Goal: Task Accomplishment & Management: Manage account settings

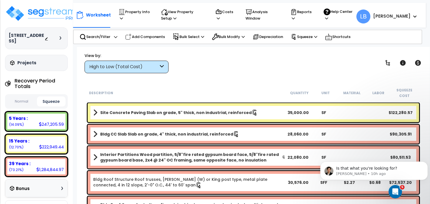
scroll to position [38, 0]
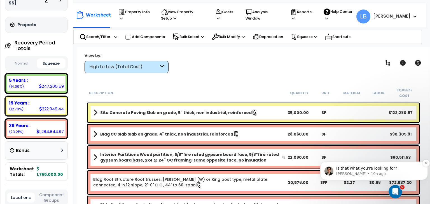
click at [391, 170] on p "Is that what you're looking for?" at bounding box center [378, 169] width 85 height 6
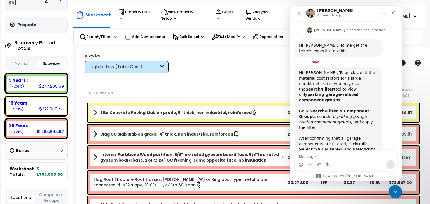
scroll to position [160, 0]
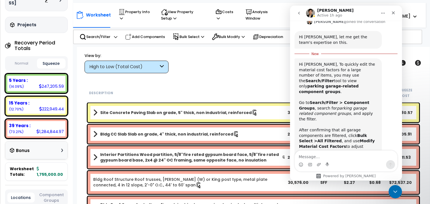
click at [332, 156] on textarea "Message…" at bounding box center [346, 156] width 102 height 10
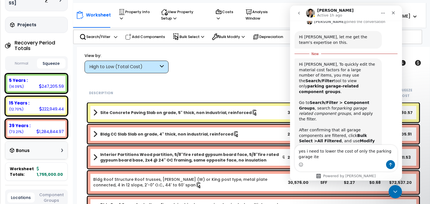
scroll to position [165, 0]
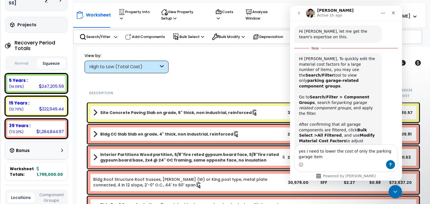
type textarea "yes i need to lower the cost of only the parking garage items"
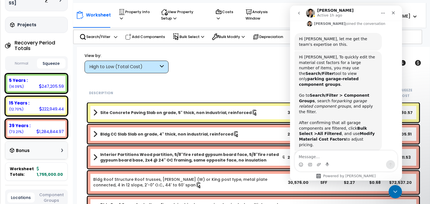
scroll to position [188, 0]
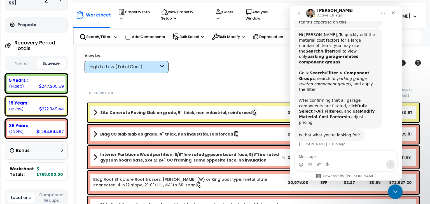
click at [395, 189] on icon "Close Intercom Messenger" at bounding box center [394, 191] width 7 height 7
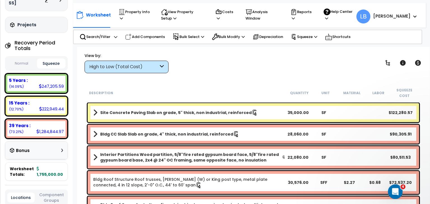
scroll to position [188, 0]
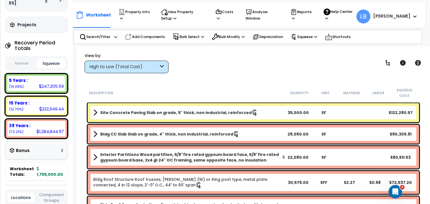
click at [261, 62] on div "View by: High to Low (Total Cost) High to Low (Total Cost)" at bounding box center [253, 63] width 341 height 21
click at [217, 70] on div "View by: High to Low (Total Cost) High to Low (Total Cost)" at bounding box center [253, 63] width 341 height 21
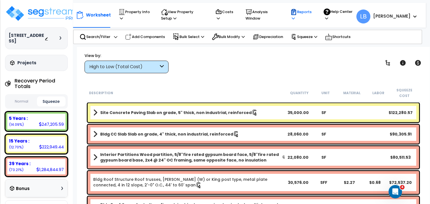
click at [313, 10] on p "Reports" at bounding box center [301, 15] width 23 height 13
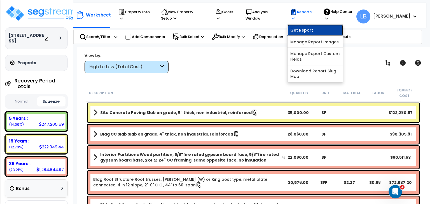
click at [316, 28] on link "Get Report" at bounding box center [314, 30] width 55 height 11
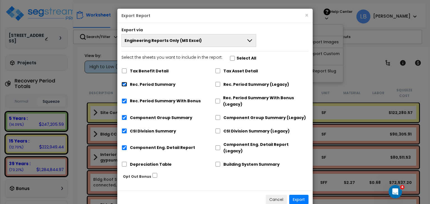
click at [124, 83] on input "Rec. Period Summary" at bounding box center [124, 84] width 6 height 5
checkbox input "false"
click at [124, 100] on input "Rec. Period Summary With Bonus" at bounding box center [124, 101] width 6 height 5
checkbox input "false"
click at [125, 117] on input "Component Group Summary" at bounding box center [124, 117] width 6 height 5
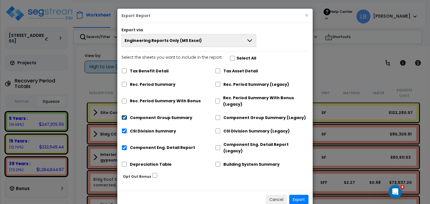
checkbox input "false"
click at [124, 129] on input "CSI Division Summary" at bounding box center [124, 131] width 6 height 5
checkbox input "false"
click at [124, 146] on input "Component Eng. Detail Report" at bounding box center [124, 148] width 6 height 5
checkbox input "false"
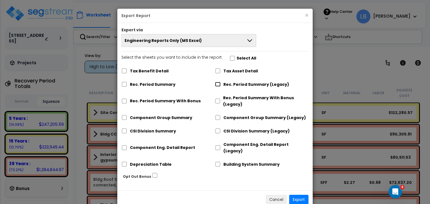
click at [219, 84] on input "Rec. Period Summary (Legacy)" at bounding box center [218, 84] width 6 height 5
checkbox input "true"
click at [218, 116] on input "Component Group Summary (Legacy)" at bounding box center [218, 117] width 6 height 5
checkbox input "true"
click at [218, 130] on input "CSI Division Summary (Legacy)" at bounding box center [218, 131] width 6 height 5
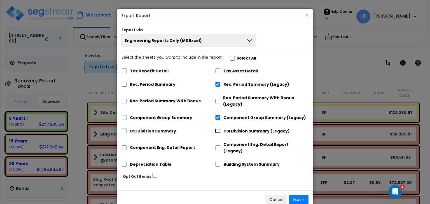
checkbox input "true"
click at [217, 146] on input "Component Eng. Detail Report (Legacy)" at bounding box center [218, 148] width 6 height 5
checkbox input "true"
click at [300, 195] on button "Export" at bounding box center [298, 200] width 19 height 10
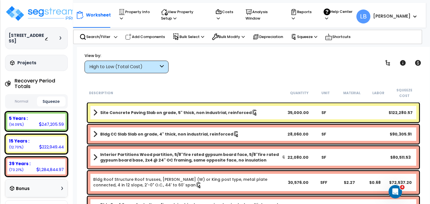
click at [52, 103] on button "Squeeze" at bounding box center [51, 102] width 28 height 10
click at [45, 14] on img at bounding box center [41, 13] width 73 height 17
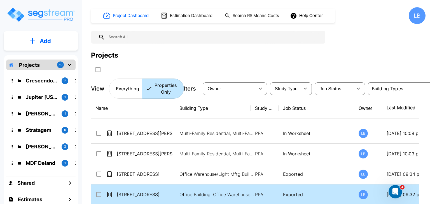
scroll to position [96, 0]
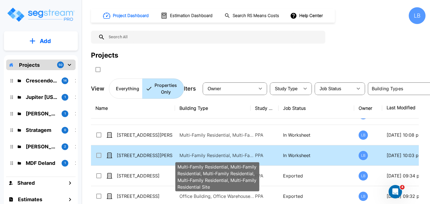
click at [188, 154] on p "Multi-Family Residential, Multi-Family Residential, Multi-Family Residential, M…" at bounding box center [217, 155] width 76 height 7
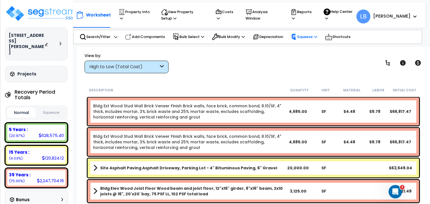
click at [307, 38] on p "Squeeze" at bounding box center [304, 37] width 26 height 6
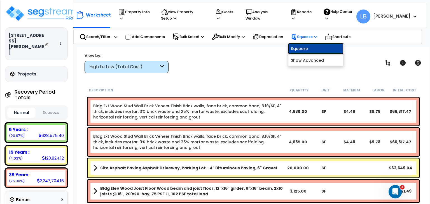
click at [303, 46] on link "Squeeze" at bounding box center [315, 48] width 55 height 11
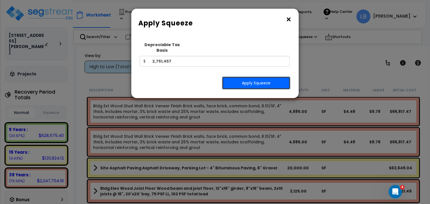
click at [242, 77] on button "Apply Squeeze" at bounding box center [256, 83] width 68 height 13
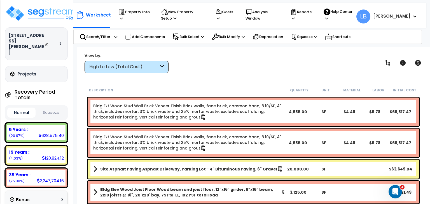
click at [51, 108] on button "Squeeze" at bounding box center [51, 113] width 28 height 10
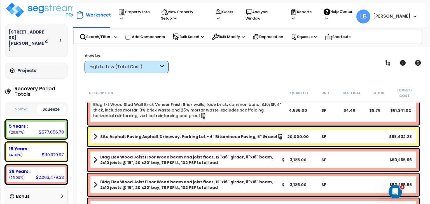
scroll to position [3, 0]
click at [313, 11] on p "Reports" at bounding box center [301, 15] width 23 height 13
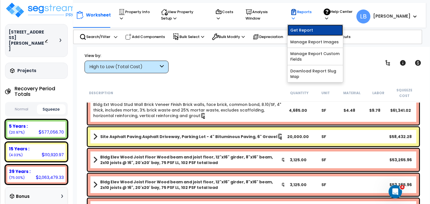
click at [324, 29] on link "Get Report" at bounding box center [314, 30] width 55 height 11
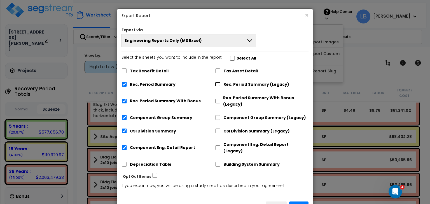
click at [218, 83] on input "Rec. Period Summary (Legacy)" at bounding box center [218, 84] width 6 height 5
checkbox input "true"
checkbox input "false"
click at [217, 116] on input "Component Group Summary (Legacy)" at bounding box center [218, 117] width 6 height 5
checkbox input "true"
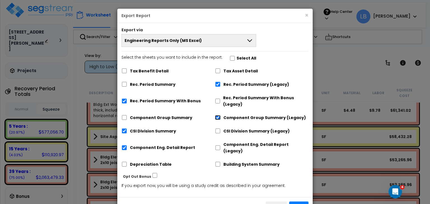
checkbox input "false"
click at [218, 132] on input "CSI Division Summary (Legacy)" at bounding box center [218, 131] width 6 height 5
checkbox input "true"
checkbox input "false"
click at [218, 146] on input "Component Eng. Detail Report (Legacy)" at bounding box center [218, 148] width 6 height 5
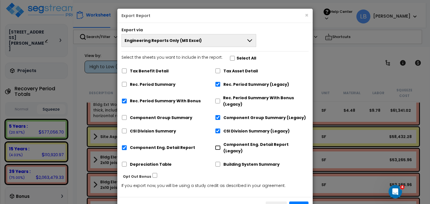
checkbox input "true"
checkbox input "false"
click at [125, 100] on input "Rec. Period Summary With Bonus" at bounding box center [124, 101] width 6 height 5
checkbox input "false"
click at [297, 202] on button "Export" at bounding box center [298, 207] width 19 height 10
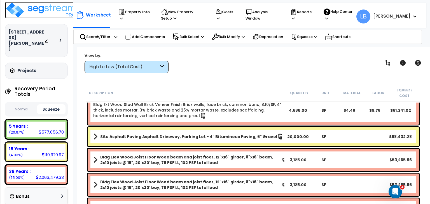
click at [35, 10] on img at bounding box center [41, 10] width 73 height 17
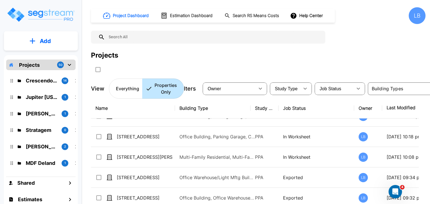
scroll to position [94, 0]
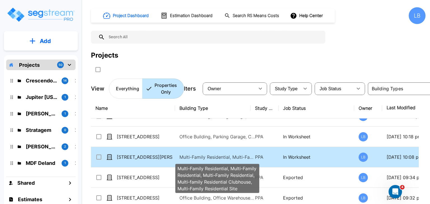
click at [191, 154] on p "Multi-Family Residential, Multi-Family Residential, Multi-Family Residential, M…" at bounding box center [217, 157] width 76 height 7
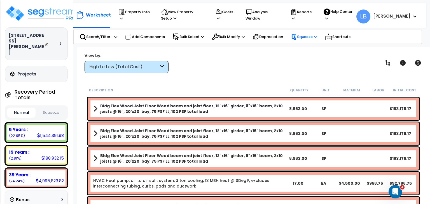
click at [309, 36] on p "Squeeze" at bounding box center [304, 37] width 26 height 6
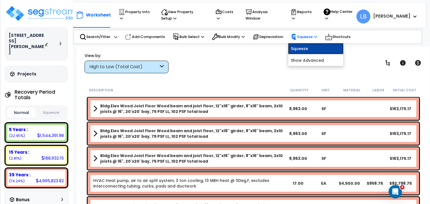
click at [311, 48] on link "Squeeze" at bounding box center [315, 48] width 55 height 11
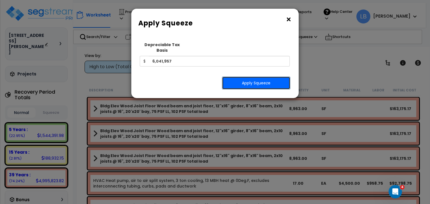
click at [256, 77] on button "Apply Squeeze" at bounding box center [256, 83] width 68 height 13
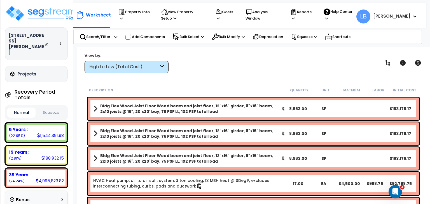
click at [49, 108] on button "Squeeze" at bounding box center [51, 113] width 28 height 10
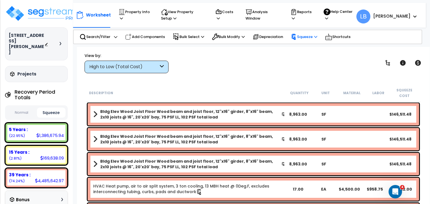
click at [305, 37] on p "Squeeze" at bounding box center [304, 37] width 26 height 6
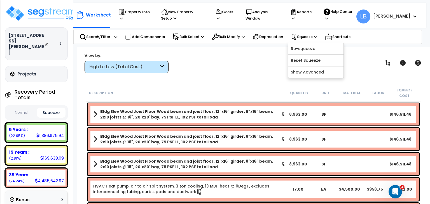
click at [262, 61] on div "View by: High to Low (Total Cost) High to Low (Total Cost)" at bounding box center [253, 63] width 341 height 21
click at [313, 11] on p "Reports" at bounding box center [301, 15] width 23 height 13
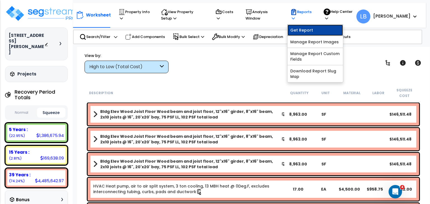
click at [319, 28] on link "Get Report" at bounding box center [314, 30] width 55 height 11
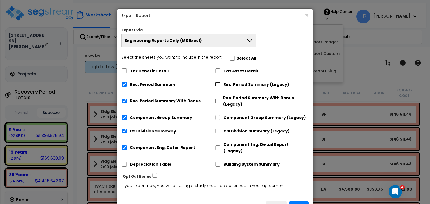
click at [218, 84] on input "Rec. Period Summary (Legacy)" at bounding box center [218, 84] width 6 height 5
checkbox input "true"
checkbox input "false"
click at [217, 116] on input "Component Group Summary (Legacy)" at bounding box center [218, 117] width 6 height 5
checkbox input "true"
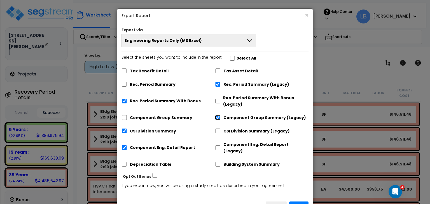
checkbox input "false"
click at [217, 131] on input "CSI Division Summary (Legacy)" at bounding box center [218, 131] width 6 height 5
checkbox input "true"
checkbox input "false"
click at [217, 146] on input "Component Eng. Detail Report (Legacy)" at bounding box center [218, 148] width 6 height 5
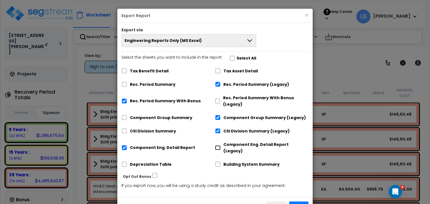
checkbox input "true"
checkbox input "false"
click at [124, 100] on input "Rec. Period Summary With Bonus" at bounding box center [124, 101] width 6 height 5
checkbox input "false"
click at [296, 202] on button "Export" at bounding box center [298, 207] width 19 height 10
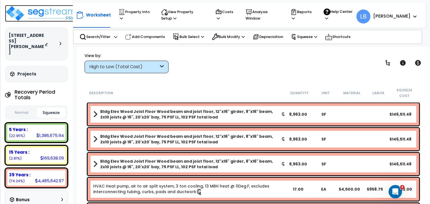
click at [34, 13] on img at bounding box center [41, 13] width 73 height 17
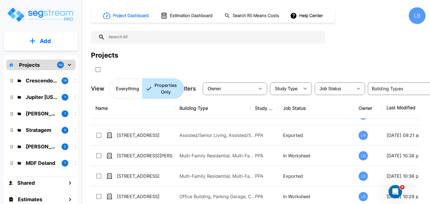
scroll to position [36, 0]
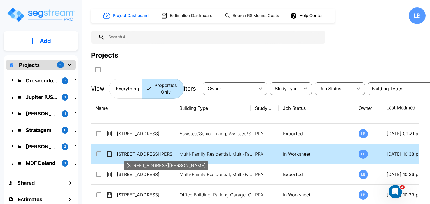
click at [161, 153] on p "[STREET_ADDRESS][PERSON_NAME]" at bounding box center [145, 154] width 56 height 7
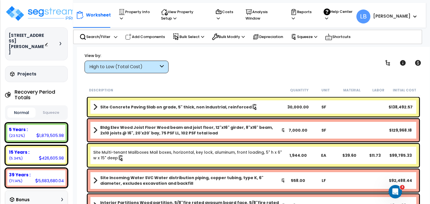
click at [50, 108] on button "Squeeze" at bounding box center [51, 113] width 28 height 10
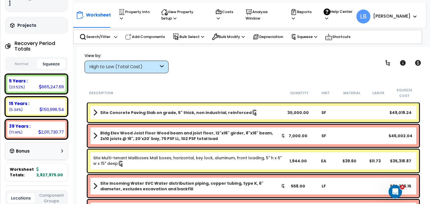
scroll to position [50, 0]
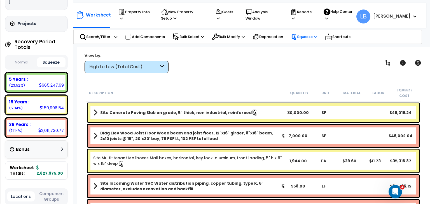
click at [303, 38] on p "Squeeze" at bounding box center [304, 37] width 26 height 6
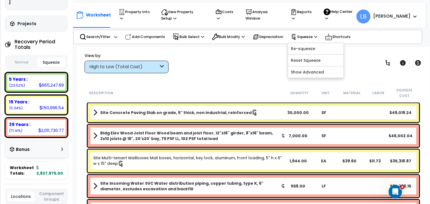
click at [271, 64] on div "View by: High to Low (Total Cost) High to Low (Total Cost)" at bounding box center [253, 63] width 341 height 21
click at [313, 11] on p "Reports" at bounding box center [301, 15] width 23 height 13
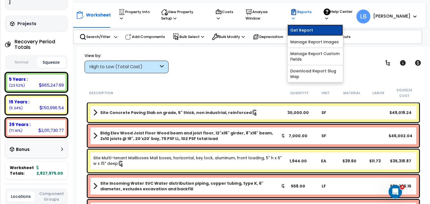
click at [319, 28] on link "Get Report" at bounding box center [314, 30] width 55 height 11
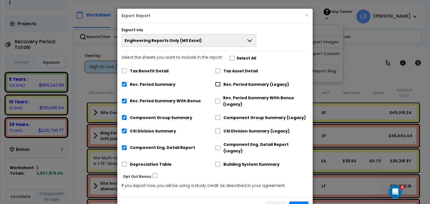
click at [217, 84] on input "Rec. Period Summary (Legacy)" at bounding box center [218, 84] width 6 height 5
checkbox input "true"
checkbox input "false"
click at [218, 118] on input "Component Group Summary (Legacy)" at bounding box center [218, 117] width 6 height 5
checkbox input "true"
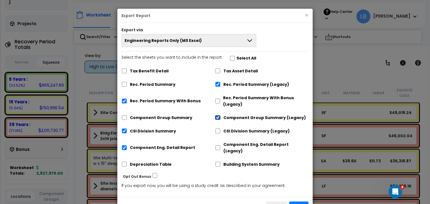
checkbox input "false"
click at [217, 132] on input "CSI Division Summary (Legacy)" at bounding box center [218, 131] width 6 height 5
checkbox input "true"
checkbox input "false"
click at [218, 146] on input "Component Eng. Detail Report (Legacy)" at bounding box center [218, 148] width 6 height 5
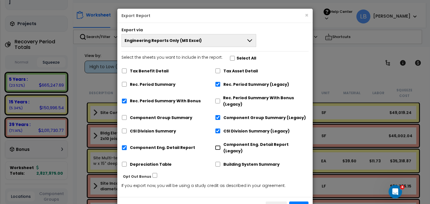
checkbox input "true"
checkbox input "false"
click at [125, 101] on input "Rec. Period Summary With Bonus" at bounding box center [124, 101] width 6 height 5
checkbox input "false"
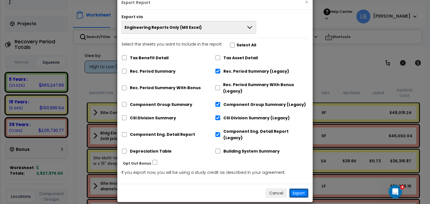
click at [295, 189] on button "Export" at bounding box center [298, 194] width 19 height 10
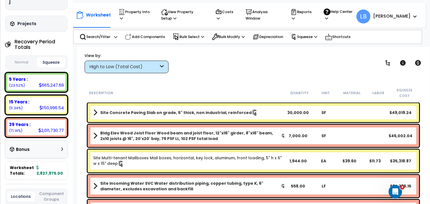
scroll to position [0, 0]
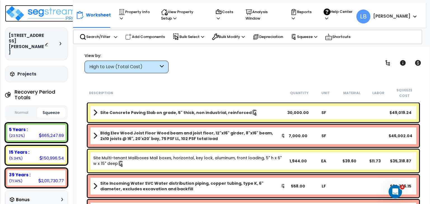
click at [40, 12] on img at bounding box center [41, 13] width 73 height 17
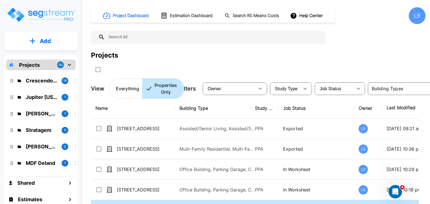
scroll to position [61, 0]
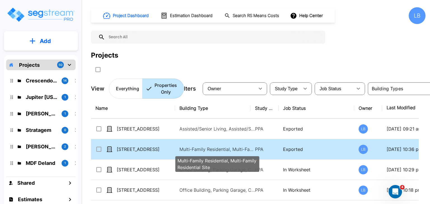
click at [182, 147] on p "Multi-Family Residential, Multi-Family Residential Site" at bounding box center [217, 149] width 76 height 7
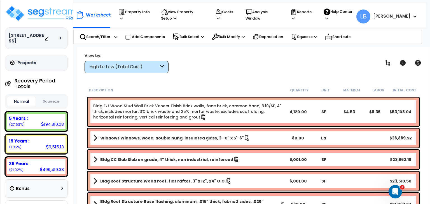
click at [54, 97] on button "Squeeze" at bounding box center [51, 102] width 28 height 10
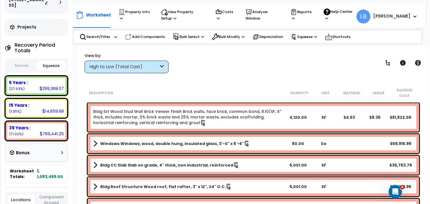
scroll to position [36, 0]
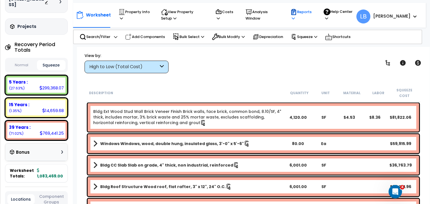
click at [313, 12] on p "Reports" at bounding box center [301, 15] width 23 height 13
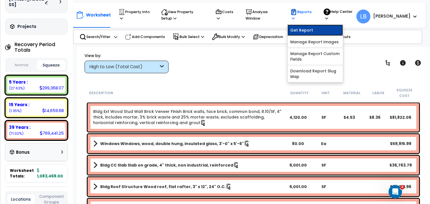
click at [320, 29] on link "Get Report" at bounding box center [314, 30] width 55 height 11
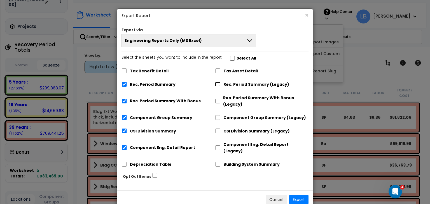
click at [216, 85] on input "Rec. Period Summary (Legacy)" at bounding box center [218, 84] width 6 height 5
checkbox input "true"
checkbox input "false"
click at [216, 117] on input "Component Group Summary (Legacy)" at bounding box center [218, 117] width 6 height 5
checkbox input "true"
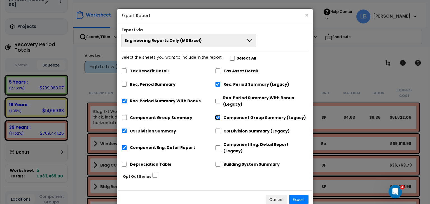
checkbox input "false"
click at [218, 130] on input "CSI Division Summary (Legacy)" at bounding box center [218, 131] width 6 height 5
checkbox input "true"
checkbox input "false"
click at [219, 146] on input "Component Eng. Detail Report (Legacy)" at bounding box center [218, 148] width 6 height 5
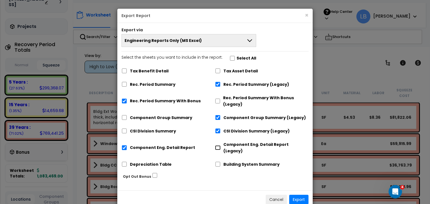
checkbox input "true"
checkbox input "false"
click at [124, 101] on input "Rec. Period Summary With Bonus" at bounding box center [124, 101] width 6 height 5
checkbox input "false"
click at [297, 195] on button "Export" at bounding box center [298, 200] width 19 height 10
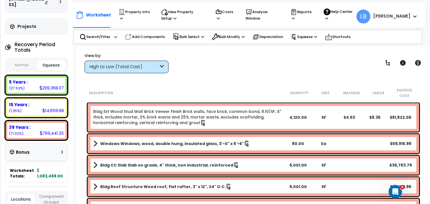
scroll to position [0, 0]
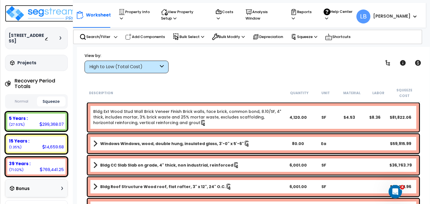
click at [42, 12] on img at bounding box center [41, 13] width 73 height 17
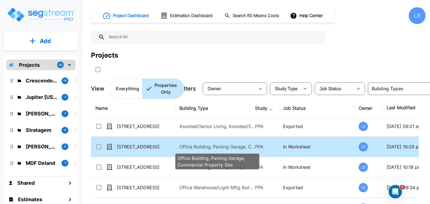
scroll to position [85, 0]
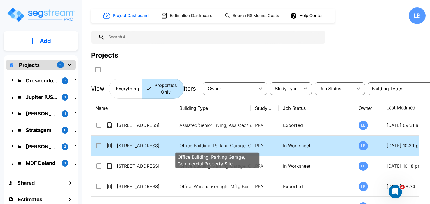
click at [198, 145] on p "Office Building, Parking Garage, Commercial Property Site" at bounding box center [217, 145] width 76 height 7
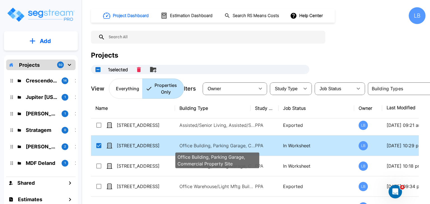
checkbox input "true"
click at [198, 145] on p "Office Building, Parking Garage, Commercial Property Site" at bounding box center [217, 145] width 76 height 7
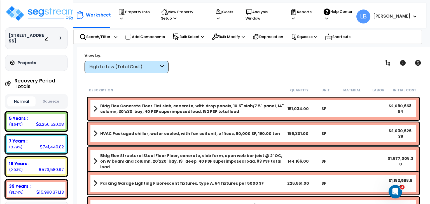
click at [126, 68] on div "High to Low (Total Cost)" at bounding box center [123, 67] width 69 height 6
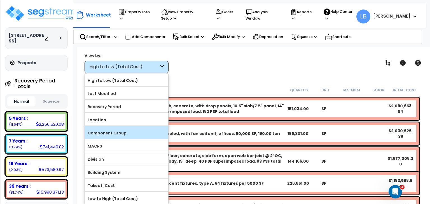
click at [116, 130] on label "Component Group" at bounding box center [126, 133] width 83 height 8
click at [0, 0] on input "Component Group" at bounding box center [0, 0] width 0 height 0
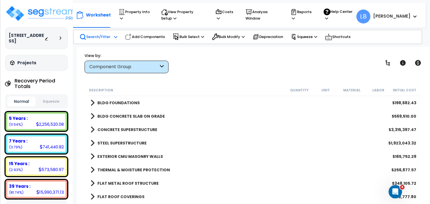
click at [106, 34] on p "Search/Filter" at bounding box center [94, 37] width 31 height 7
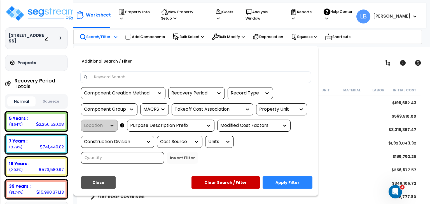
click at [98, 179] on button "Close" at bounding box center [98, 183] width 34 height 12
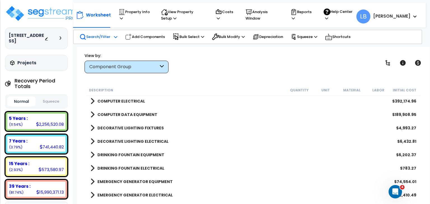
scroll to position [728, 0]
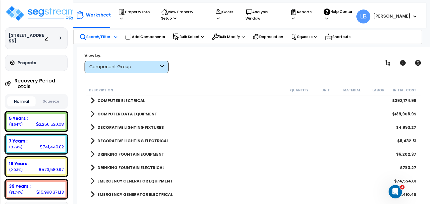
click at [161, 64] on icon at bounding box center [162, 67] width 4 height 6
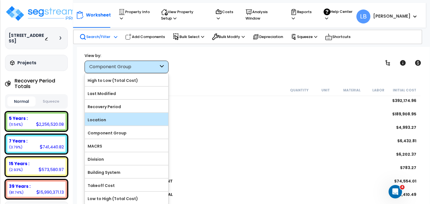
click at [122, 117] on label "Location" at bounding box center [126, 120] width 83 height 8
click at [0, 0] on input "Location" at bounding box center [0, 0] width 0 height 0
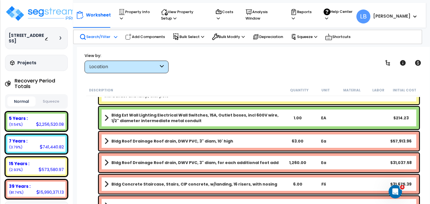
scroll to position [100, 0]
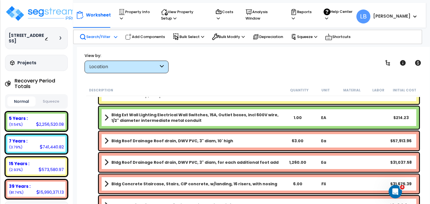
click at [147, 140] on b "Bldg Roof Drainage Roof drain, DWV PVC, 3" diam, 10' high" at bounding box center [172, 141] width 122 height 6
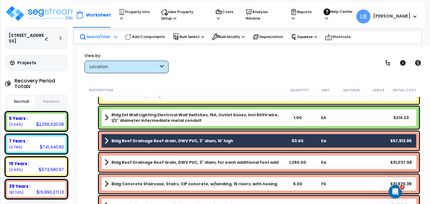
click at [153, 161] on b "Bldg Roof Drainage Roof drain, DWV PVC, 3" diam, for each additional foot add" at bounding box center [194, 163] width 167 height 6
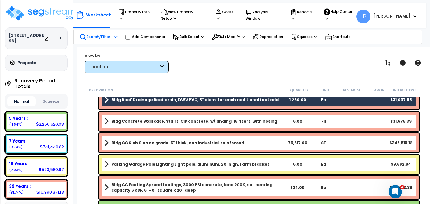
scroll to position [163, 0]
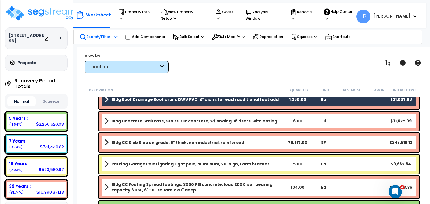
click at [154, 121] on b "Bldg Concrete Staircase, Stairs, CIP concrete, w/landing, 16 risers, with nosing" at bounding box center [194, 121] width 166 height 6
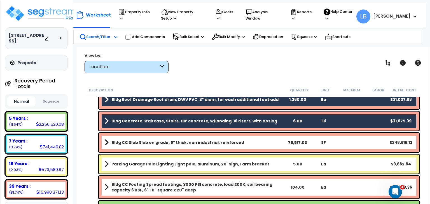
click at [156, 140] on b "Bldg CC Slab Slab on grade, 5" thick, non industrial, reinforced" at bounding box center [177, 143] width 133 height 6
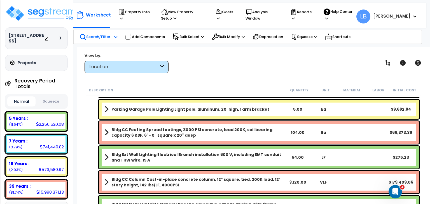
scroll to position [218, 0]
click at [156, 131] on b "Bldg CC Footing Spread footings, 3000 PSI concrete, load 200K, soil bearing cap…" at bounding box center [197, 132] width 173 height 11
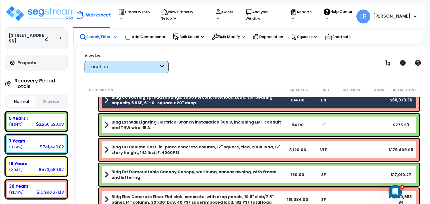
scroll to position [266, 0]
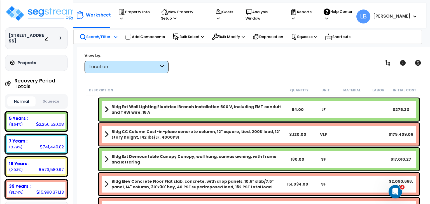
click at [167, 134] on b "Bldg CC Column Cast-in-place concrete column, 12" square, tied, 200K load, 12' …" at bounding box center [197, 134] width 173 height 11
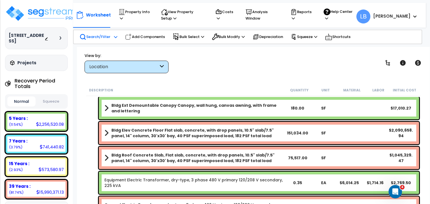
scroll to position [324, 0]
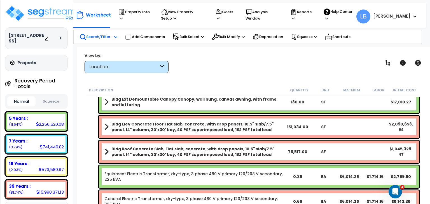
click at [168, 123] on b "Bldg Elev Concrete Floor Flat slab, concrete, with drop panels, 10.5" slab/7.5"…" at bounding box center [197, 126] width 173 height 11
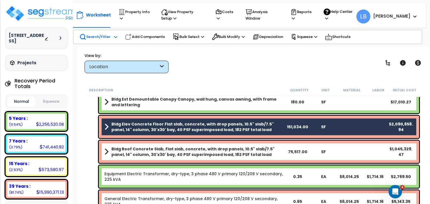
click at [171, 149] on b "Bldg Roof Concrete Slab, Flat slab, concrete, with drop panels, 10.5" slab/7.5"…" at bounding box center [197, 151] width 173 height 11
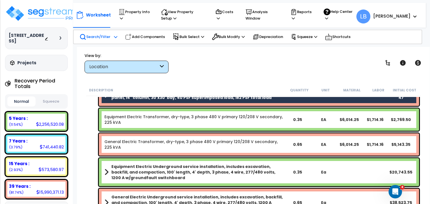
scroll to position [381, 0]
click at [171, 144] on link "General Electric Transformer, dry-type, 3 phase 480 V primary 120/208 V seconda…" at bounding box center [194, 144] width 180 height 11
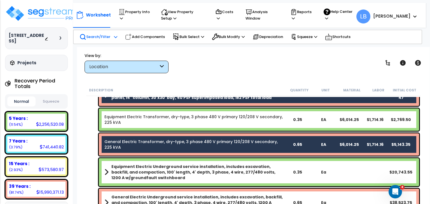
click at [171, 144] on link "General Electric Transformer, dry-type, 3 phase 480 V primary 120/208 V seconda…" at bounding box center [194, 144] width 180 height 11
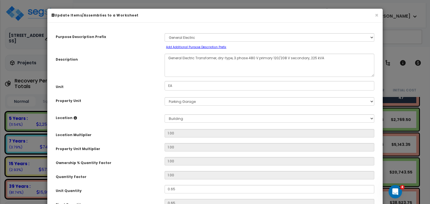
select select "16163"
click at [377, 15] on button "×" at bounding box center [377, 15] width 4 height 6
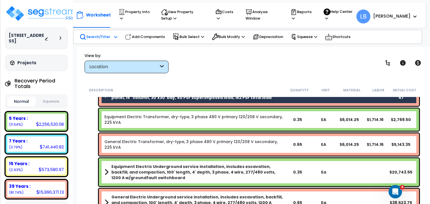
click at [171, 141] on link "General Electric Transformer, dry-type, 3 phase 480 V primary 120/208 V seconda…" at bounding box center [194, 144] width 180 height 11
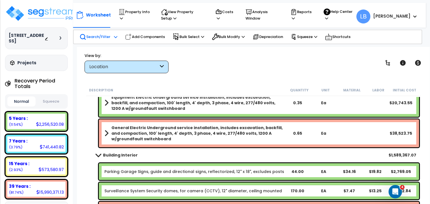
scroll to position [450, 0]
click at [168, 133] on b "General Electric Underground service installation, includes excavation, backfil…" at bounding box center [197, 133] width 173 height 17
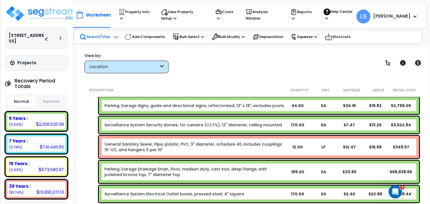
scroll to position [521, 0]
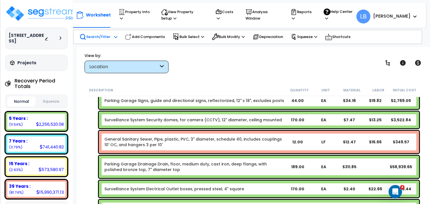
click at [171, 141] on link "General Sanitary Sewer, Pipe, plastic, PVC, 3" diameter, schedule 40, includes …" at bounding box center [194, 142] width 180 height 11
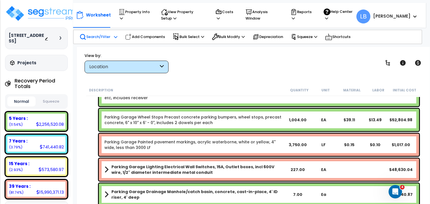
scroll to position [664, 0]
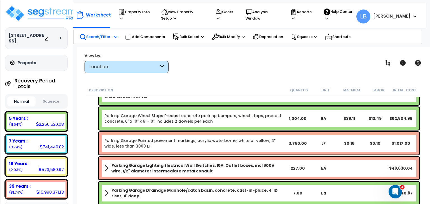
click at [169, 141] on link "Parking Garage Painted pavement markings, acrylic waterborne, white or yellow, …" at bounding box center [194, 143] width 180 height 11
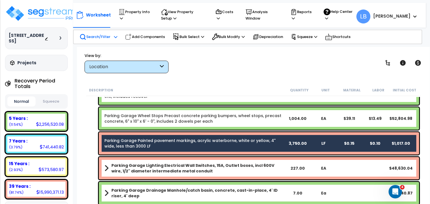
click at [168, 165] on b "Parking Garage Lighting Electrical Wall Switches, 15A, Outlet boxes, incl 600V …" at bounding box center [197, 168] width 173 height 11
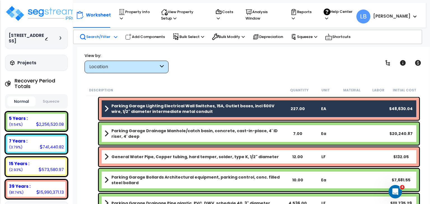
scroll to position [724, 0]
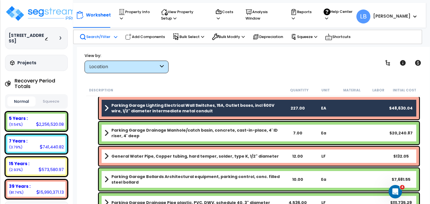
click at [166, 155] on b "General Water Pipe, Copper tubing, hard temper, solder, type K, 1/2" diameter" at bounding box center [194, 157] width 167 height 6
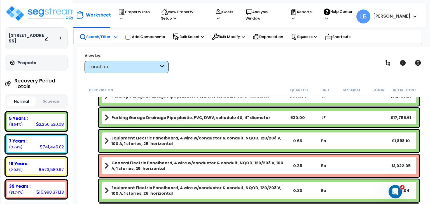
scroll to position [831, 0]
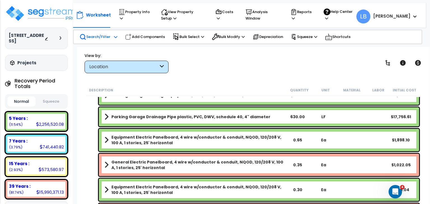
click at [169, 163] on b "General Electric Panelboard, 4 wire w/conductor & conduit, NQOD, 120/208 V, 100…" at bounding box center [197, 165] width 173 height 11
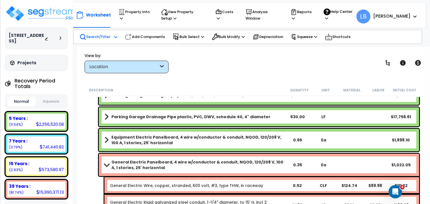
click at [169, 163] on b "General Electric Panelboard, 4 wire w/conductor & conduit, NQOD, 120/208 V, 100…" at bounding box center [197, 165] width 173 height 11
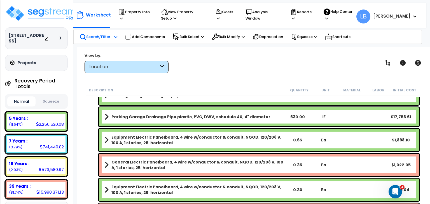
click at [169, 163] on b "General Electric Panelboard, 4 wire w/conductor & conduit, NQOD, 120/208 V, 100…" at bounding box center [197, 165] width 173 height 11
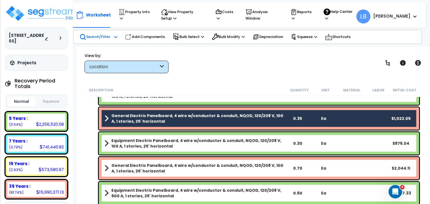
scroll to position [891, 0]
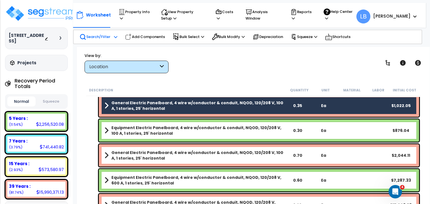
click at [168, 154] on b "General Electric Panelboard, 4 wire w/conductor & conduit, NQOD, 120/208 V, 100…" at bounding box center [197, 155] width 173 height 11
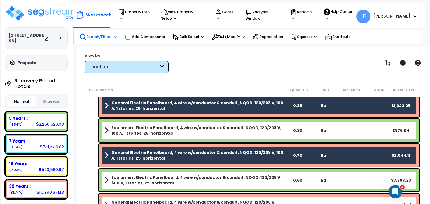
scroll to position [925, 0]
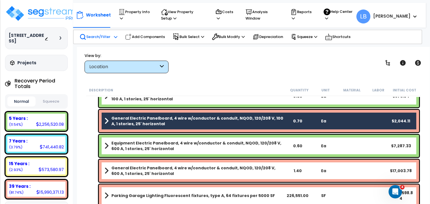
click at [175, 166] on b "General Electric Panelboard, 4 wire w/conductor & conduit, NQOD, 120/208 V, 600…" at bounding box center [197, 170] width 173 height 11
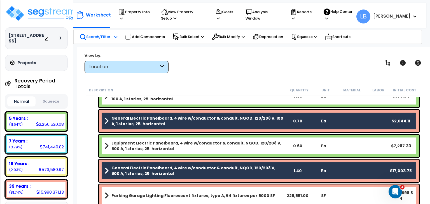
scroll to position [25, 0]
click at [174, 192] on link "Parking Garage Lighting Fluorescent fixtures, type A, 64 fixtures per 5000 SF" at bounding box center [194, 196] width 180 height 8
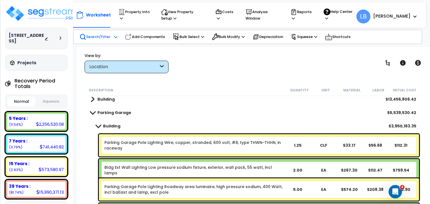
scroll to position [0, 0]
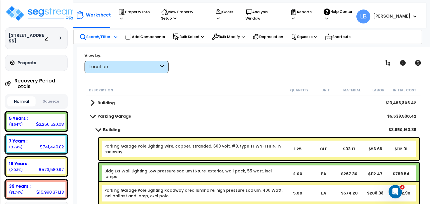
click at [103, 128] on b "Building" at bounding box center [111, 130] width 17 height 6
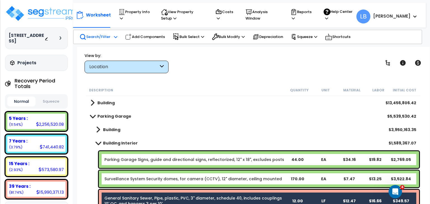
click at [123, 142] on b "Building Interior" at bounding box center [120, 144] width 35 height 6
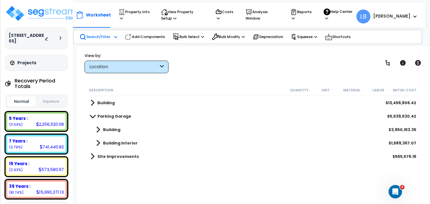
click at [119, 142] on b "Building Interior" at bounding box center [120, 144] width 35 height 6
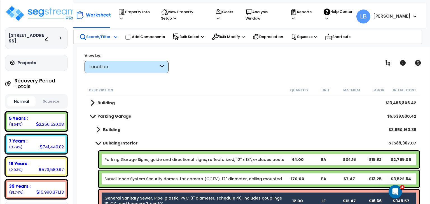
click at [109, 129] on b "Building" at bounding box center [111, 130] width 17 height 6
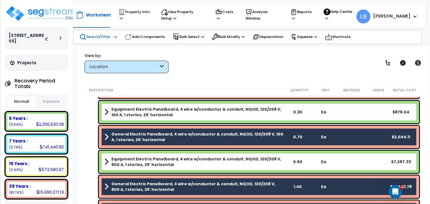
scroll to position [925, 0]
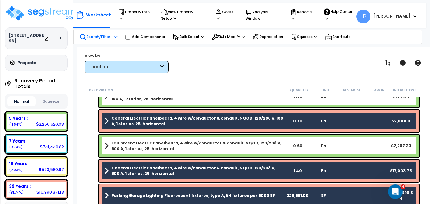
click at [396, 189] on icon "Open Intercom Messenger" at bounding box center [394, 191] width 9 height 9
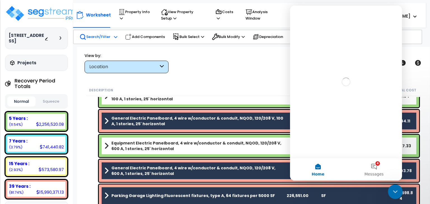
scroll to position [0, 0]
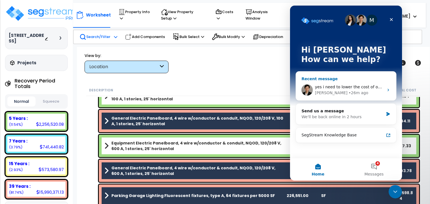
click at [350, 91] on div "Denise • 26m ago" at bounding box center [349, 93] width 69 height 6
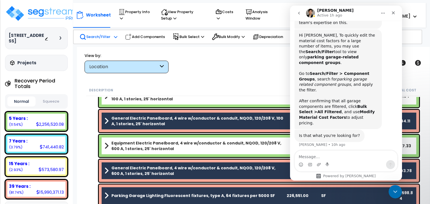
scroll to position [184, 0]
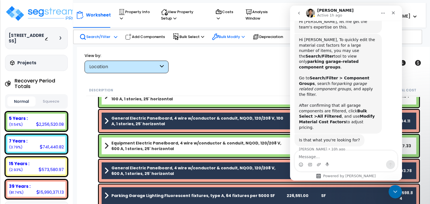
click at [231, 35] on p "Bulk Modify" at bounding box center [228, 37] width 33 height 7
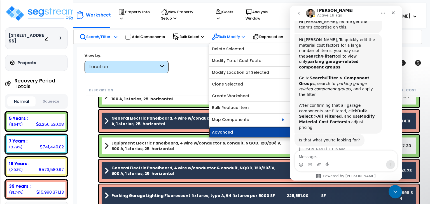
click at [239, 130] on link "Advanced" at bounding box center [250, 132] width 83 height 11
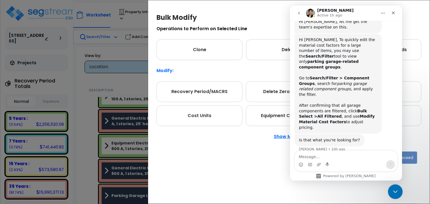
click at [394, 190] on icon "Close Intercom Messenger" at bounding box center [394, 191] width 7 height 7
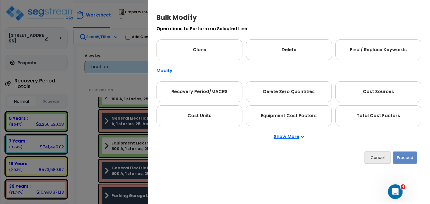
scroll to position [188, 0]
click at [289, 136] on p "Show More" at bounding box center [289, 137] width 31 height 4
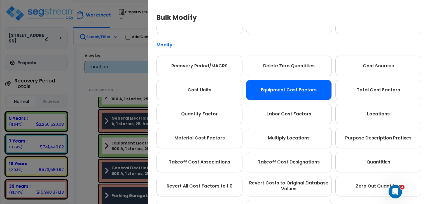
scroll to position [31, 0]
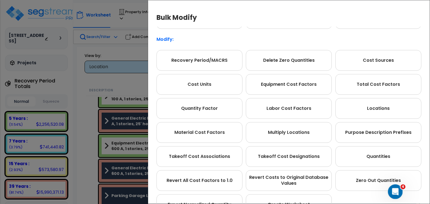
click at [393, 189] on icon "Open Intercom Messenger" at bounding box center [394, 191] width 9 height 9
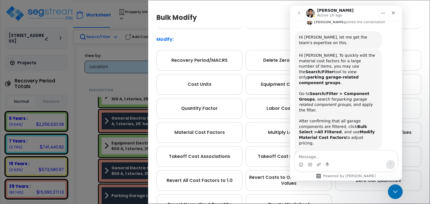
scroll to position [188, 0]
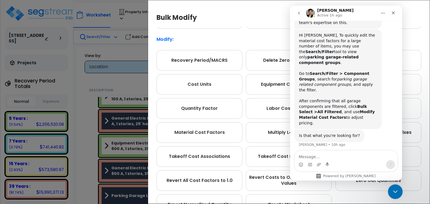
click at [393, 189] on icon "Close Intercom Messenger" at bounding box center [394, 191] width 7 height 7
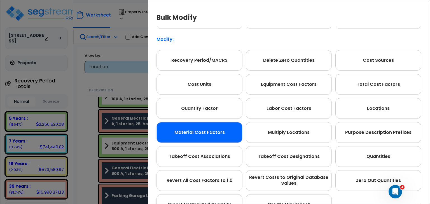
click at [219, 133] on div "Material Cost Factors" at bounding box center [199, 132] width 86 height 21
click at [212, 132] on div "Material Cost Factors" at bounding box center [199, 132] width 86 height 21
click at [396, 190] on icon "Open Intercom Messenger" at bounding box center [394, 191] width 9 height 9
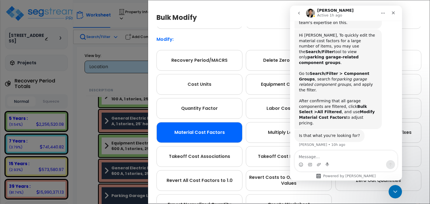
click at [324, 158] on textarea "Message…" at bounding box center [346, 156] width 102 height 10
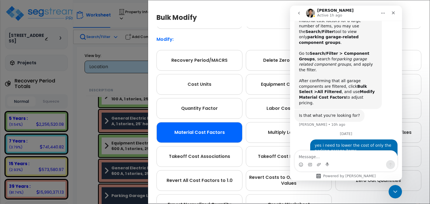
scroll to position [235, 0]
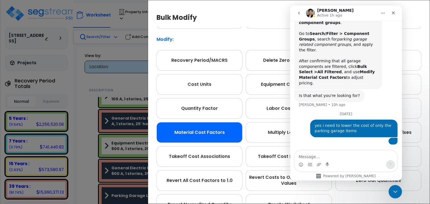
click at [323, 157] on textarea "Message…" at bounding box center [346, 156] width 102 height 10
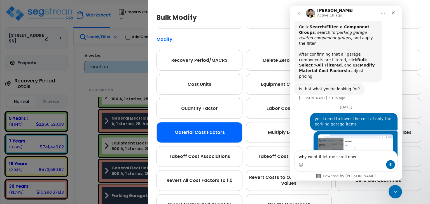
type textarea "why wont it let me scroll down"
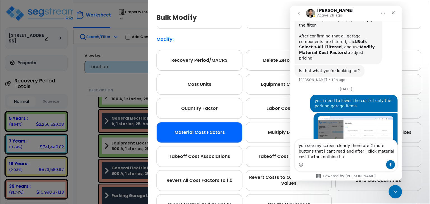
scroll to position [259, 0]
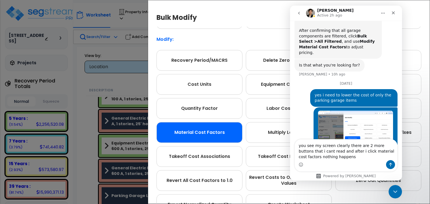
type textarea "you see my screen clearly there are 2 more buttons that i cant read and after i…"
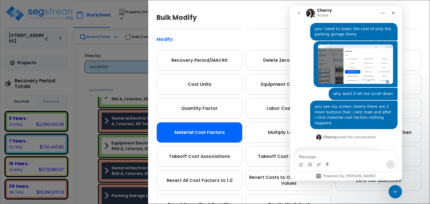
scroll to position [319, 0]
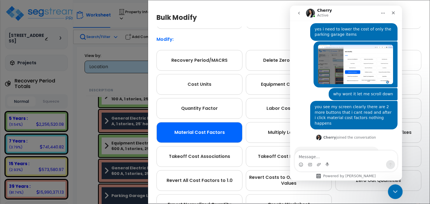
click at [394, 191] on icon "Close Intercom Messenger" at bounding box center [394, 191] width 7 height 7
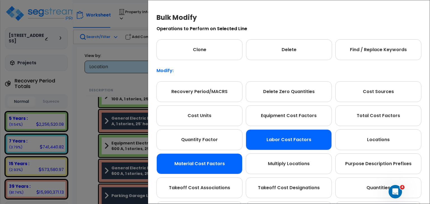
scroll to position [31, 0]
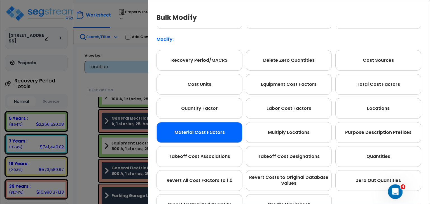
click at [392, 189] on icon "Open Intercom Messenger" at bounding box center [394, 191] width 9 height 9
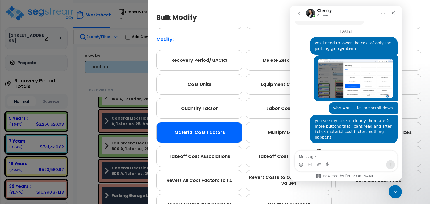
scroll to position [319, 0]
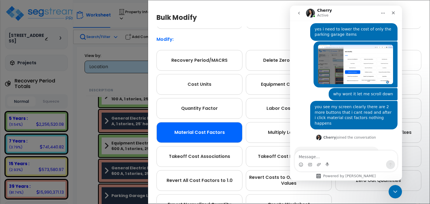
click at [324, 155] on textarea "Message…" at bounding box center [346, 156] width 102 height 10
type textarea "not working"
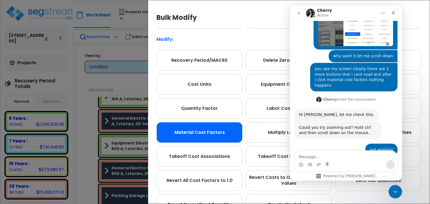
scroll to position [358, 0]
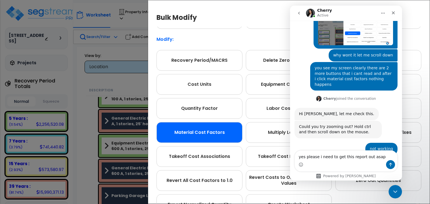
type textarea "yes please i need to get this report out asap"
click at [392, 163] on icon "Send a message…" at bounding box center [390, 165] width 4 height 4
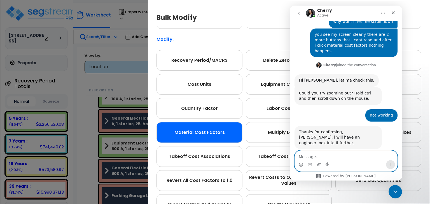
scroll to position [391, 0]
click at [322, 156] on textarea "Message…" at bounding box center [346, 156] width 102 height 10
paste textarea "[URL][DOMAIN_NAME]"
type textarea "[URL][DOMAIN_NAME]"
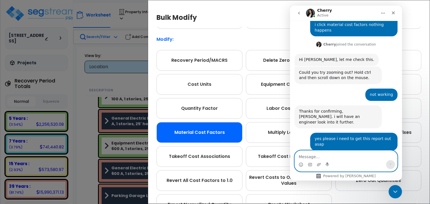
scroll to position [413, 0]
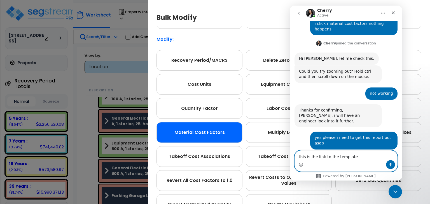
type textarea "this is the link to the template"
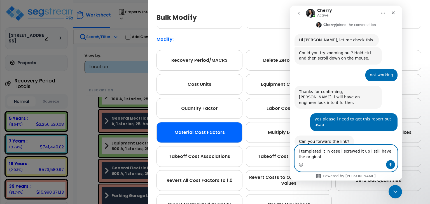
type textarea "i templated it in case i screwed it up i still have the original"
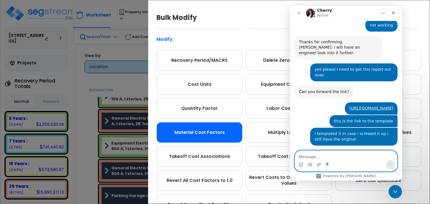
scroll to position [483, 0]
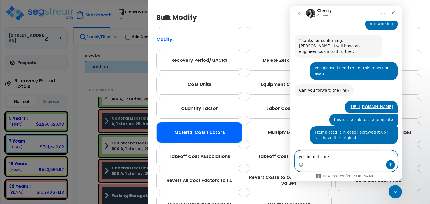
type textarea "yes im not sure"
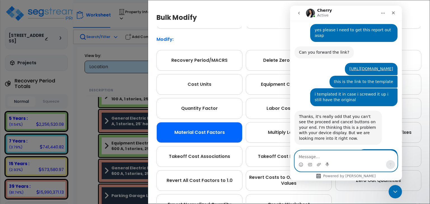
scroll to position [527, 0]
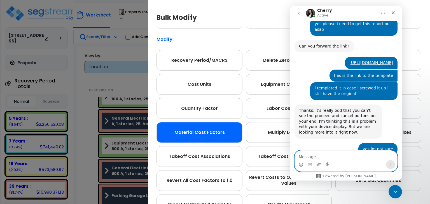
click at [322, 154] on textarea "Message…" at bounding box center [346, 156] width 102 height 10
click at [394, 191] on icon "Close Intercom Messenger" at bounding box center [394, 191] width 7 height 7
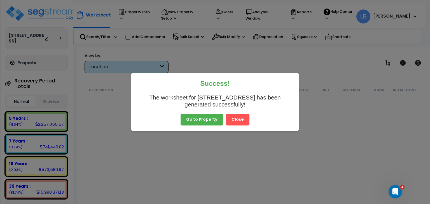
scroll to position [50, 0]
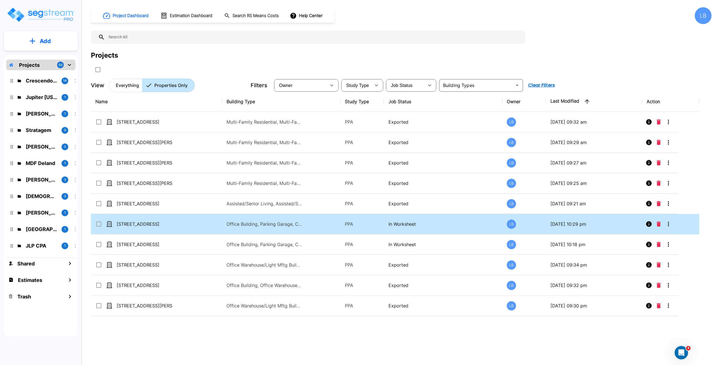
click at [192, 222] on td "[STREET_ADDRESS]" at bounding box center [156, 224] width 131 height 20
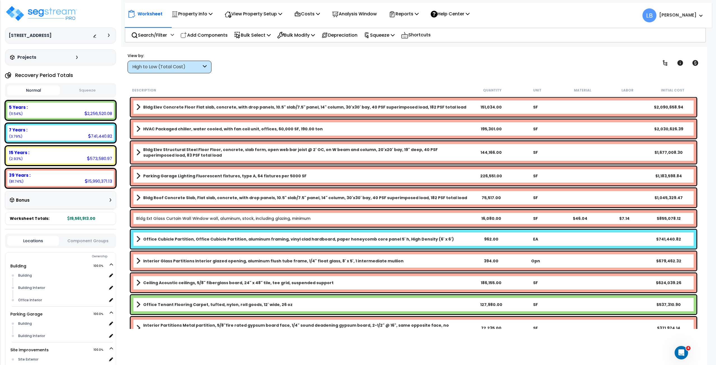
click at [156, 67] on div "High to Low (Total Cost)" at bounding box center [166, 67] width 69 height 6
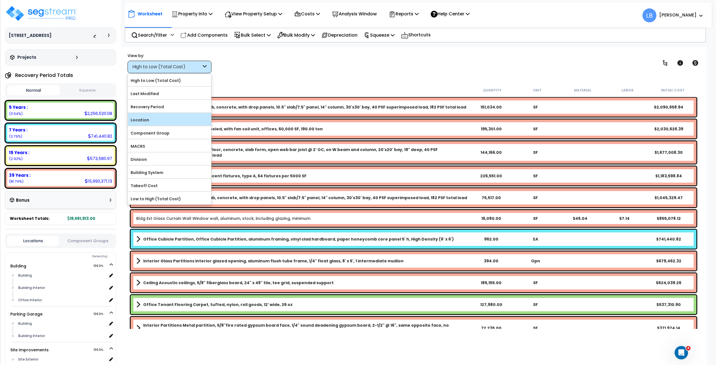
click at [148, 118] on label "Location" at bounding box center [169, 120] width 83 height 8
click at [0, 0] on input "Location" at bounding box center [0, 0] width 0 height 0
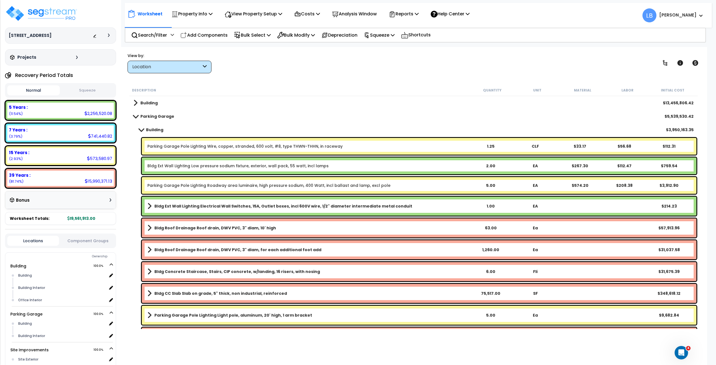
click at [171, 226] on b "Bldg Roof Drainage Roof drain, DWV PVC, 3" diam, 10' high" at bounding box center [215, 228] width 122 height 6
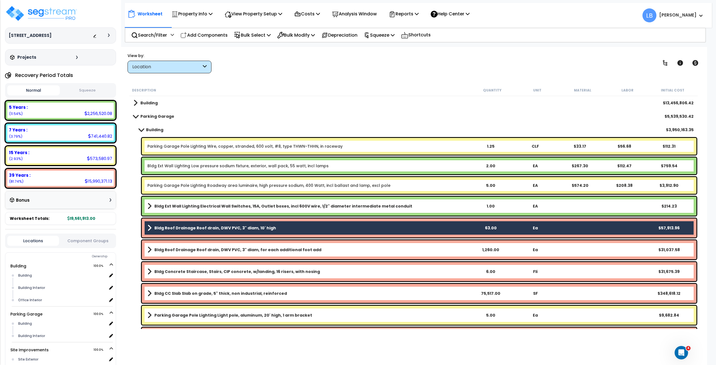
click at [176, 249] on b "Bldg Roof Drainage Roof drain, DWV PVC, 3" diam, for each additional foot add" at bounding box center [237, 250] width 167 height 6
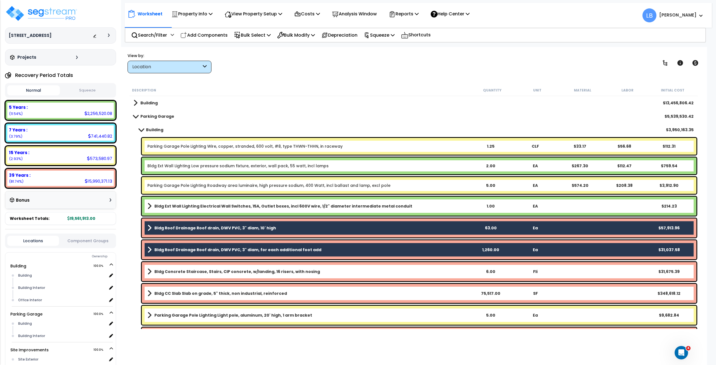
click at [178, 270] on b "Bldg Concrete Staircase, Stairs, CIP concrete, w/landing, 16 risers, with nosing" at bounding box center [237, 272] width 166 height 6
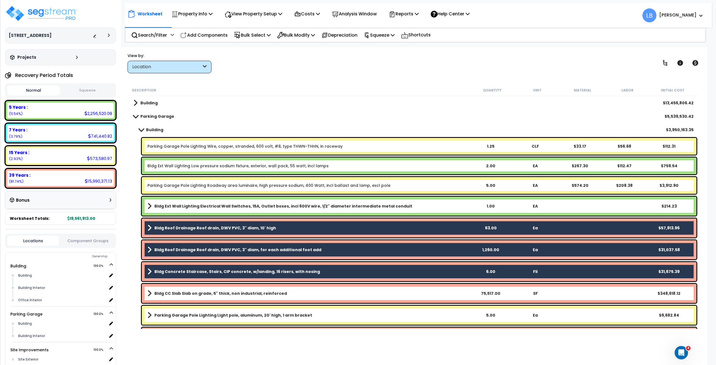
click at [182, 291] on b "Bldg CC Slab Slab on grade, 5" thick, non industrial, reinforced" at bounding box center [220, 294] width 133 height 6
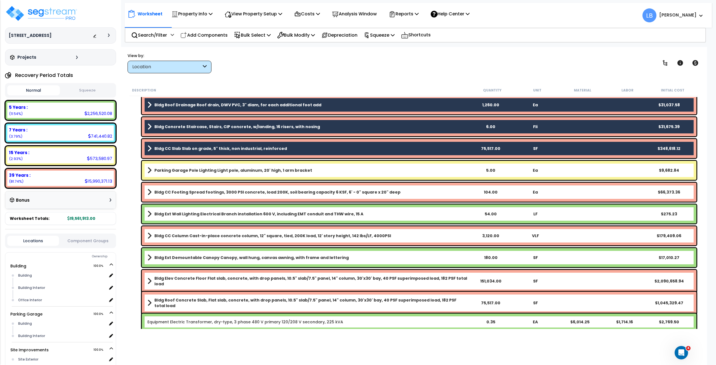
scroll to position [153, 0]
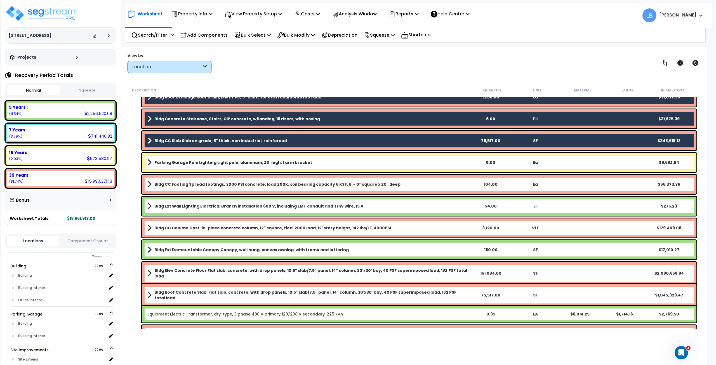
click at [191, 184] on b "Bldg CC Footing Spread footings, 3000 PSI concrete, load 200K, soil bearing cap…" at bounding box center [277, 185] width 246 height 6
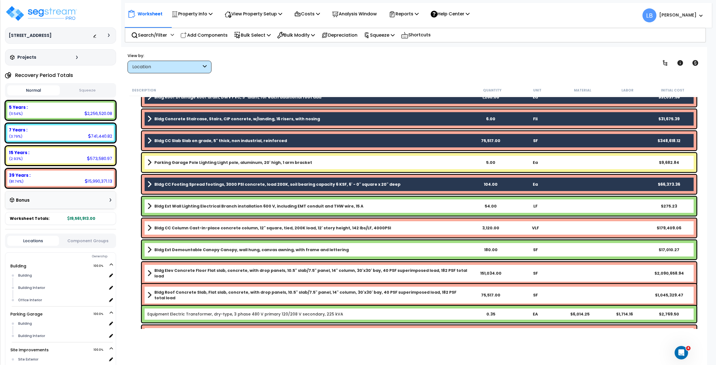
click at [196, 226] on b "Bldg CC Column Cast-in-place concrete column, 12" square, tied, 200K load, 12' …" at bounding box center [272, 228] width 237 height 6
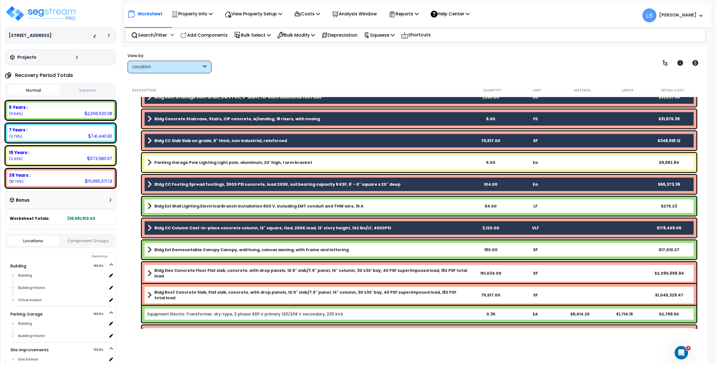
click at [195, 271] on b "Bldg Elev Concrete Floor Flat slab, concrete, with drop panels, 10.5" slab/7.5"…" at bounding box center [311, 273] width 314 height 11
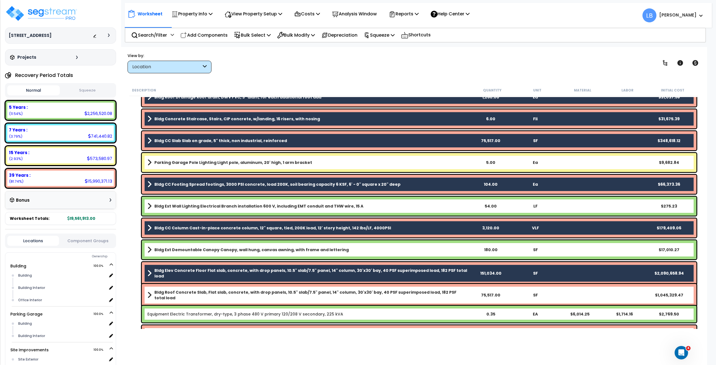
click at [195, 291] on b "Bldg Roof Concrete Slab, Flat slab, concrete, with drop panels, 10.5" slab/7.5"…" at bounding box center [311, 295] width 314 height 11
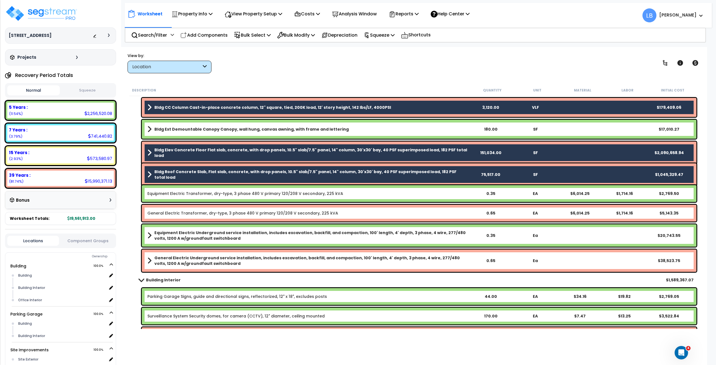
scroll to position [276, 0]
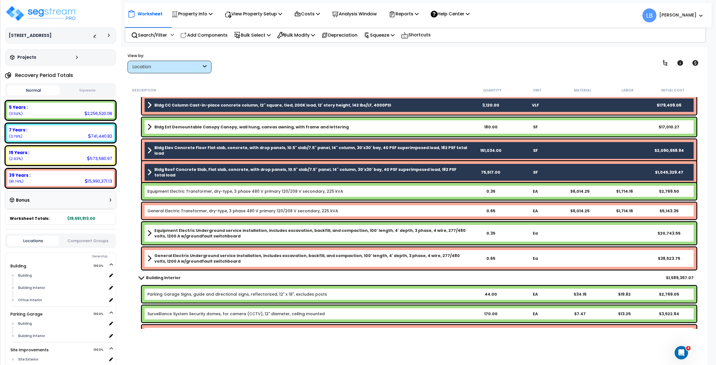
click at [197, 210] on link "General Electric Transformer, dry-type, 3 phase 480 V primary 120/208 V seconda…" at bounding box center [242, 211] width 191 height 6
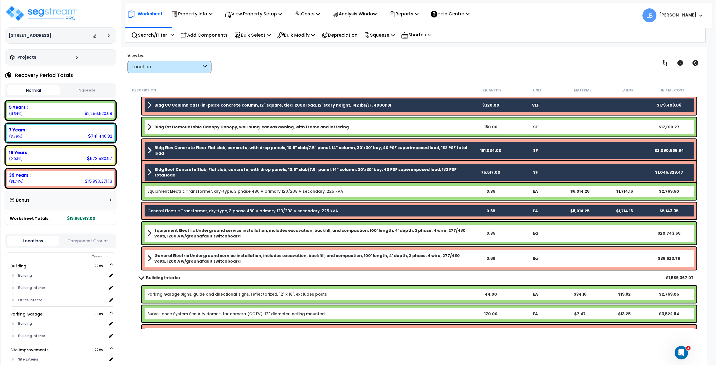
click at [196, 256] on b "General Electric Underground service installation, includes excavation, backfil…" at bounding box center [311, 258] width 314 height 11
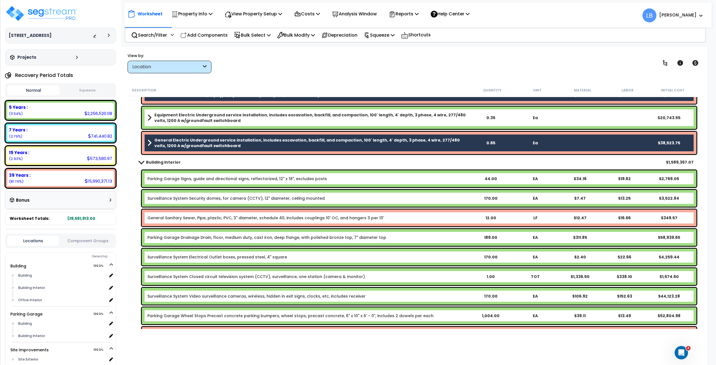
scroll to position [392, 0]
click at [196, 217] on link "General Sanitary Sewer, Pipe, plastic, PVC, 3" diameter, schedule 40, includes …" at bounding box center [265, 218] width 237 height 6
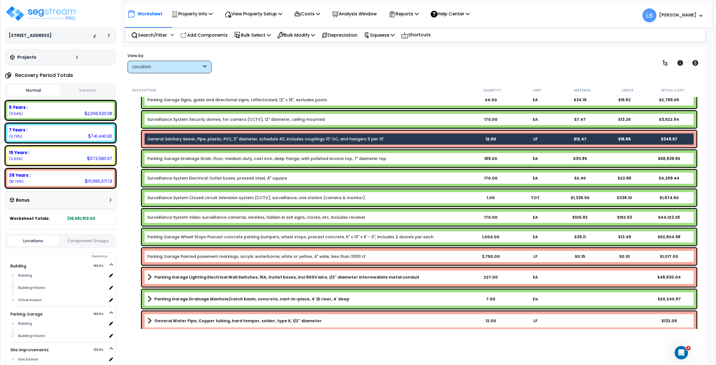
scroll to position [504, 0]
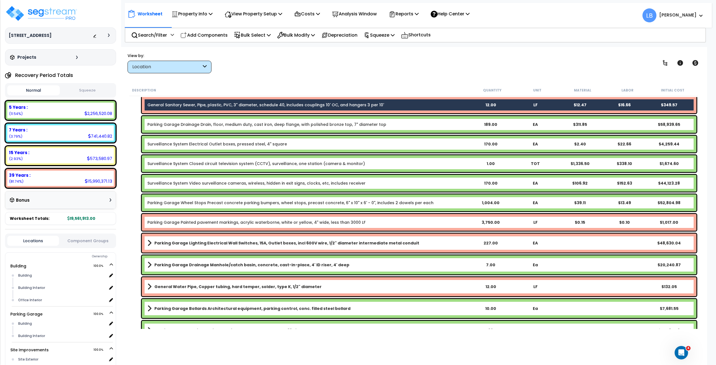
click at [195, 220] on link "Parking Garage Painted pavement markings, acrylic waterborne, white or yellow, …" at bounding box center [256, 223] width 218 height 6
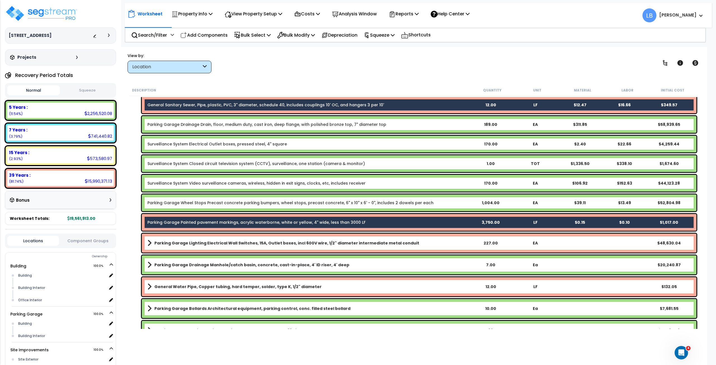
click at [196, 242] on b "Parking Garage Lighting Electrical Wall Switches, 15A, Outlet boxes, incl 600V …" at bounding box center [286, 243] width 265 height 6
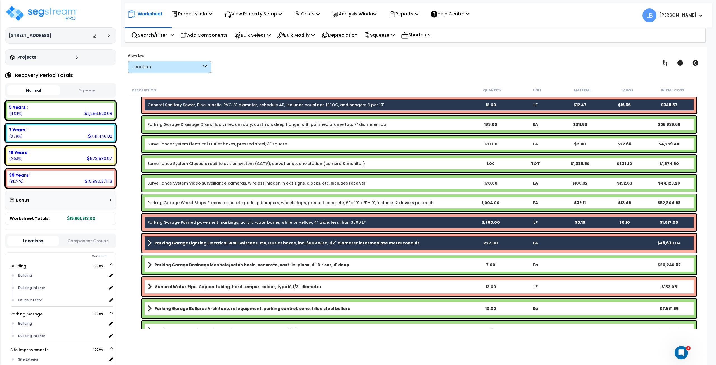
click at [191, 285] on b "General Water Pipe, Copper tubing, hard temper, solder, type K, 1/2" diameter" at bounding box center [237, 287] width 167 height 6
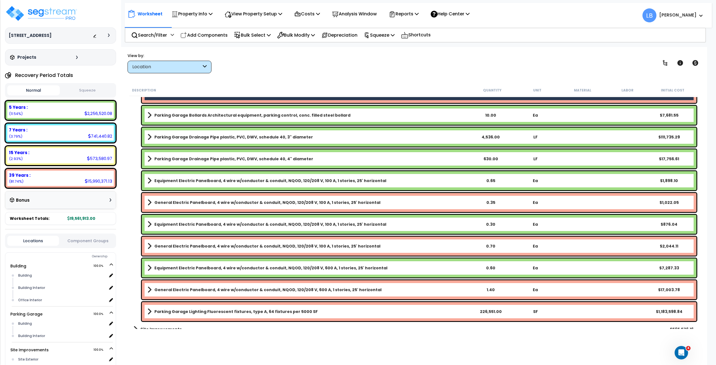
scroll to position [701, 0]
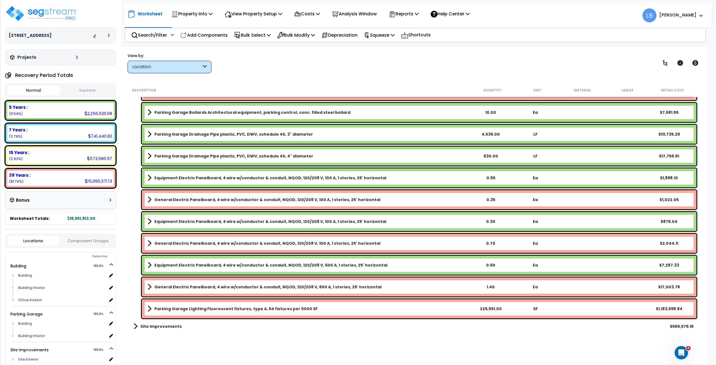
click at [190, 202] on b "General Electric Panelboard, 4 wire w/conductor & conduit, NQOD, 120/208 V, 100…" at bounding box center [267, 200] width 226 height 6
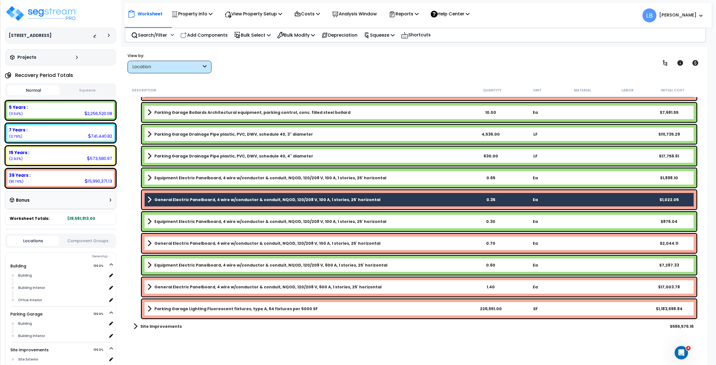
click at [194, 242] on b "General Electric Panelboard, 4 wire w/conductor & conduit, NQOD, 120/208 V, 100…" at bounding box center [267, 244] width 226 height 6
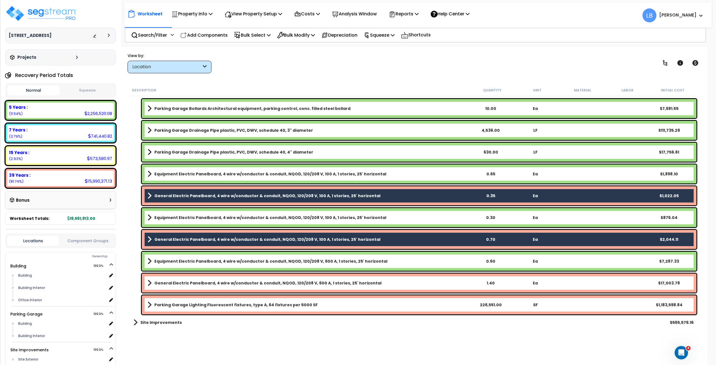
scroll to position [25, 0]
click at [191, 284] on b "General Electric Panelboard, 4 wire w/conductor & conduit, NQOD, 120/208 V, 600…" at bounding box center [267, 283] width 227 height 6
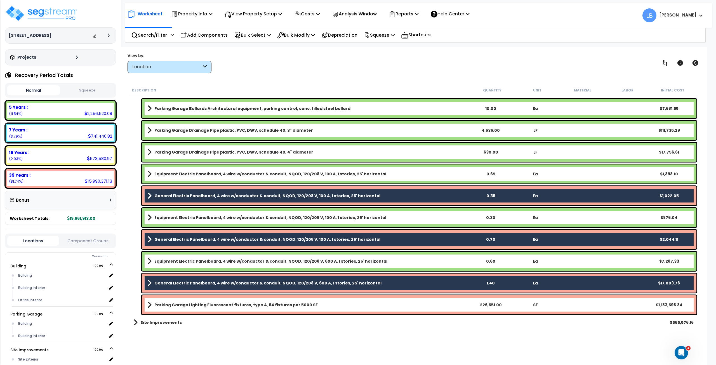
click at [192, 303] on b "Parking Garage Lighting Fluorescent fixtures, type A, 64 fixtures per 5000 SF" at bounding box center [235, 305] width 163 height 6
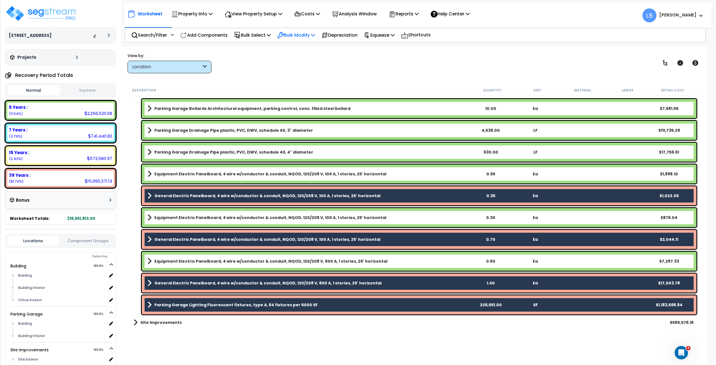
click at [298, 36] on p "Bulk Modify" at bounding box center [296, 35] width 38 height 8
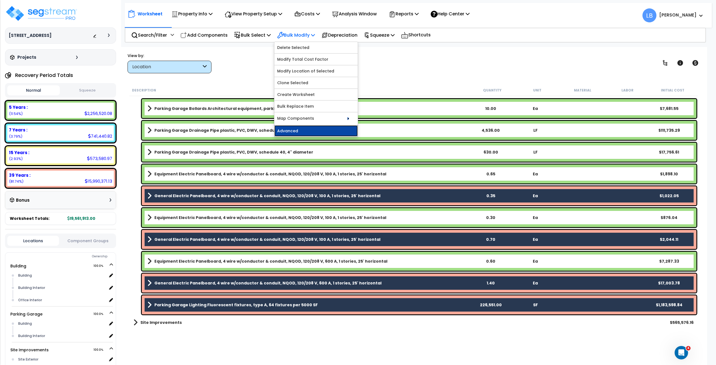
click at [295, 127] on link "Advanced" at bounding box center [316, 130] width 83 height 11
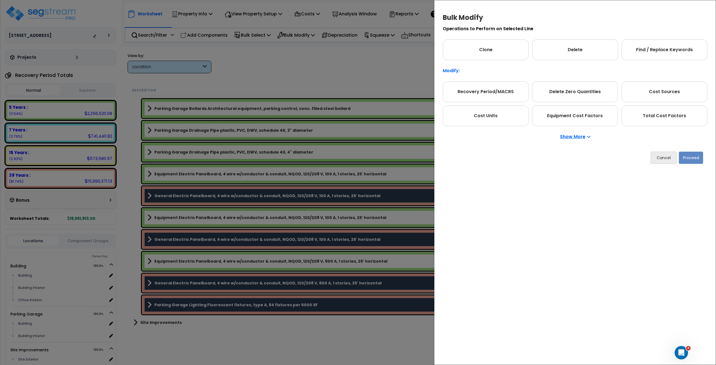
click at [571, 135] on p "Show More" at bounding box center [575, 137] width 31 height 4
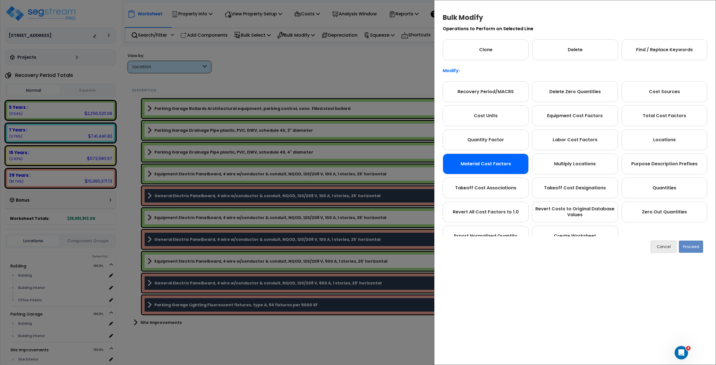
click at [507, 160] on div "Material Cost Factors" at bounding box center [486, 164] width 86 height 21
click at [692, 245] on button "Proceed" at bounding box center [691, 247] width 24 height 12
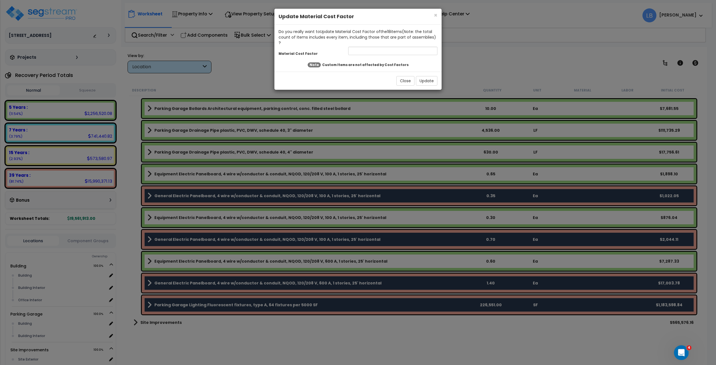
click at [677, 349] on div "Open Intercom Messenger" at bounding box center [681, 352] width 18 height 18
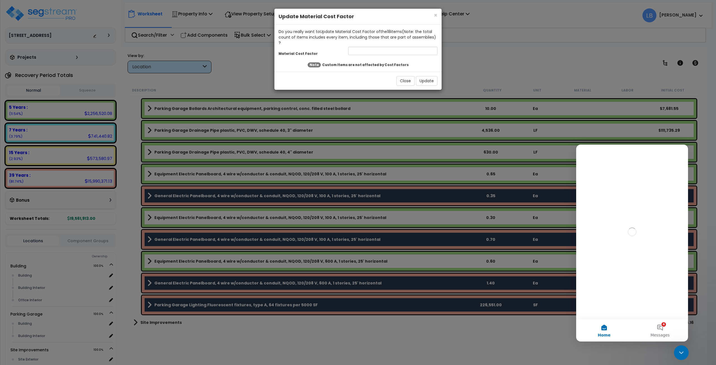
scroll to position [0, 0]
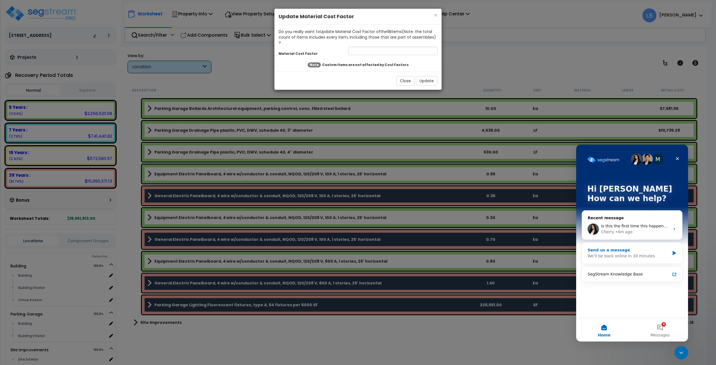
click at [626, 250] on div "Send us a message" at bounding box center [629, 250] width 82 height 6
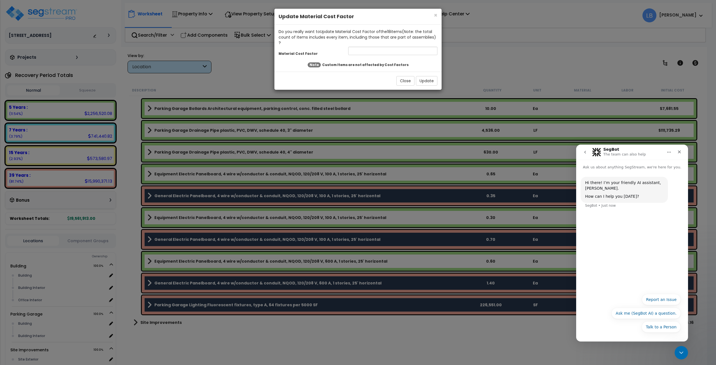
click at [586, 152] on icon "go back" at bounding box center [585, 152] width 4 height 4
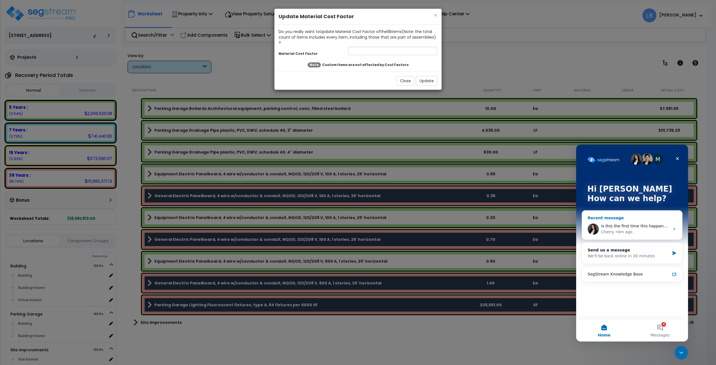
click at [633, 226] on span "is this the first time this happened? Will you try closing the browser, and the…" at bounding box center [695, 226] width 188 height 4
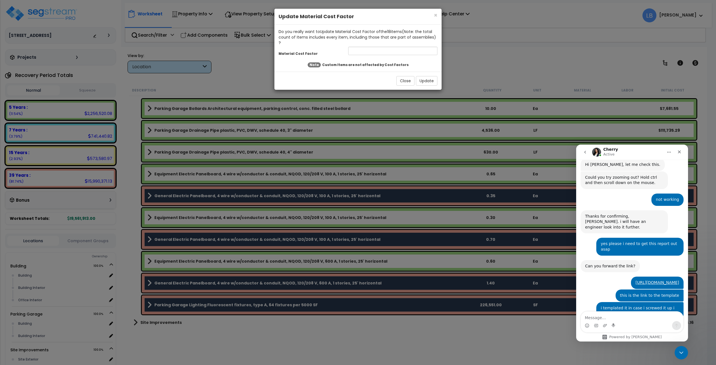
scroll to position [505, 0]
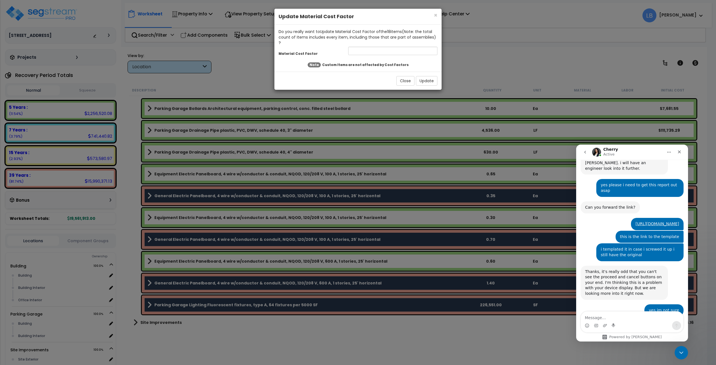
click at [618, 317] on textarea "Message…" at bounding box center [632, 317] width 102 height 10
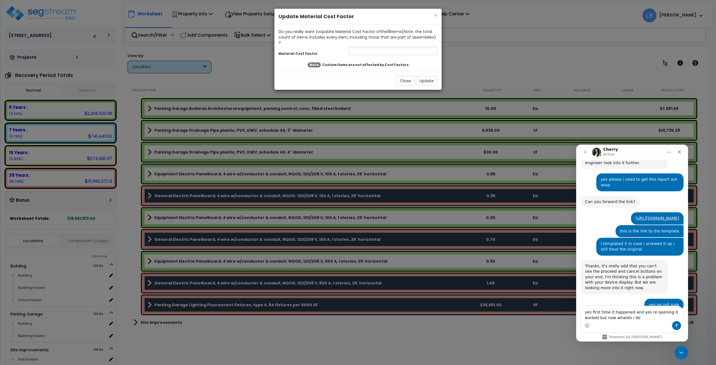
type textarea "yes first time it happened and yes re opening it worked but now whatdo i do"
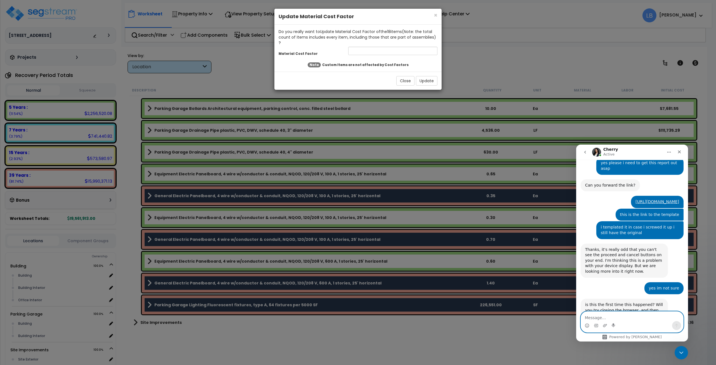
click at [594, 317] on textarea "Message…" at bounding box center [632, 317] width 102 height 10
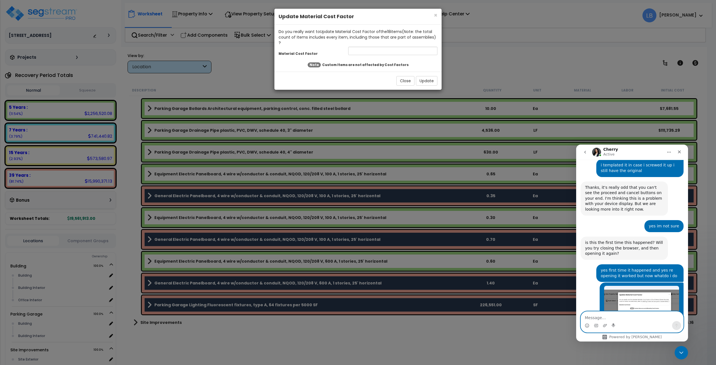
scroll to position [596, 0]
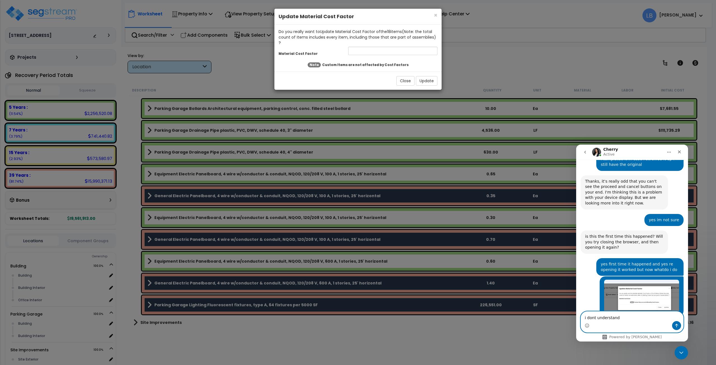
type textarea "i dont understand"
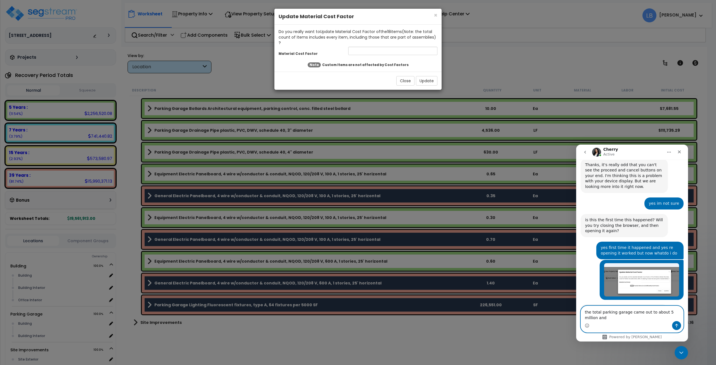
scroll to position [618, 0]
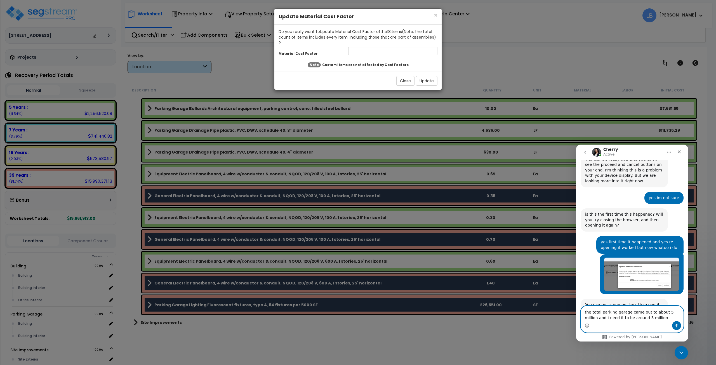
type textarea "the total parking garage came out to about 5 million and i need it to be around…"
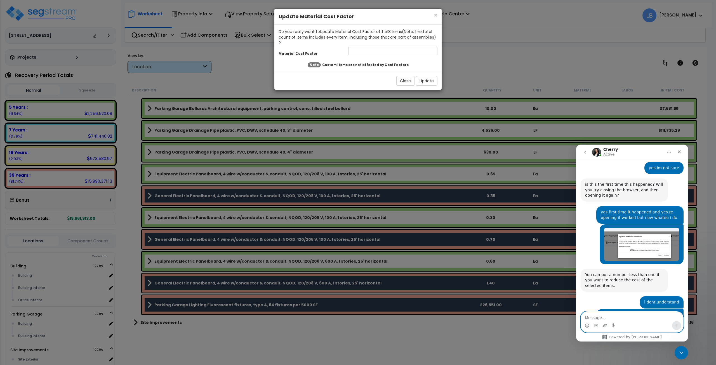
scroll to position [647, 0]
click at [402, 47] on input "number" at bounding box center [392, 51] width 89 height 8
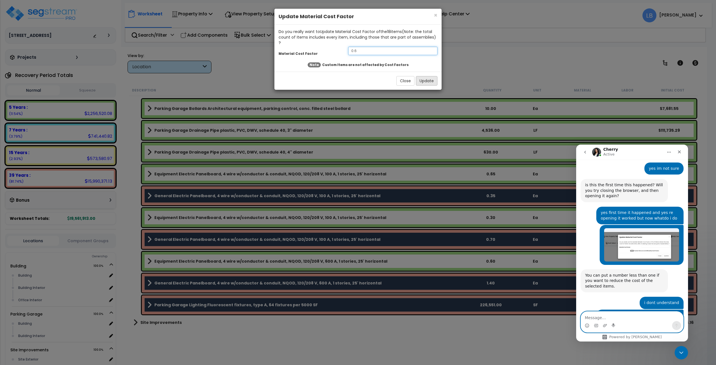
type input "0.6"
click at [428, 76] on button "Update" at bounding box center [427, 81] width 22 height 10
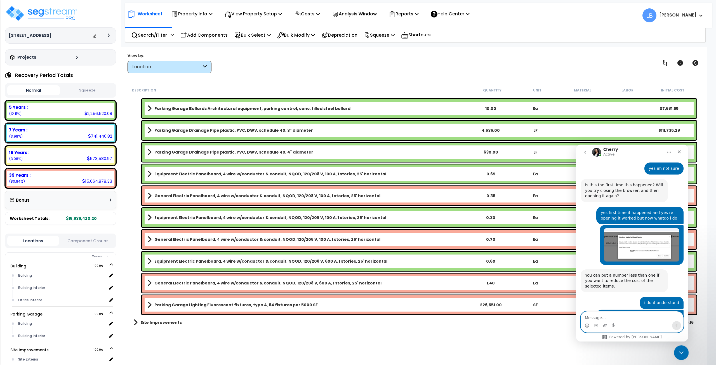
click at [678, 349] on icon "Close Intercom Messenger" at bounding box center [681, 352] width 7 height 7
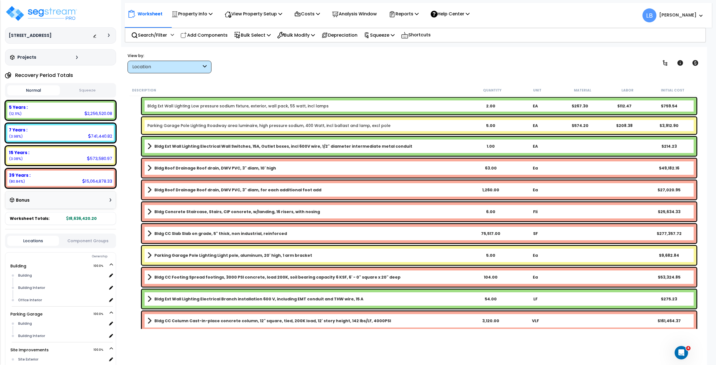
scroll to position [0, 0]
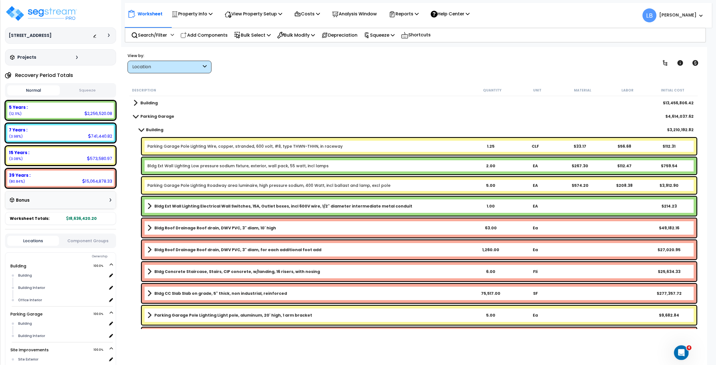
click at [682, 350] on icon "Open Intercom Messenger" at bounding box center [680, 352] width 9 height 9
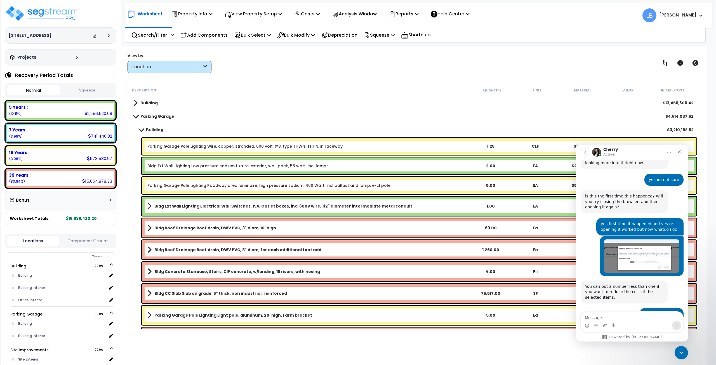
scroll to position [647, 0]
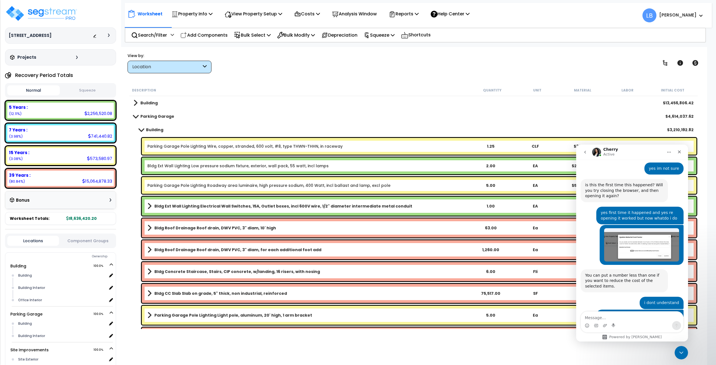
click at [627, 317] on textarea "Message…" at bounding box center [632, 317] width 102 height 10
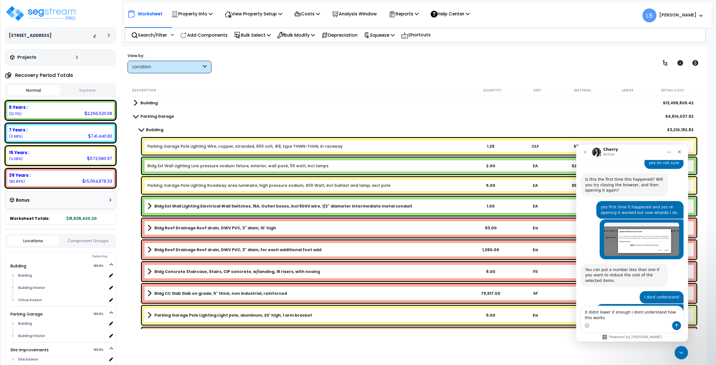
type textarea "it didnt lower it enough i dont understand how this works"
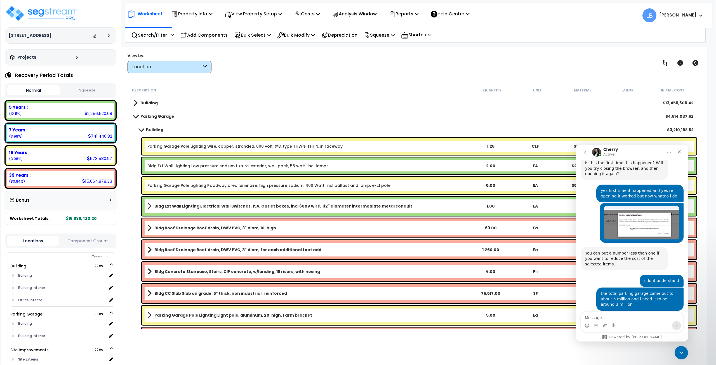
scroll to position [0, 0]
click at [682, 349] on icon "Close Intercom Messenger" at bounding box center [681, 352] width 7 height 7
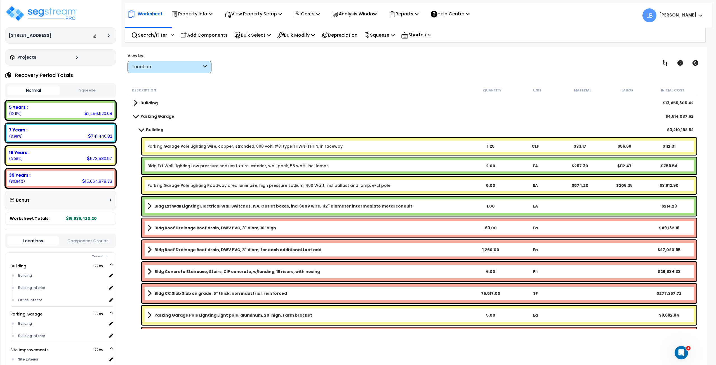
click at [240, 228] on b "Bldg Roof Drainage Roof drain, DWV PVC, 3" diam, 10' high" at bounding box center [215, 228] width 122 height 6
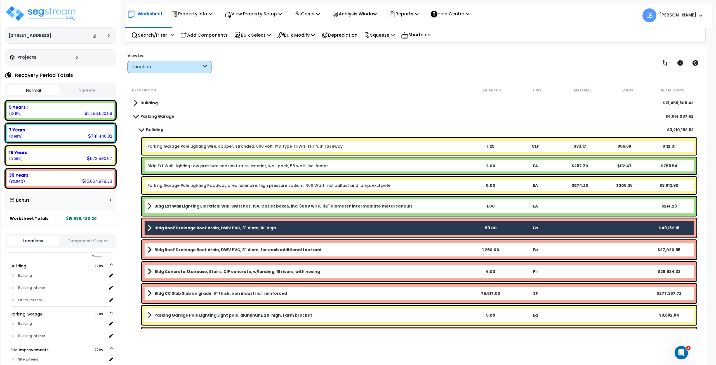
click at [239, 247] on b "Bldg Roof Drainage Roof drain, DWV PVC, 3" diam, for each additional foot add" at bounding box center [237, 250] width 167 height 6
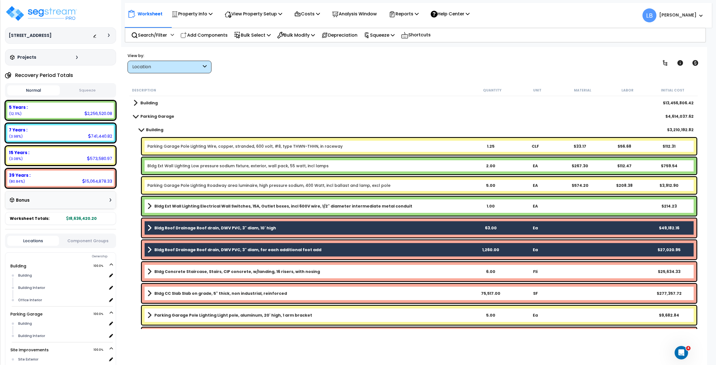
click at [236, 271] on b "Bldg Concrete Staircase, Stairs, CIP concrete, w/landing, 16 risers, with nosing" at bounding box center [237, 272] width 166 height 6
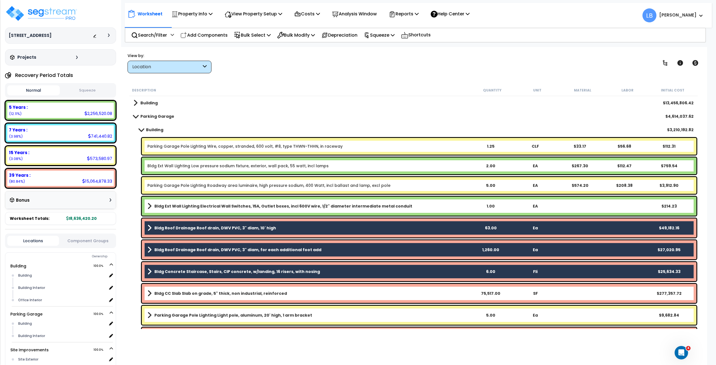
click at [234, 291] on b "Bldg CC Slab Slab on grade, 5" thick, non industrial, reinforced" at bounding box center [220, 294] width 133 height 6
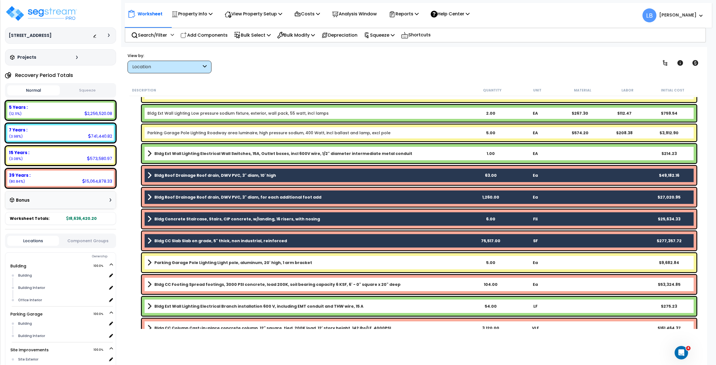
scroll to position [53, 0]
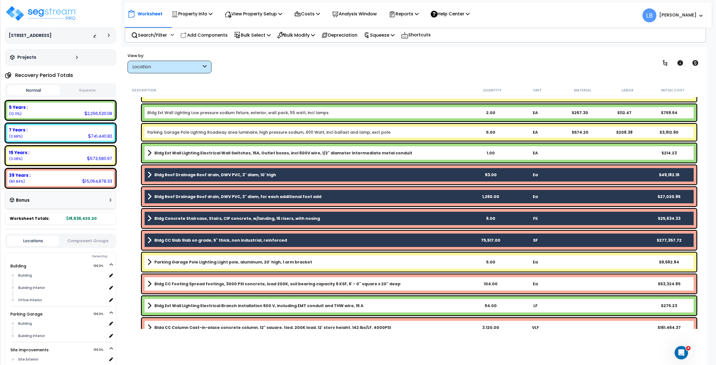
click at [233, 282] on b "Bldg CC Footing Spread footings, 3000 PSI concrete, load 200K, soil bearing cap…" at bounding box center [277, 284] width 246 height 6
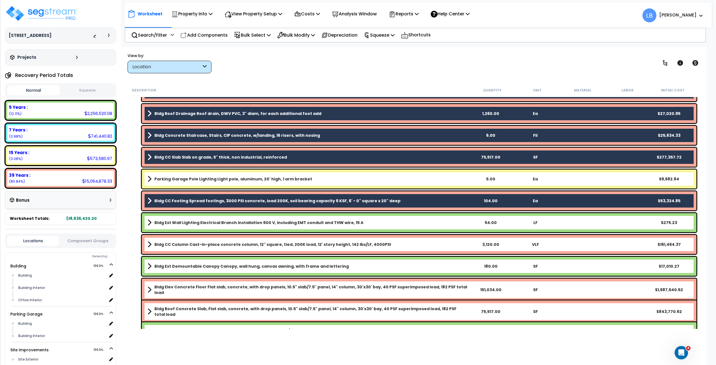
scroll to position [137, 0]
click at [227, 242] on b "Bldg CC Column Cast-in-place concrete column, 12" square, tied, 200K load, 12' …" at bounding box center [272, 245] width 237 height 6
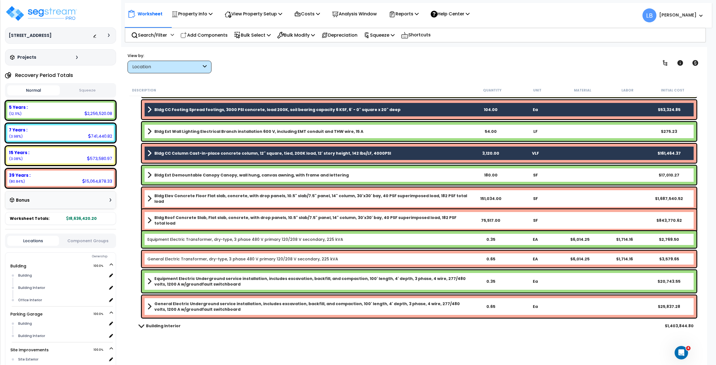
scroll to position [228, 0]
click at [216, 199] on b "Bldg Elev Concrete Floor Flat slab, concrete, with drop panels, 10.5" slab/7.5"…" at bounding box center [311, 198] width 314 height 11
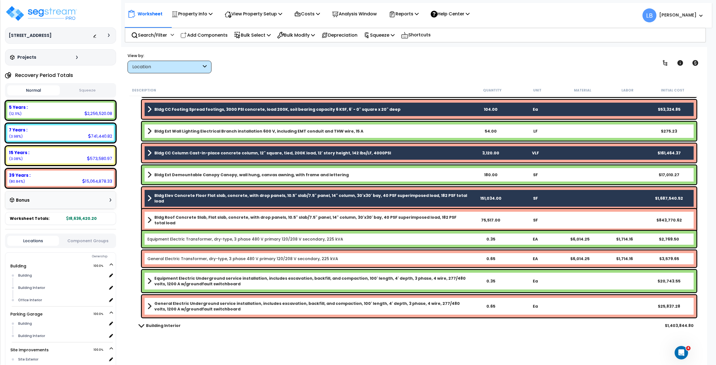
click at [218, 218] on b "Bldg Roof Concrete Slab, Flat slab, concrete, with drop panels, 10.5" slab/7.5"…" at bounding box center [311, 220] width 314 height 11
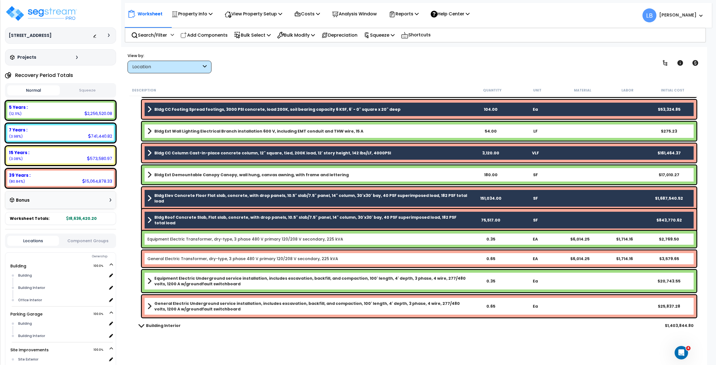
click at [225, 260] on link "General Electric Transformer, dry-type, 3 phase 480 V primary 120/208 V seconda…" at bounding box center [242, 259] width 191 height 6
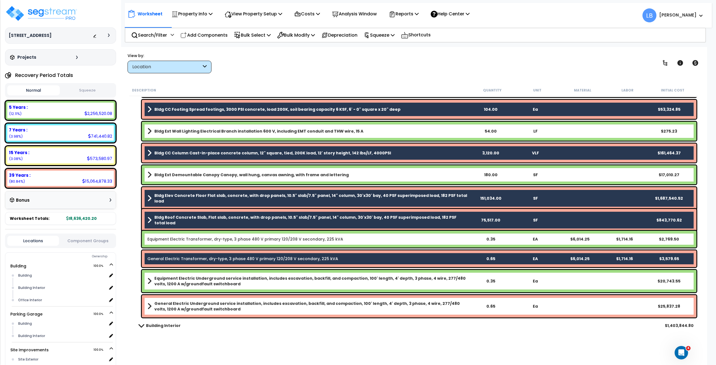
click at [231, 299] on div "General Electric Underground service installation, includes excavation, backfil…" at bounding box center [419, 306] width 555 height 22
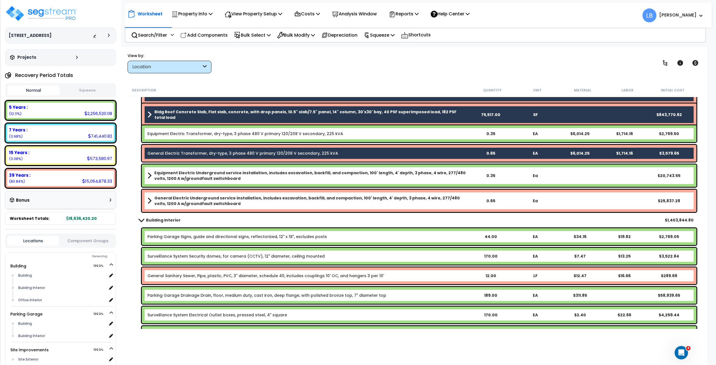
scroll to position [335, 0]
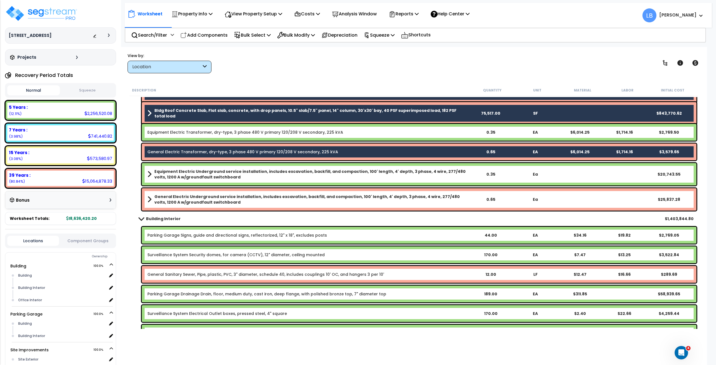
click at [221, 200] on b "General Electric Underground service installation, includes excavation, backfil…" at bounding box center [311, 199] width 314 height 11
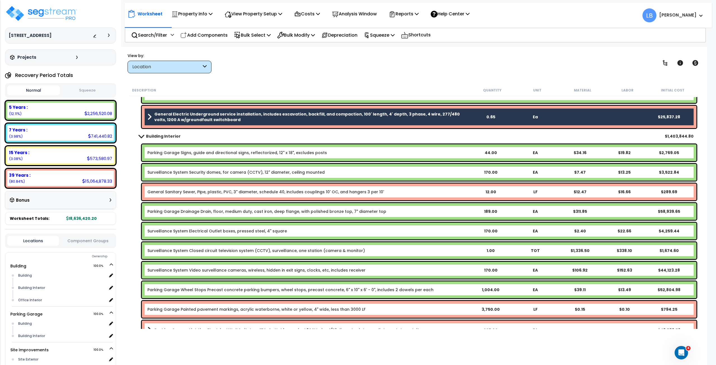
scroll to position [419, 0]
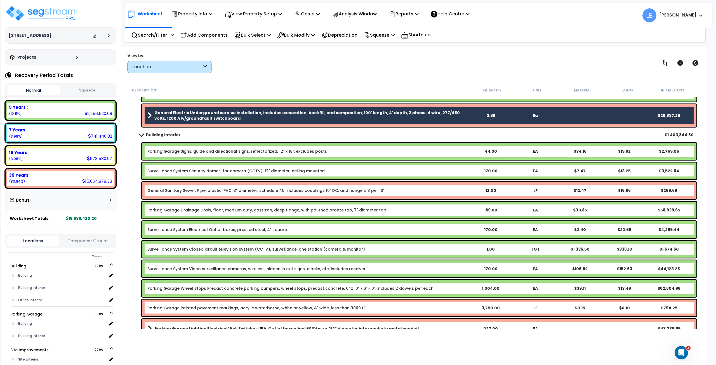
click at [220, 191] on link "General Sanitary Sewer, Pipe, plastic, PVC, 3" diameter, schedule 40, includes …" at bounding box center [265, 191] width 237 height 6
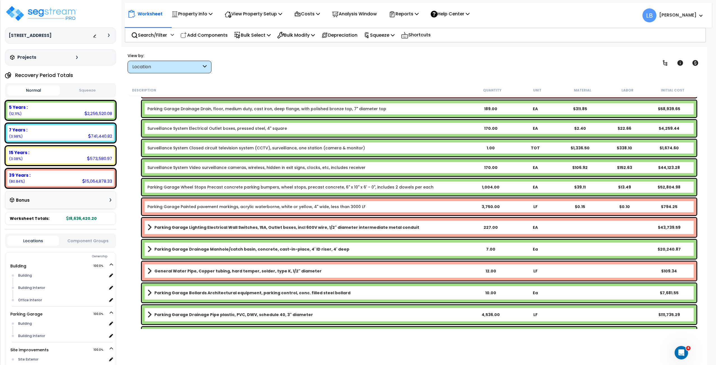
scroll to position [528, 0]
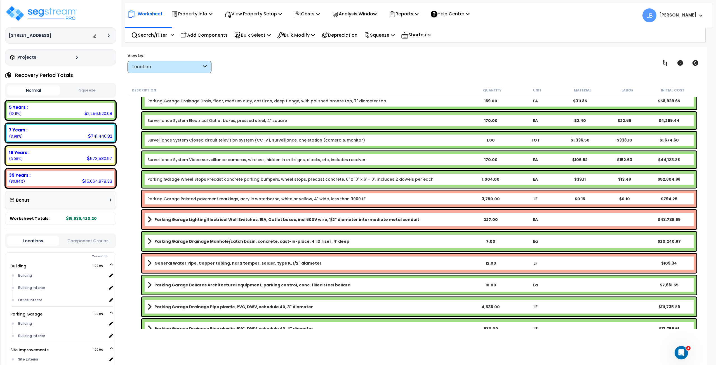
click at [219, 197] on link "Parking Garage Painted pavement markings, acrylic waterborne, white or yellow, …" at bounding box center [256, 199] width 218 height 6
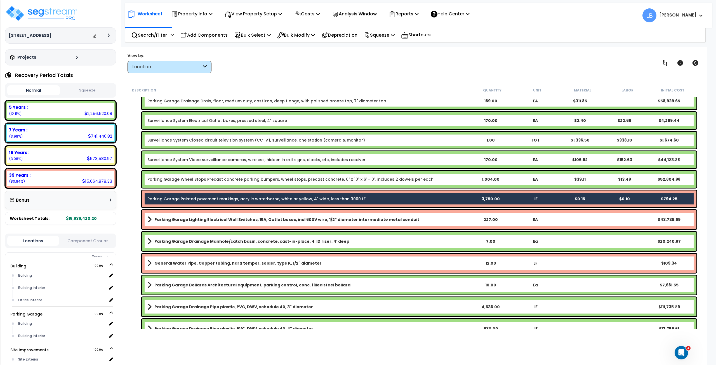
scroll to position [691, 0]
click at [225, 216] on link "Parking Garage Lighting Electrical Wall Switches, 15A, Outlet boxes, incl 600V …" at bounding box center [307, 220] width 321 height 8
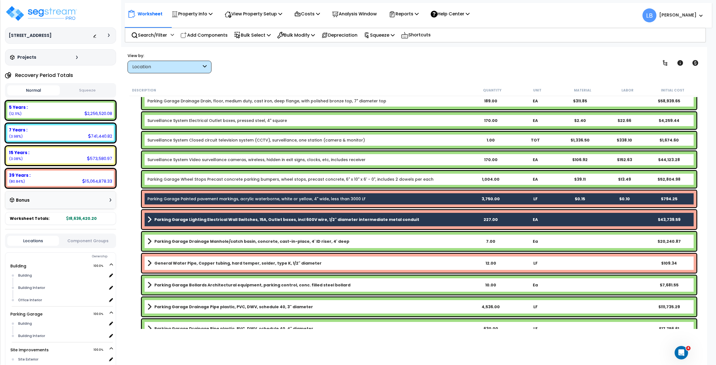
click at [217, 263] on b "General Water Pipe, Copper tubing, hard temper, solder, type K, 1/2" diameter" at bounding box center [237, 264] width 167 height 6
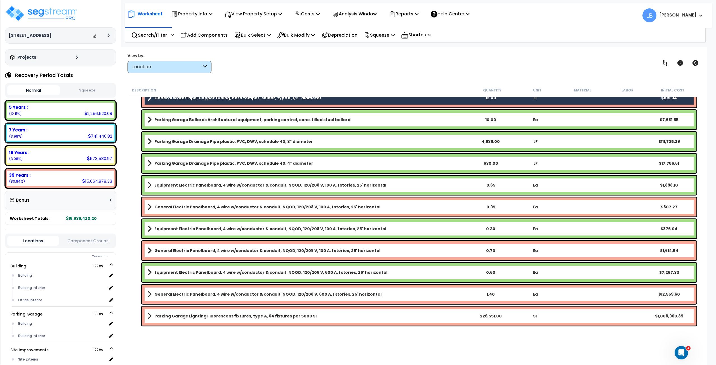
scroll to position [696, 0]
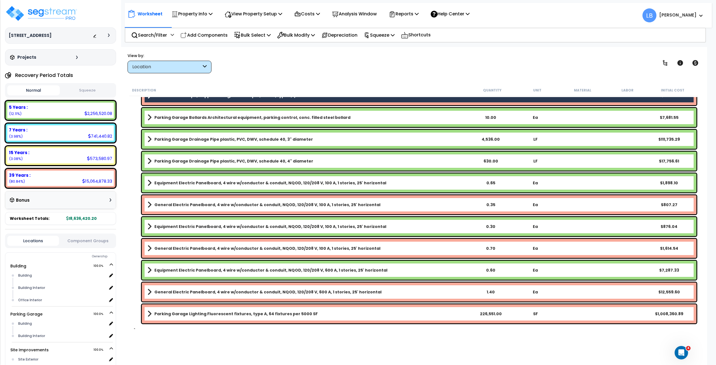
click at [214, 204] on b "General Electric Panelboard, 4 wire w/conductor & conduit, NQOD, 120/208 V, 100…" at bounding box center [267, 205] width 226 height 6
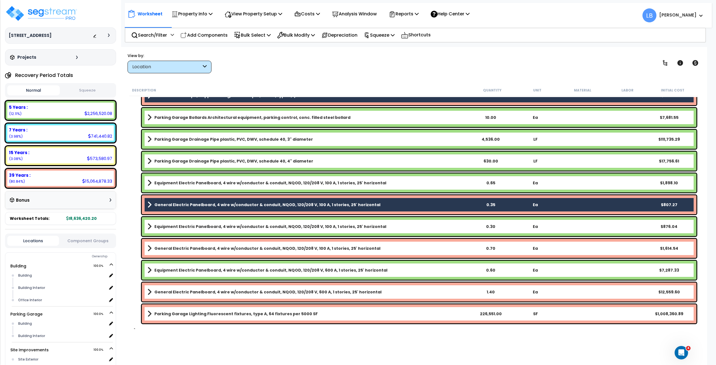
click at [216, 250] on b "General Electric Panelboard, 4 wire w/conductor & conduit, NQOD, 120/208 V, 100…" at bounding box center [267, 249] width 226 height 6
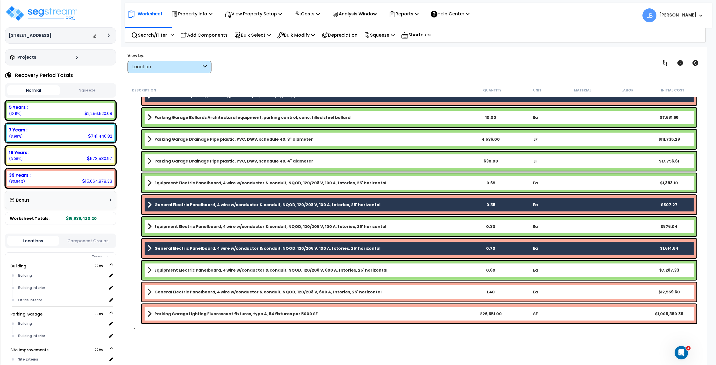
click at [215, 297] on div "General Electric Panelboard, 4 wire w/conductor & conduit, NQOD, 120/208 V, 600…" at bounding box center [419, 292] width 555 height 19
click at [219, 291] on b "General Electric Panelboard, 4 wire w/conductor & conduit, NQOD, 120/208 V, 600…" at bounding box center [267, 292] width 227 height 6
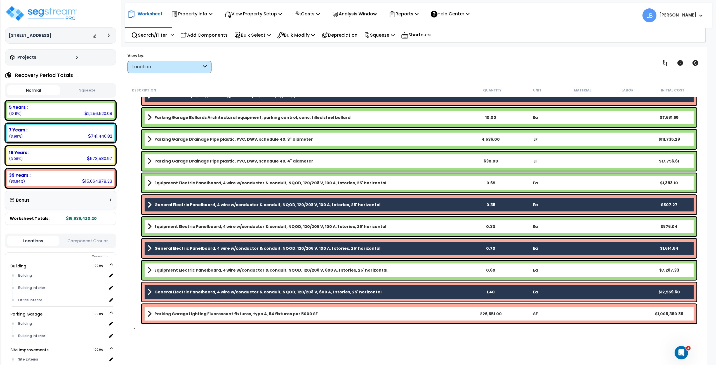
click at [221, 315] on b "Parking Garage Lighting Fluorescent fixtures, type A, 64 fixtures per 5000 SF" at bounding box center [235, 314] width 163 height 6
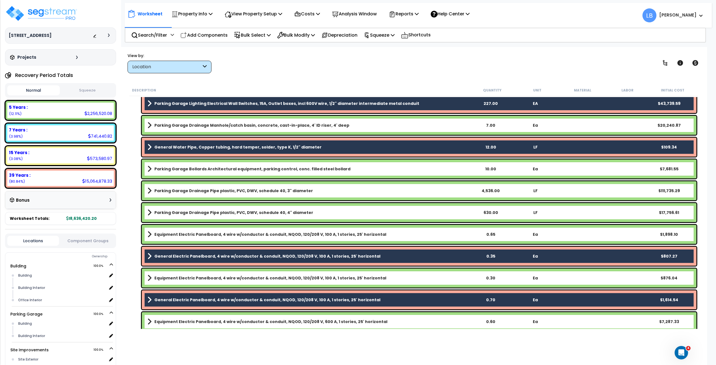
scroll to position [704, 0]
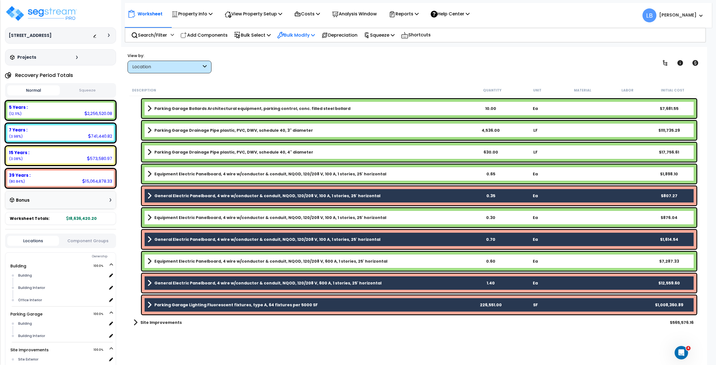
click at [297, 36] on p "Bulk Modify" at bounding box center [296, 35] width 38 height 8
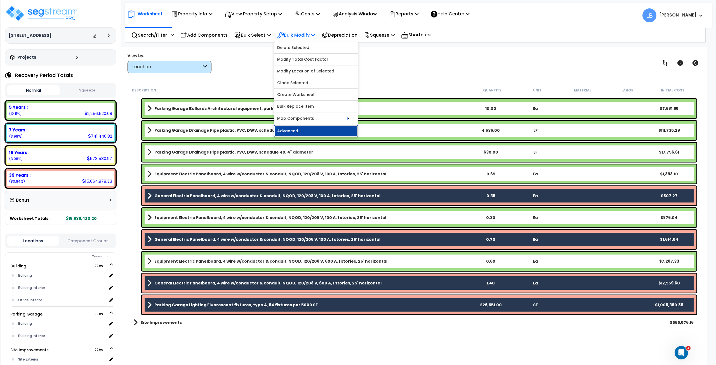
click at [317, 127] on link "Advanced" at bounding box center [316, 130] width 83 height 11
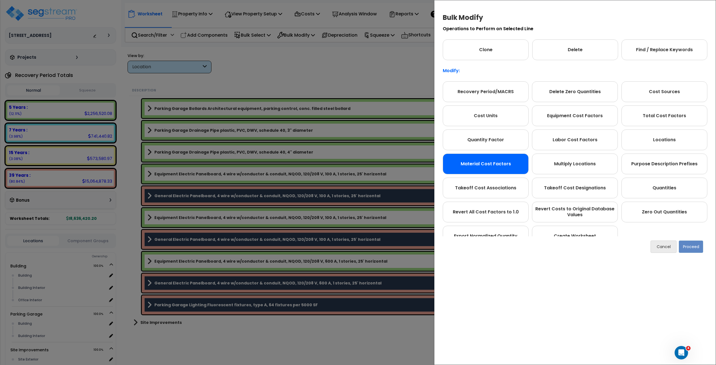
click at [464, 162] on div "Material Cost Factors" at bounding box center [486, 164] width 86 height 21
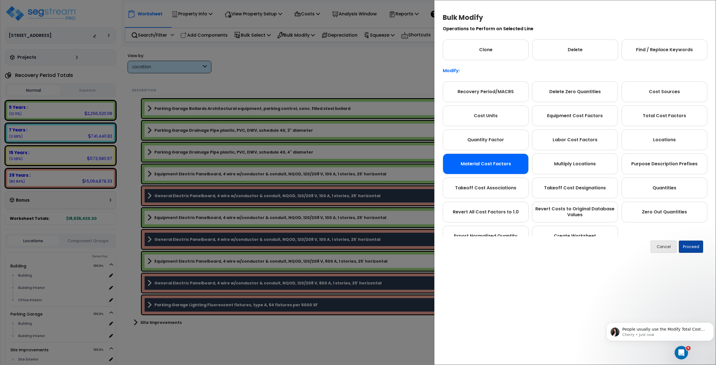
scroll to position [708, 0]
click at [694, 245] on button "Proceed" at bounding box center [691, 247] width 24 height 12
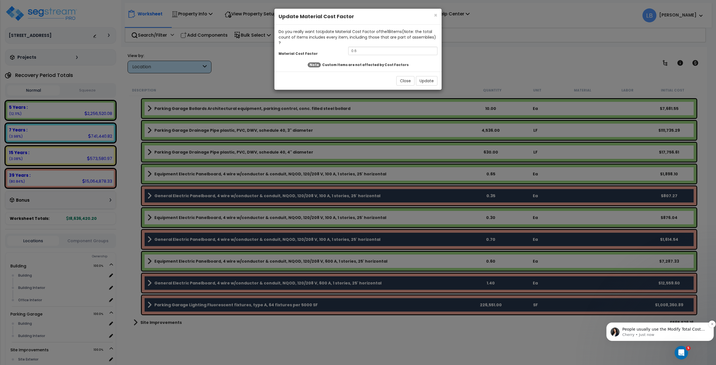
click at [695, 332] on div "People usually use the Modify Total Cost Factors rather than just the material …" at bounding box center [665, 329] width 86 height 7
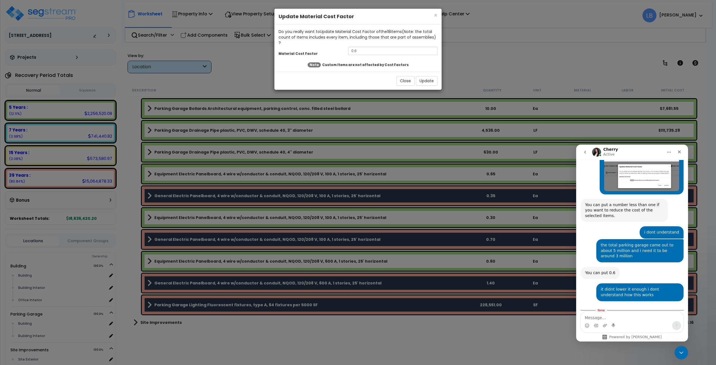
scroll to position [739, 0]
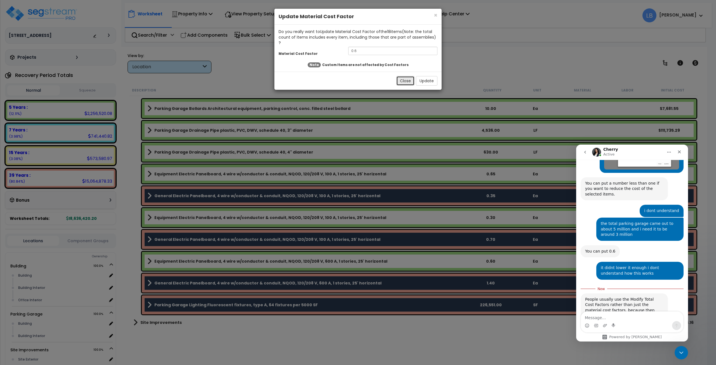
click at [407, 76] on button "Close" at bounding box center [406, 81] width 18 height 10
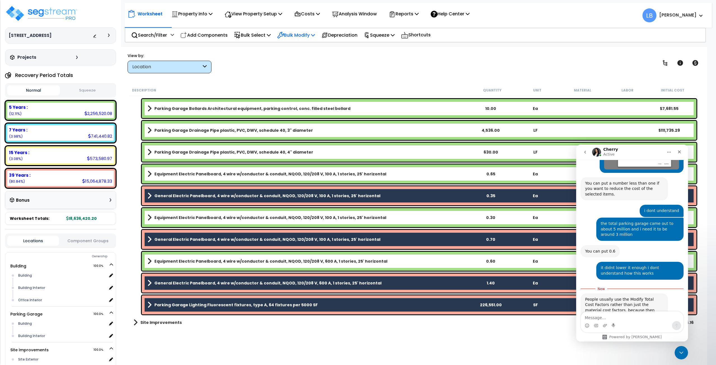
click at [304, 36] on p "Bulk Modify" at bounding box center [296, 35] width 38 height 8
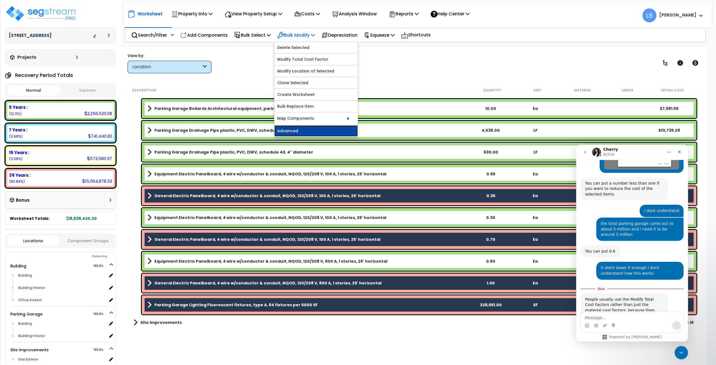
click at [318, 128] on link "Advanced" at bounding box center [316, 130] width 83 height 11
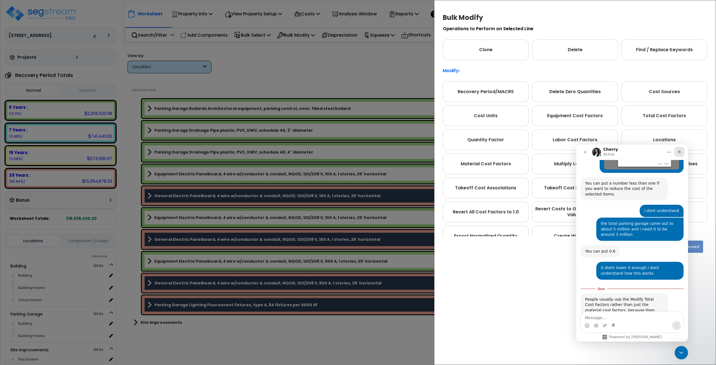
click at [680, 152] on icon "Close" at bounding box center [679, 152] width 3 height 3
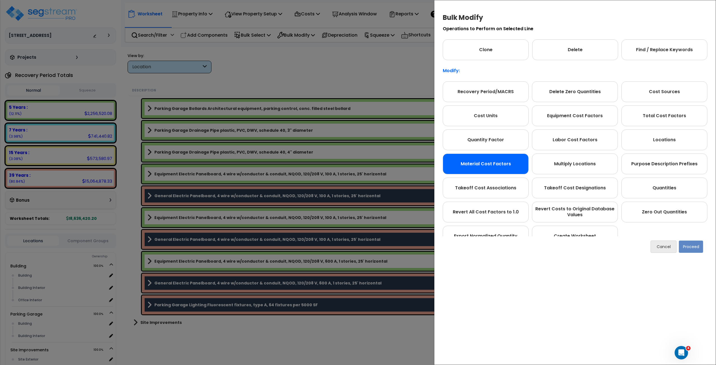
click at [509, 167] on div "Material Cost Factors" at bounding box center [486, 164] width 86 height 21
click at [682, 352] on icon "Open Intercom Messenger" at bounding box center [681, 352] width 4 height 4
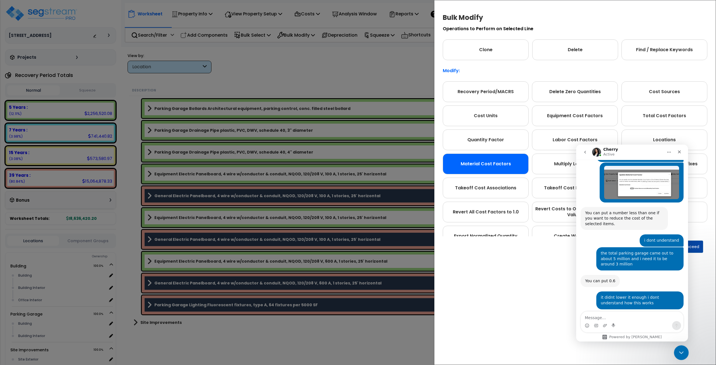
scroll to position [729, 0]
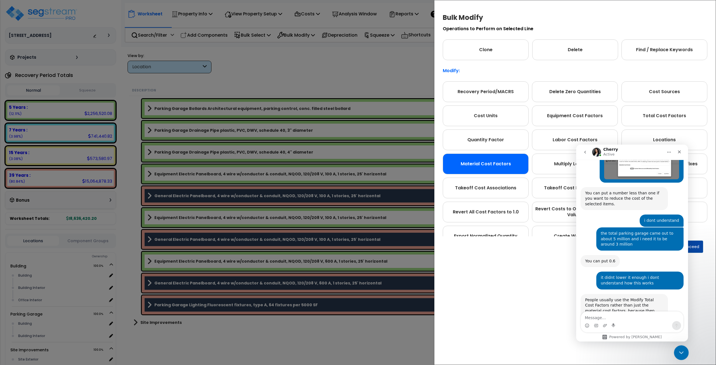
click at [682, 352] on icon "Close Intercom Messenger" at bounding box center [681, 352] width 7 height 7
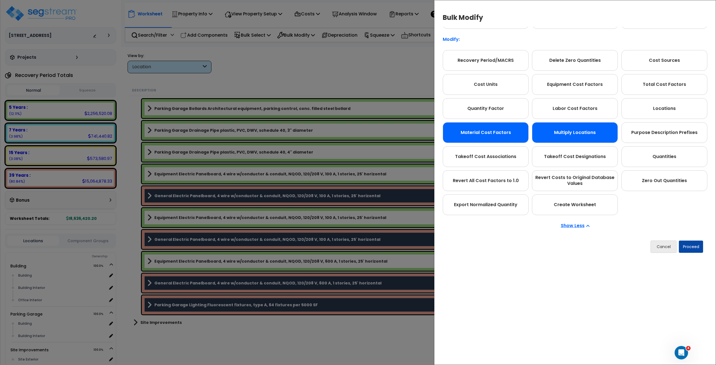
scroll to position [0, 0]
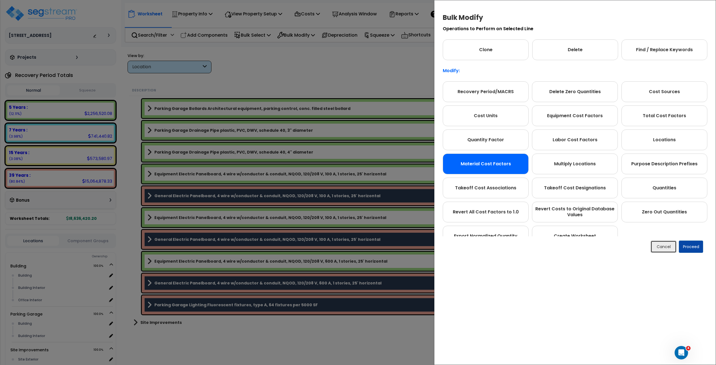
click at [667, 247] on button "Cancel" at bounding box center [664, 247] width 26 height 12
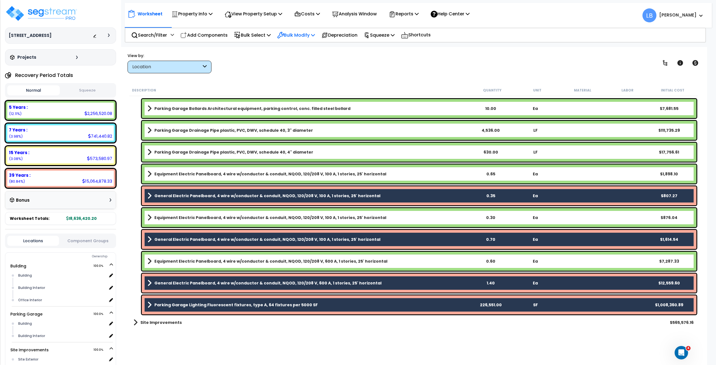
click at [304, 34] on p "Bulk Modify" at bounding box center [296, 35] width 38 height 8
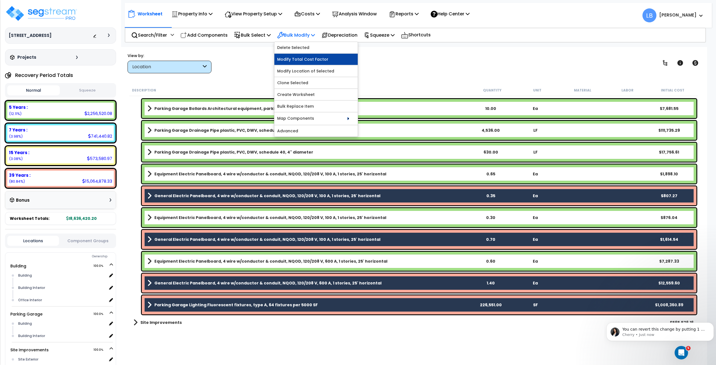
click at [315, 59] on link "Modify Total Cost Factor" at bounding box center [316, 59] width 83 height 11
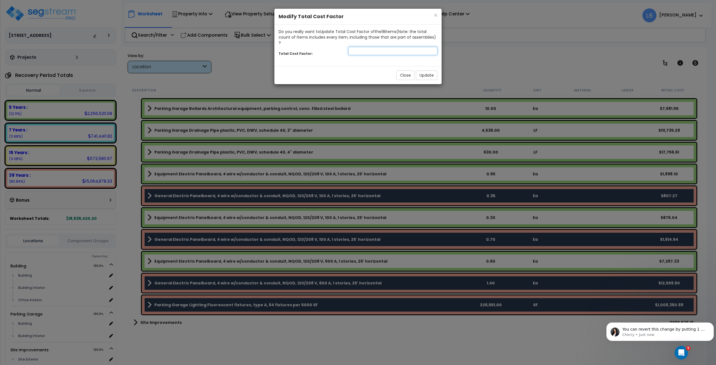
click at [383, 47] on input "number" at bounding box center [392, 51] width 89 height 8
type input "0.6"
click at [423, 71] on button "Update" at bounding box center [427, 76] width 22 height 10
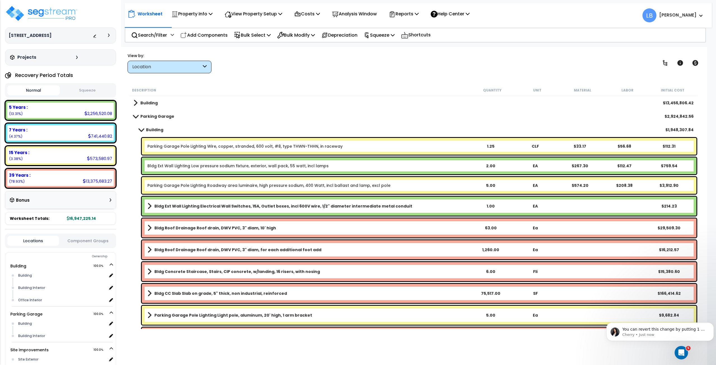
scroll to position [0, 0]
click at [142, 128] on span at bounding box center [141, 130] width 8 height 4
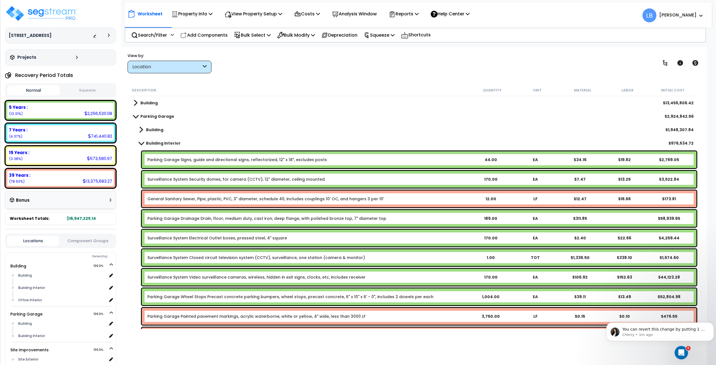
click at [142, 142] on span at bounding box center [141, 143] width 8 height 4
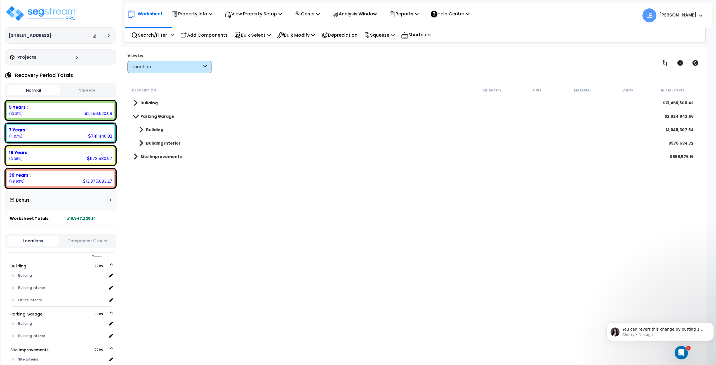
click at [135, 115] on span at bounding box center [136, 116] width 8 height 4
click at [154, 102] on b "Building" at bounding box center [149, 103] width 17 height 6
click at [156, 116] on b "Building" at bounding box center [154, 117] width 17 height 6
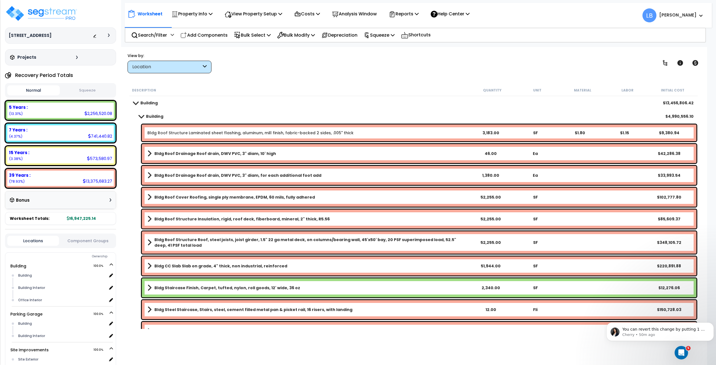
click at [195, 131] on link "Bldg Roof Structure Laminated sheet flashing, aluminum, mill finish, fabric-bac…" at bounding box center [250, 133] width 206 height 6
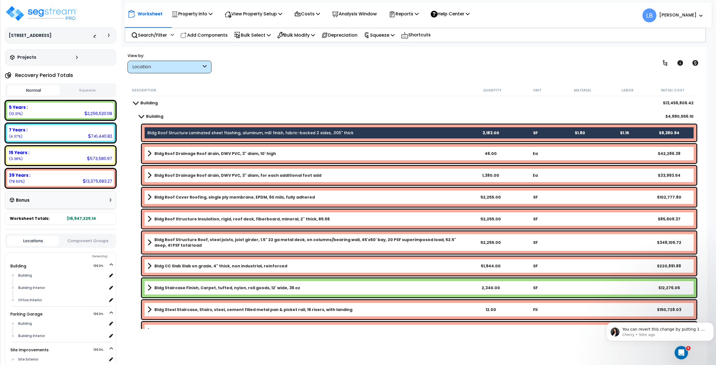
click at [195, 152] on b "Bldg Roof Drainage Roof drain, DWV PVC, 3" diam, 10' high" at bounding box center [215, 154] width 122 height 6
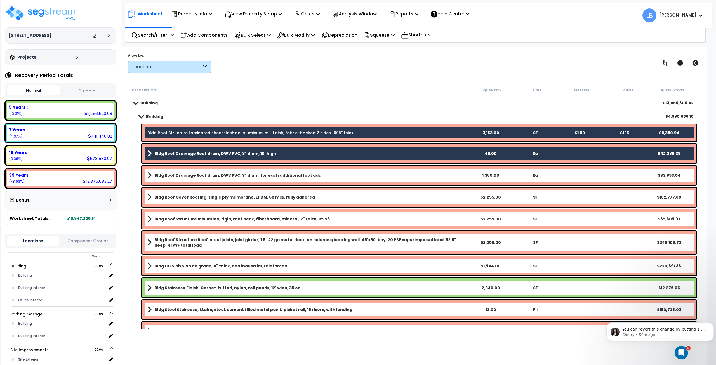
click at [196, 172] on link "Bldg Roof Drainage Roof drain, DWV PVC, 3" diam, for each additional foot add" at bounding box center [307, 176] width 321 height 8
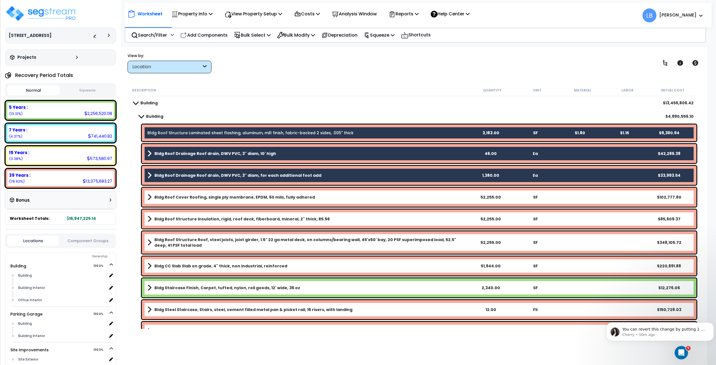
click at [190, 197] on b "Bldg Roof Cover Roofing, single ply membrane, EPDM, 60 mils, fully adhered" at bounding box center [234, 198] width 161 height 6
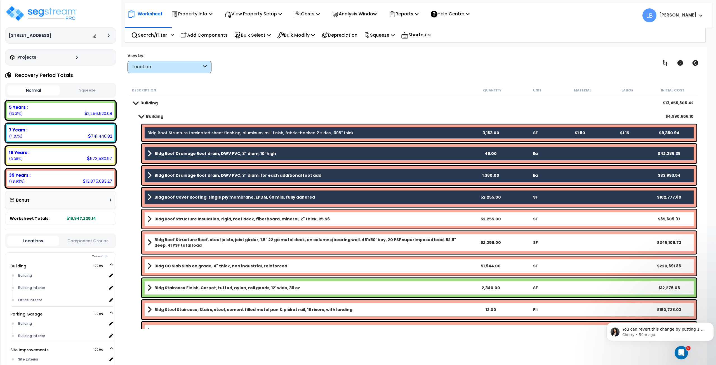
click at [188, 216] on b "Bldg Roof Structure Insulation, rigid, roof deck, fiberboard, mineral, 2" thick…" at bounding box center [241, 219] width 175 height 6
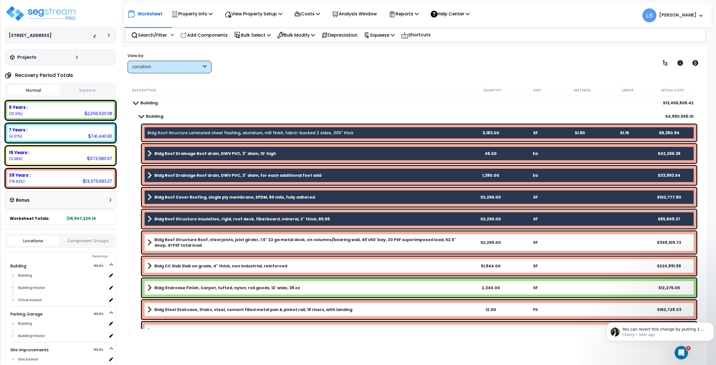
click at [188, 242] on b "Bldg Roof Structure Roof, steel joists, joist girder, 1.5" 22 ga metal deck, on…" at bounding box center [311, 242] width 314 height 11
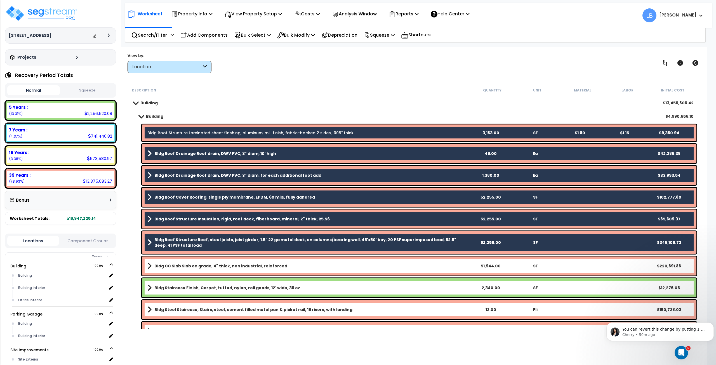
click at [194, 263] on link "Bldg CC Slab Slab on grade, 4" thick, non industrial, reinforced" at bounding box center [307, 266] width 321 height 8
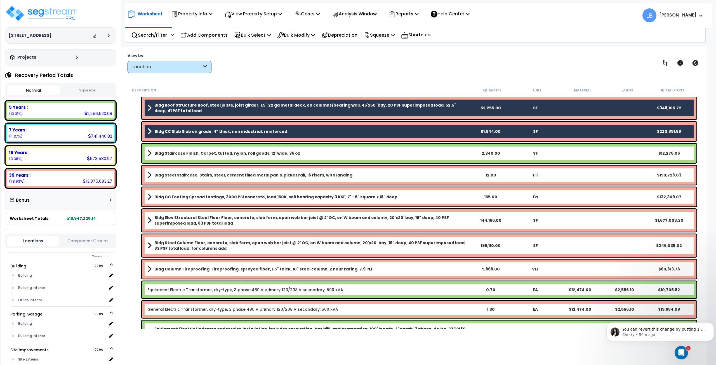
scroll to position [145, 0]
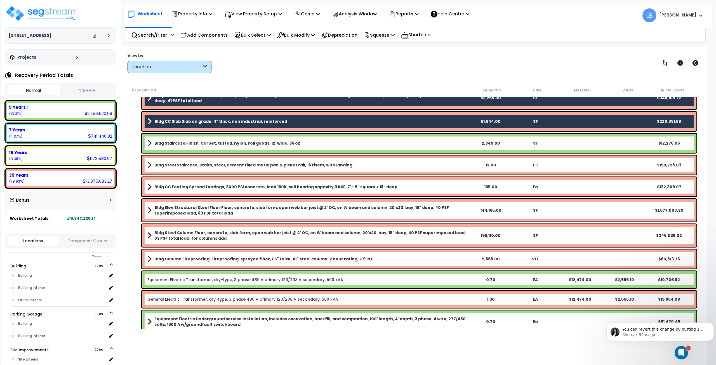
click at [189, 166] on b "Bldg Steel Staircase, Stairs, steel, cement filled metal pan & picket rail, 16 …" at bounding box center [253, 165] width 198 height 6
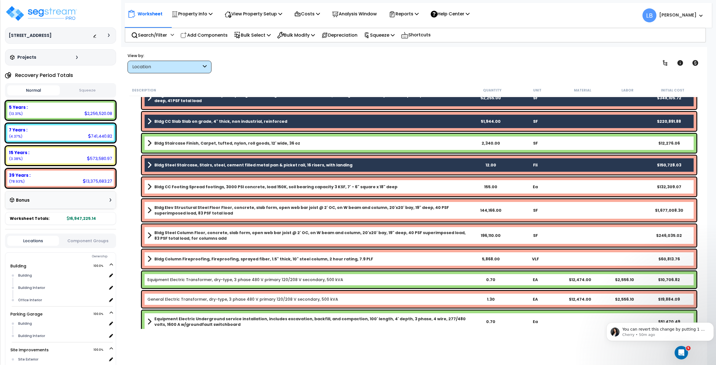
click at [185, 186] on b "Bldg CC Footing Spread footings, 3000 PSI concrete, load 150K, soil bearing cap…" at bounding box center [275, 187] width 243 height 6
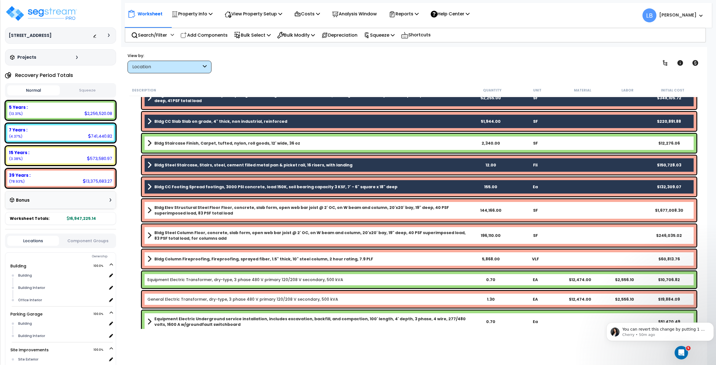
click at [188, 210] on b "Bldg Elev Structural Steel Floor Floor, concrete, slab form, open web bar joist…" at bounding box center [311, 210] width 314 height 11
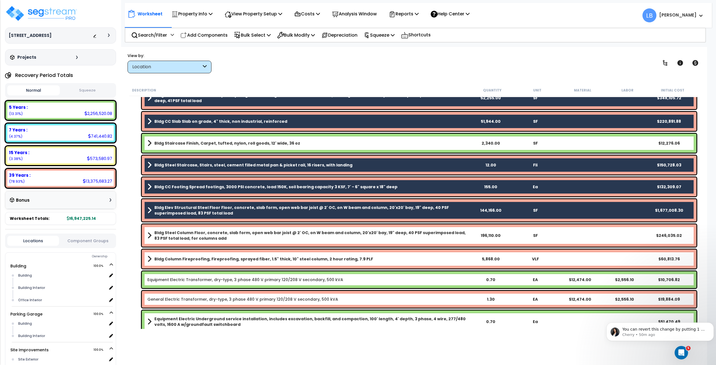
click at [188, 210] on b "Bldg Elev Structural Steel Floor Floor, concrete, slab form, open web bar joist…" at bounding box center [311, 210] width 314 height 11
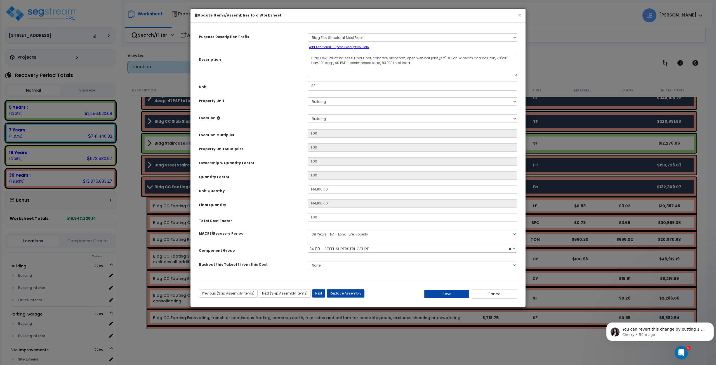
select select "10435"
click at [519, 14] on button "×" at bounding box center [520, 15] width 4 height 6
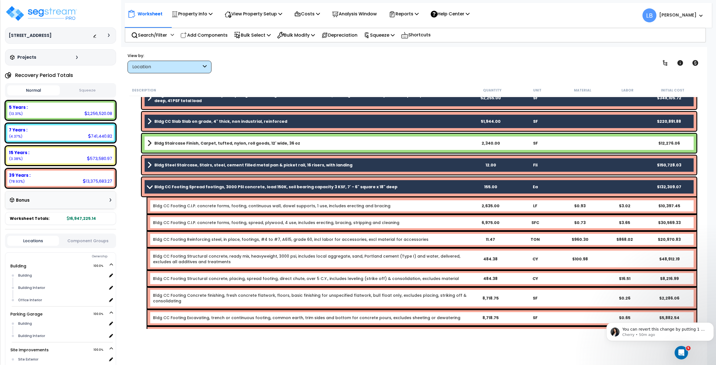
click at [195, 185] on b "Bldg CC Footing Spread footings, 3000 PSI concrete, load 150K, soil bearing cap…" at bounding box center [275, 187] width 243 height 6
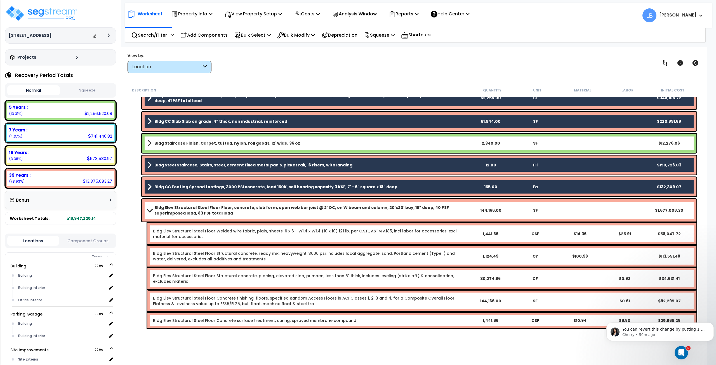
click at [178, 210] on b "Bldg Elev Structural Steel Floor Floor, concrete, slab form, open web bar joist…" at bounding box center [311, 210] width 314 height 11
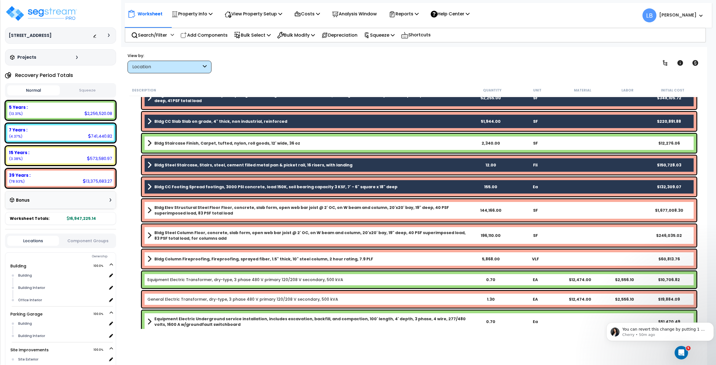
click at [178, 210] on b "Bldg Elev Structural Steel Floor Floor, concrete, slab form, open web bar joist…" at bounding box center [311, 210] width 314 height 11
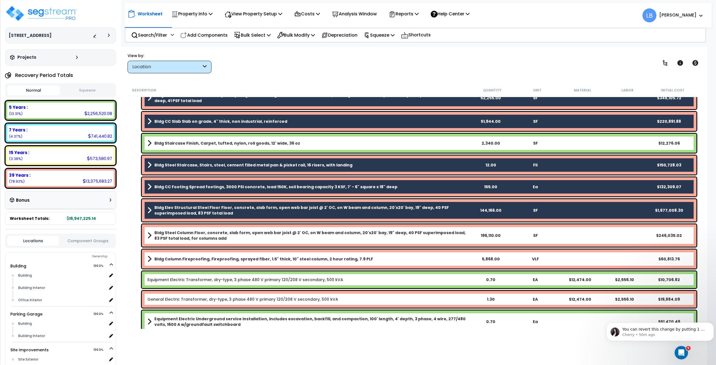
click at [177, 235] on b "Bldg Steel Column Floor, concrete, slab form, open web bar joist @ 2' OC, on W …" at bounding box center [311, 235] width 314 height 11
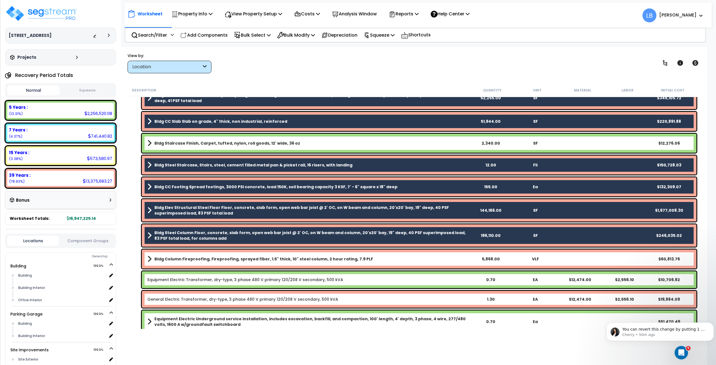
click at [178, 258] on b "Bldg Column Fireproofing, Fireproofing, sprayed fiber, 1.5" thick, 10" steel co…" at bounding box center [263, 259] width 219 height 6
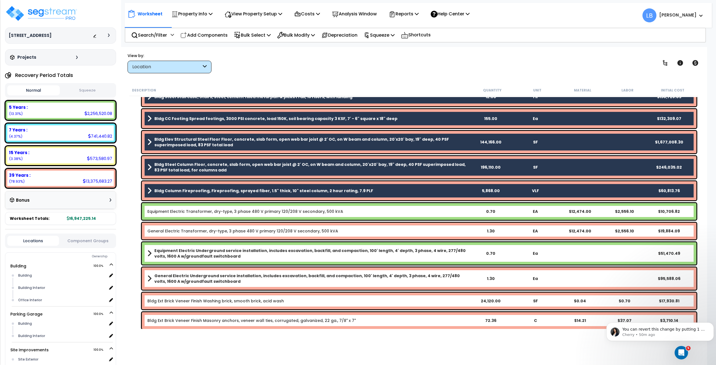
scroll to position [245, 0]
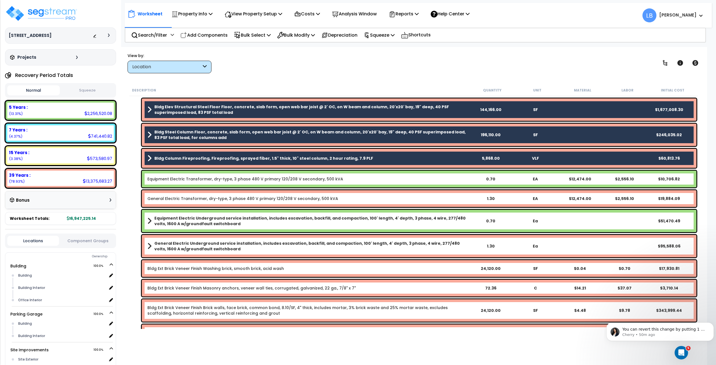
click at [176, 198] on link "General Electric Transformer, dry-type, 3 phase 480 V primary 120/208 V seconda…" at bounding box center [242, 199] width 191 height 6
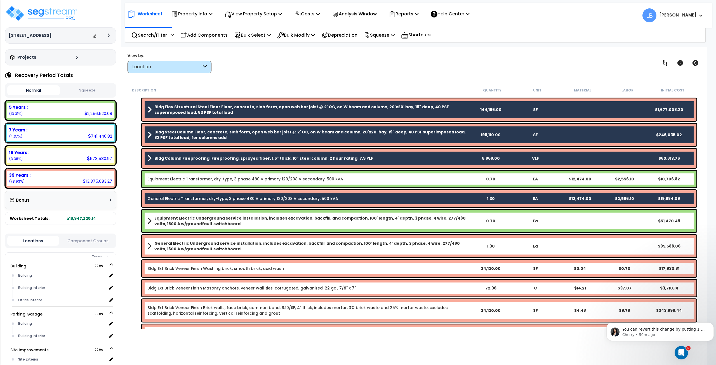
click at [181, 248] on b "General Electric Underground service installation, includes excavation, backfil…" at bounding box center [311, 246] width 314 height 11
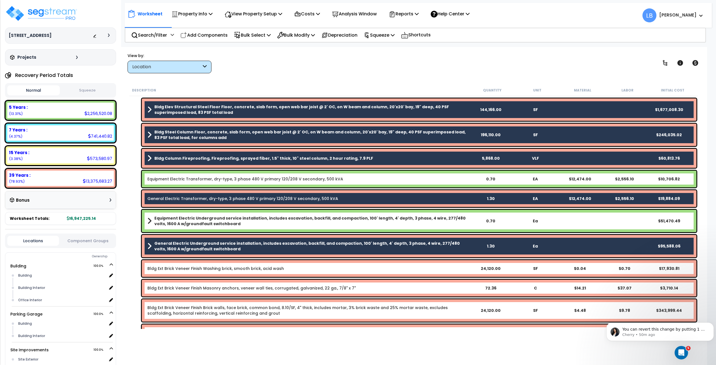
click at [183, 266] on link "Bldg Ext Brick Veneer Finish Washing brick, smooth brick, acid wash" at bounding box center [215, 269] width 137 height 6
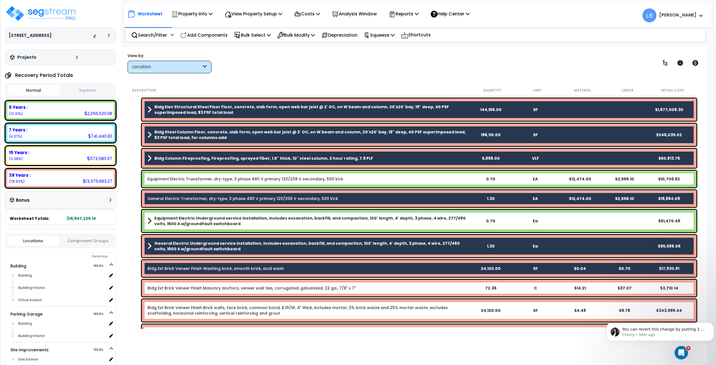
click at [182, 287] on link "Bldg Ext Brick Veneer Finish Masonry anchors, veneer wall ties, corrugated, gal…" at bounding box center [251, 288] width 209 height 6
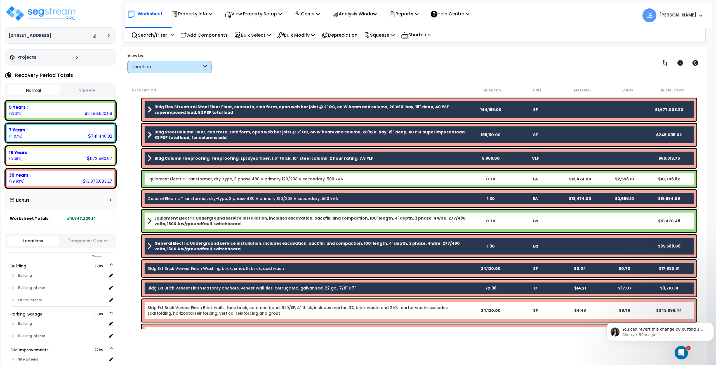
click at [181, 308] on link "Bldg Ext Brick Veneer Finish Brick walls, face brick, common bond, 8.10/SF, 4" …" at bounding box center [307, 310] width 321 height 11
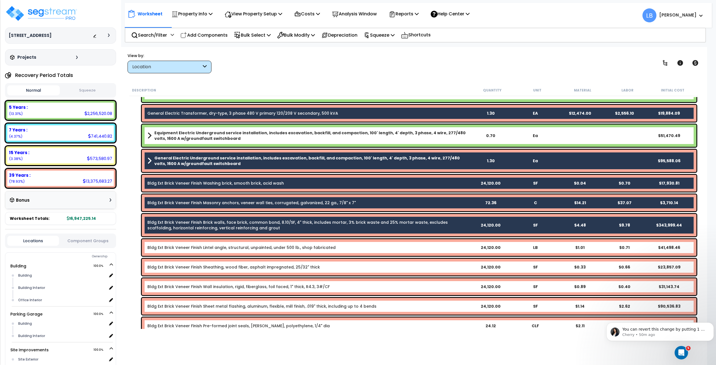
scroll to position [332, 0]
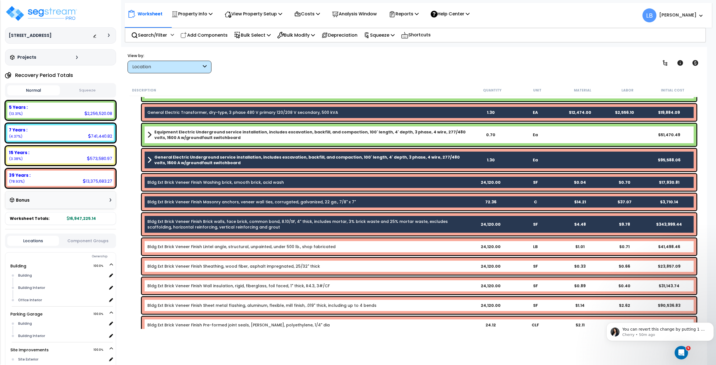
click at [189, 248] on link "Bldg Ext Brick Veneer Finish Lintel angle, structural, unpainted, under 500 lb.…" at bounding box center [241, 247] width 188 height 6
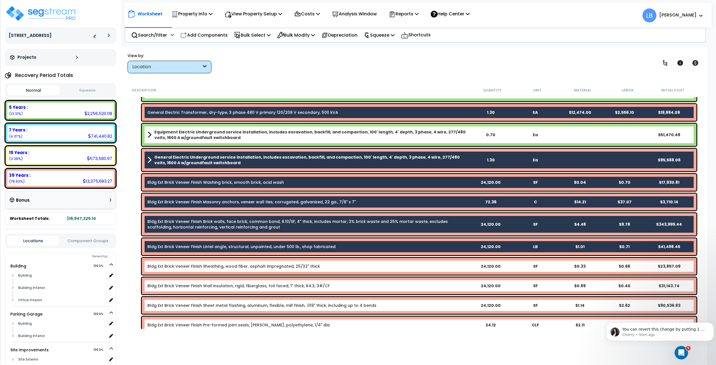
click at [193, 266] on link "Bldg Ext Brick Veneer Finish Sheathing, wood fiber, asphalt impregnated, 25/32"…" at bounding box center [233, 267] width 173 height 6
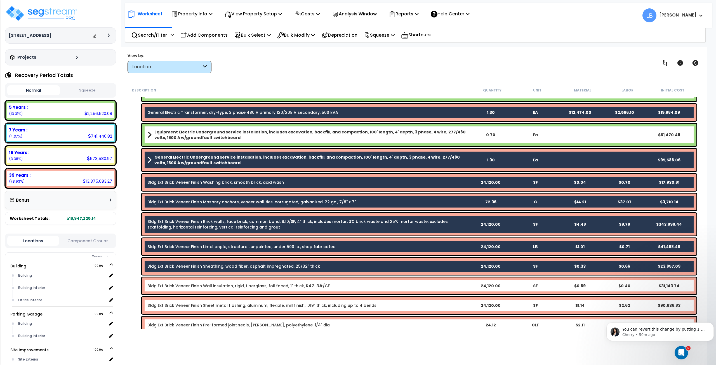
click at [199, 287] on link "Bldg Ext Brick Veneer Finish Wall insulation, rigid, fiberglass, foil faced, 1"…" at bounding box center [238, 286] width 182 height 6
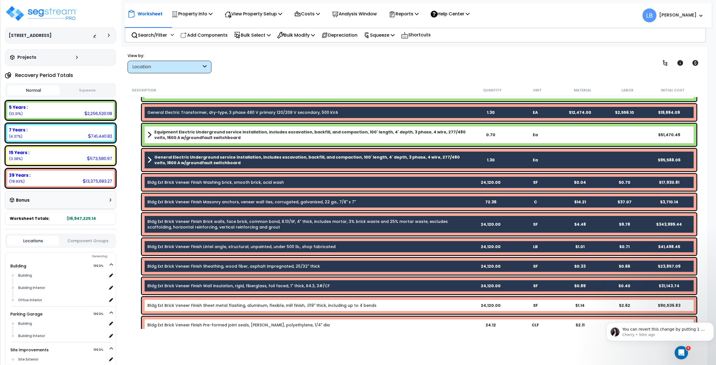
click at [205, 305] on link "Bldg Ext Brick Veneer Finish Sheet metal flashing, aluminum, flexible, mill fin…" at bounding box center [261, 306] width 229 height 6
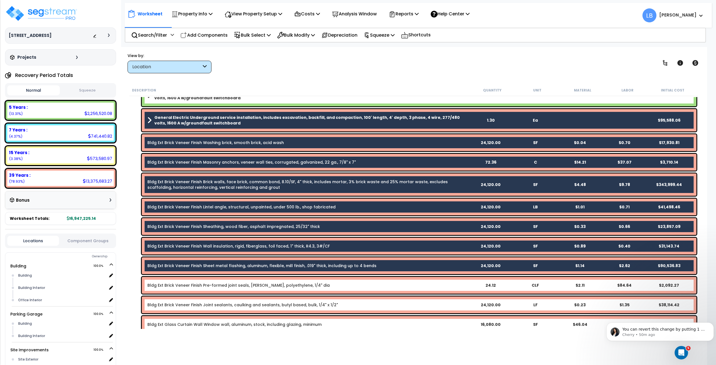
scroll to position [450, 0]
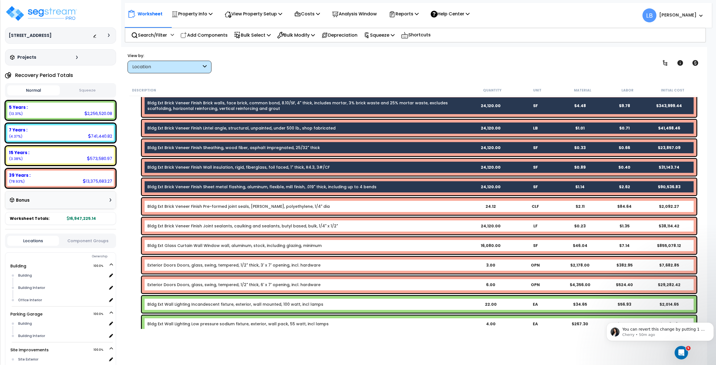
click at [187, 208] on link "Bldg Ext Brick Veneer Finish Pre-formed joint seals, backer rod, polyethylene, …" at bounding box center [238, 207] width 182 height 6
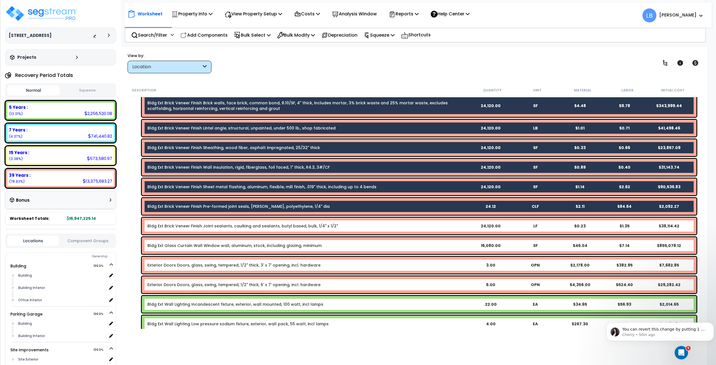
click at [190, 223] on link "Bldg Ext Brick Veneer Finish Joint sealants, caulking and sealants, butyl based…" at bounding box center [242, 226] width 191 height 6
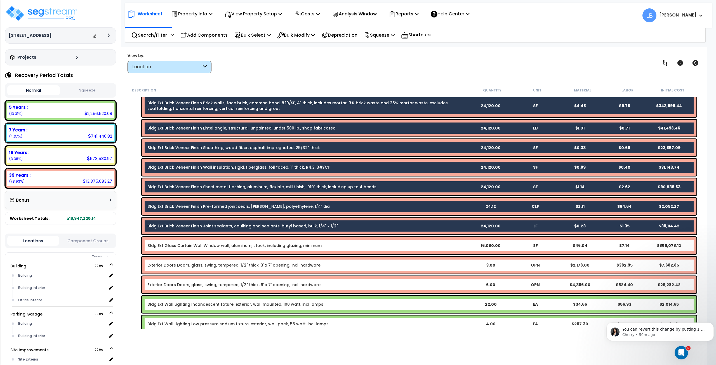
click at [191, 243] on link "Bldg Ext Glass Curtain Wall Window wall, aluminum, stock, including glazing, mi…" at bounding box center [234, 246] width 174 height 6
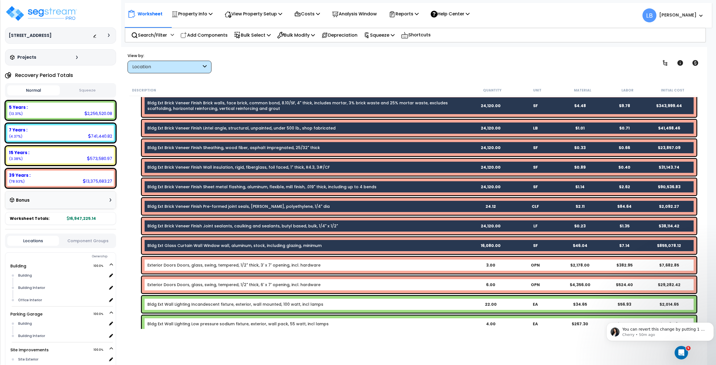
click at [191, 263] on link "Exterior Doors Doors, glass, swing, tempered, 1/2" thick, 3' x 7' opening, incl…" at bounding box center [233, 266] width 173 height 6
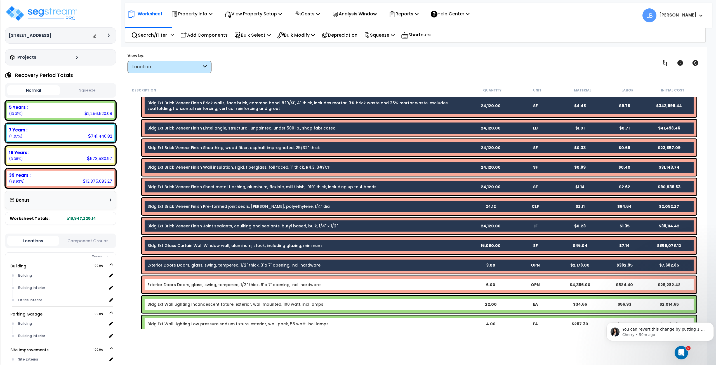
click at [191, 282] on link "Exterior Doors Doors, glass, swing, tempered, 1/2" thick, 6' x 7' opening, incl…" at bounding box center [233, 285] width 173 height 6
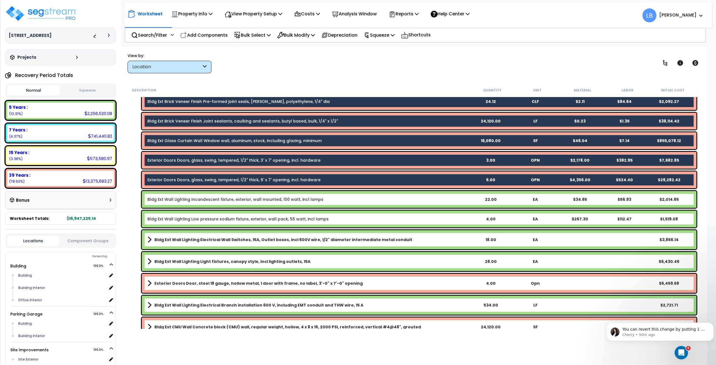
scroll to position [626, 0]
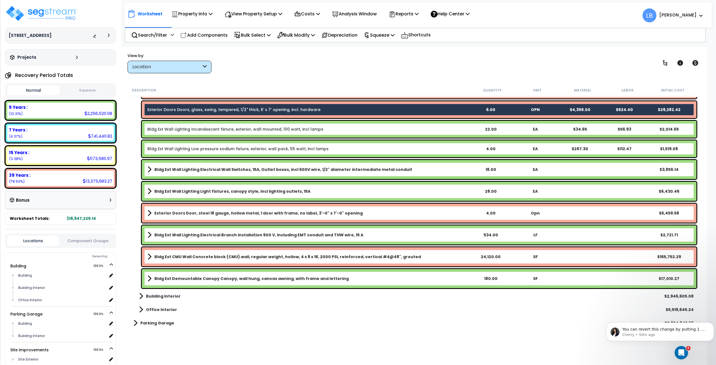
click at [193, 212] on b "Exterior Doors Door, steel 18 gauge, hollow metal, 1 door with frame, no label,…" at bounding box center [258, 213] width 209 height 6
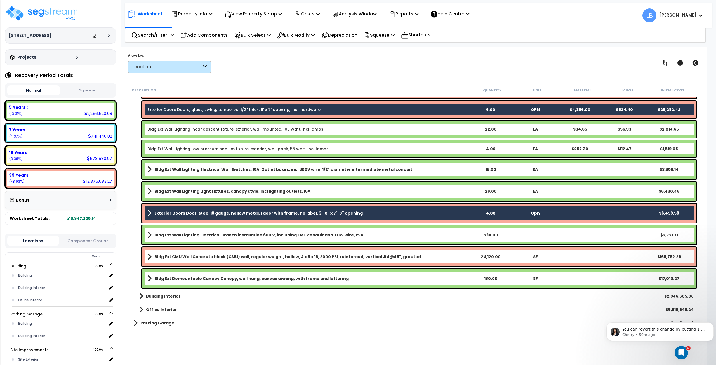
click at [200, 253] on link "Bldg Ext CMU Wall Concrete block (CMU) wall, regular weight, hollow, 4 x 8 x 16…" at bounding box center [307, 257] width 321 height 8
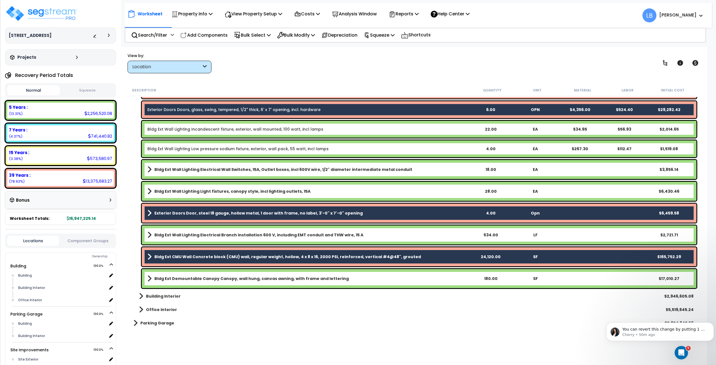
scroll to position [640, 0]
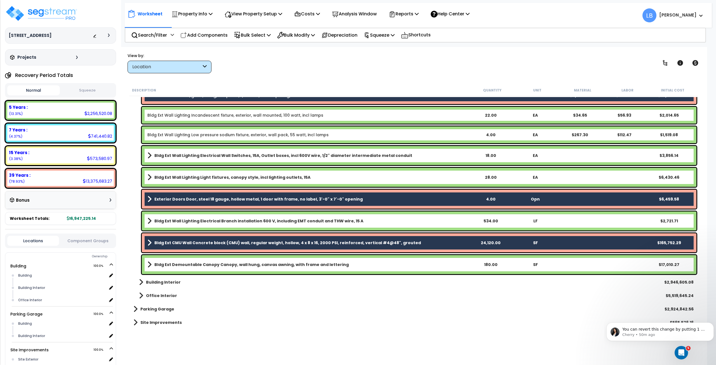
click at [181, 283] on div "Building Interior $2,946,605.08" at bounding box center [414, 282] width 566 height 13
click at [171, 280] on b "Building Interior" at bounding box center [163, 283] width 35 height 6
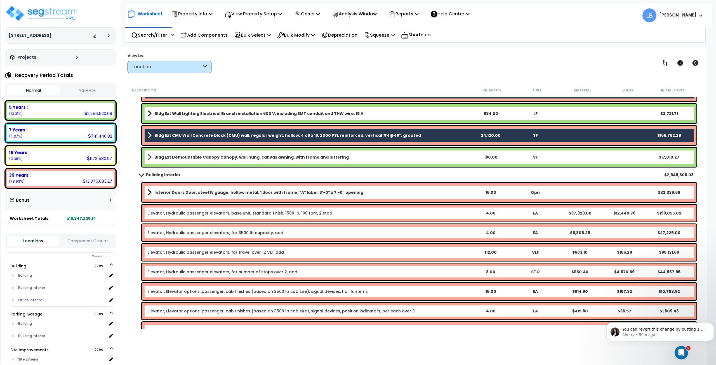
scroll to position [744, 0]
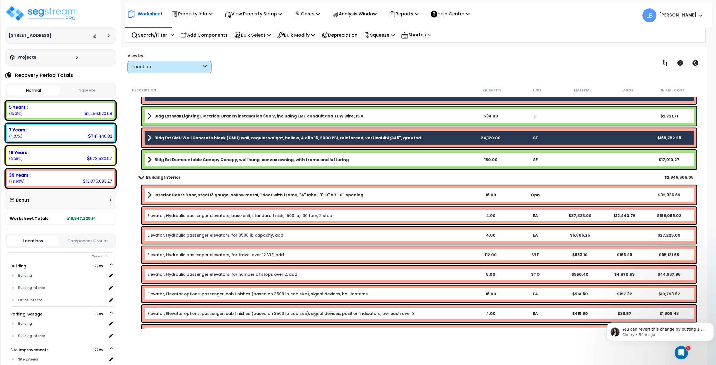
click at [178, 196] on b "Interior Doors Door, steel 18 gauge, hollow metal, 1 door with frame, "A" label…" at bounding box center [258, 195] width 209 height 6
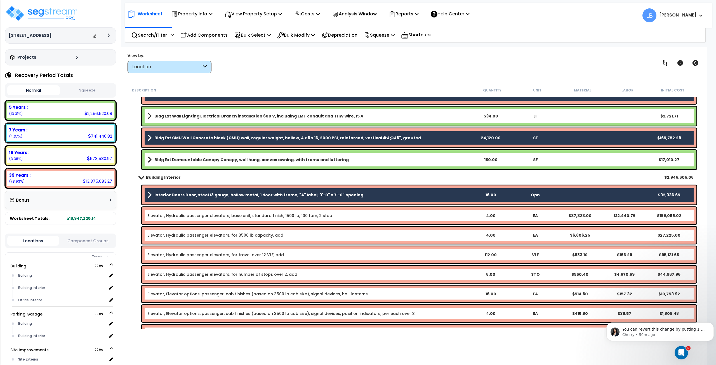
click at [184, 214] on link "Elevator, Hydraulic passenger elevators, base unit, standard finish, 1500 lb, 1…" at bounding box center [239, 216] width 185 height 6
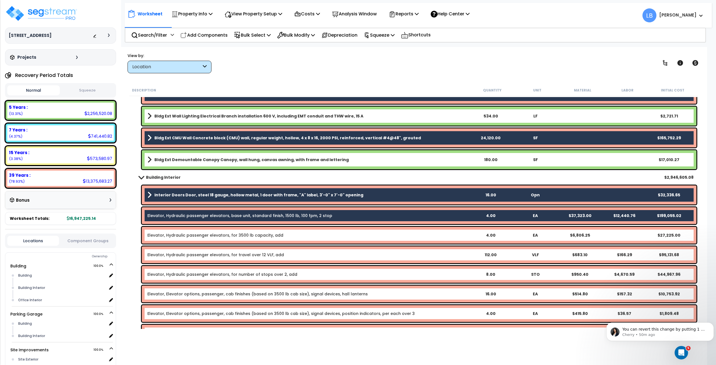
click at [184, 235] on link "Elevator, Hydraulic passenger elevators, for 3500 lb capacity, add" at bounding box center [215, 236] width 136 height 6
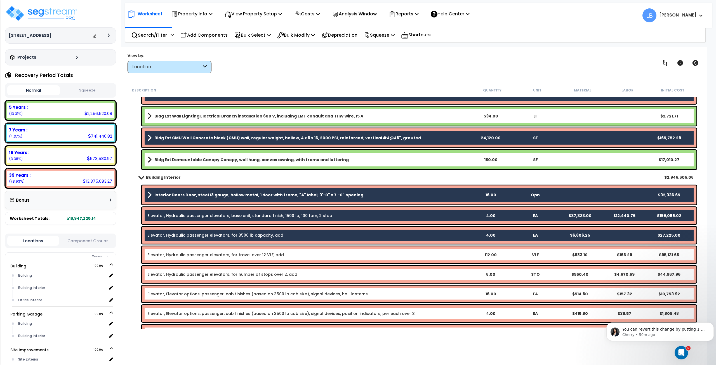
click at [186, 253] on link "Elevator, Hydraulic passenger elevators, for travel over 12 VLF, add" at bounding box center [215, 255] width 137 height 6
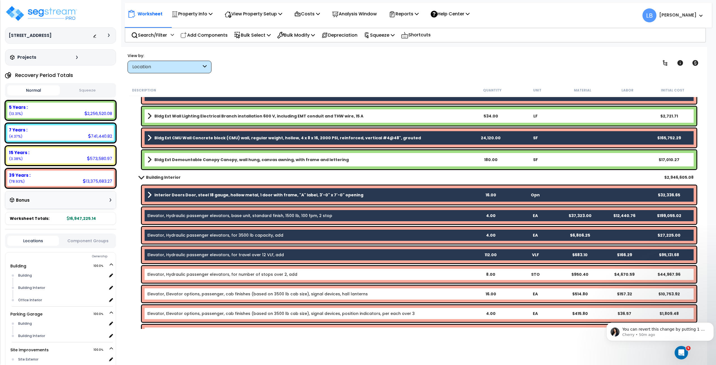
click at [188, 272] on link "Elevator, Hydraulic passenger elevators, for number of stops over 2, add" at bounding box center [222, 275] width 150 height 6
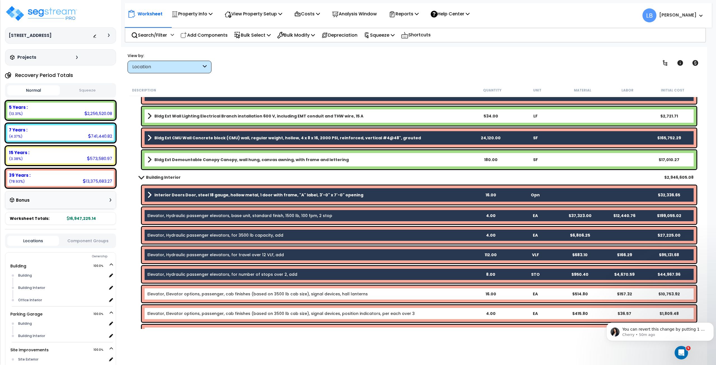
click at [190, 292] on link "Elevator, Elevator options, passenger, cab finishes (based on 3500 lb cab size)…" at bounding box center [257, 294] width 221 height 6
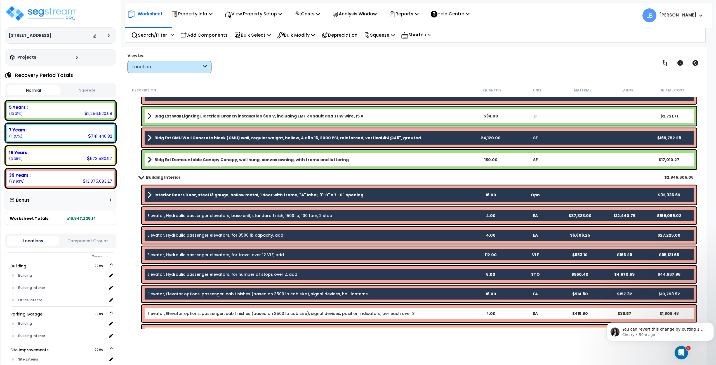
click at [194, 314] on link "Elevator, Elevator options, passenger, cab finishes (based on 3500 lb cab size)…" at bounding box center [281, 314] width 268 height 6
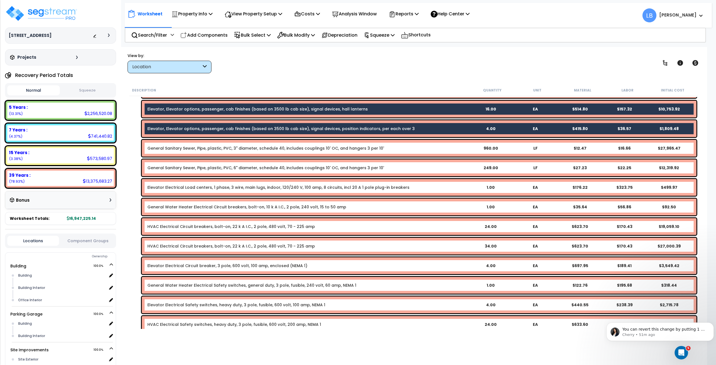
scroll to position [930, 0]
click at [176, 148] on link "General Sanitary Sewer, Pipe, plastic, PVC, 3" diameter, schedule 40, includes …" at bounding box center [265, 148] width 237 height 6
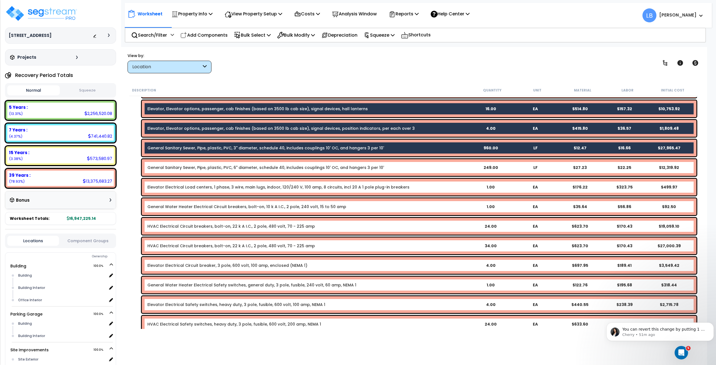
click at [182, 167] on link "General Sanitary Sewer, Pipe, plastic, PVC, 6" diameter, schedule 40, includes …" at bounding box center [265, 168] width 237 height 6
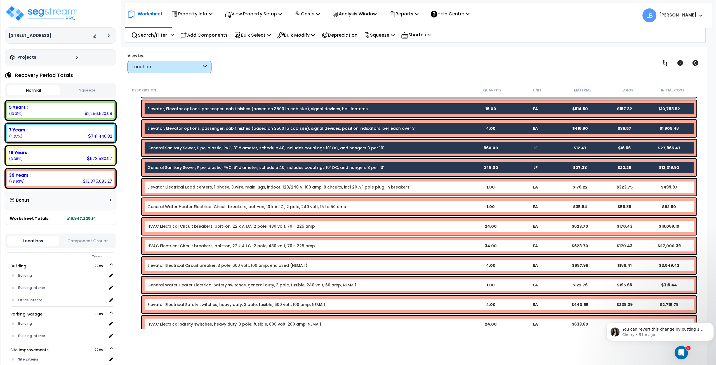
click at [187, 187] on link "Elevator Electrical Load centers, 1 phase, 3 wire, main lugs, indoor, 120/240 V…" at bounding box center [278, 187] width 262 height 6
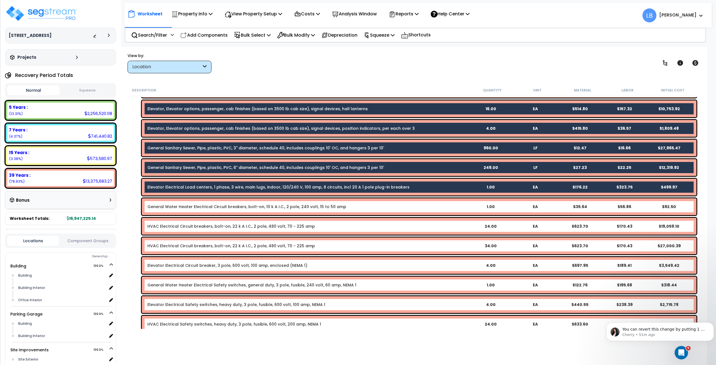
click at [192, 205] on link "General Water Heater Electrical Circuit breakers, bolt-on, 10 k A I.C., 2 pole,…" at bounding box center [246, 207] width 199 height 6
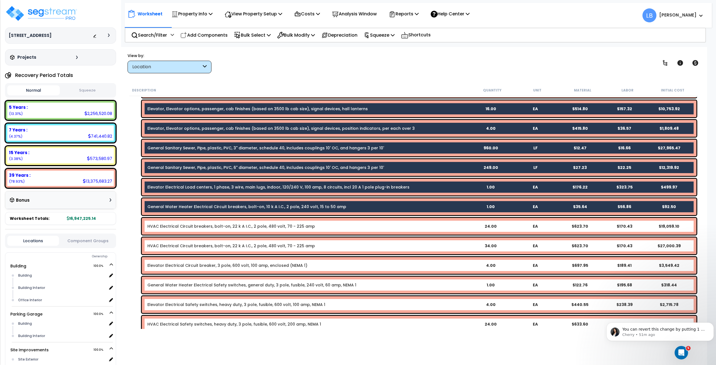
click at [195, 225] on link "HVAC Electrical Circuit breakers, bolt-on, 22 k A I.C., 2 pole, 480 volt, 70 - …" at bounding box center [231, 227] width 168 height 6
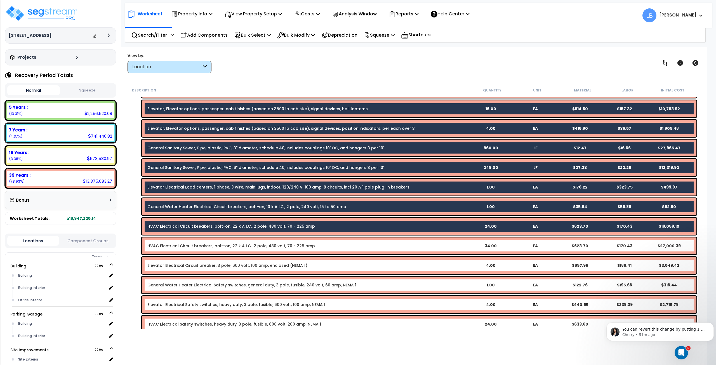
click at [196, 242] on div "HVAC Electrical Circuit breakers, bolt-on, 22 k A I.C., 2 pole, 480 volt, 70 - …" at bounding box center [419, 246] width 555 height 17
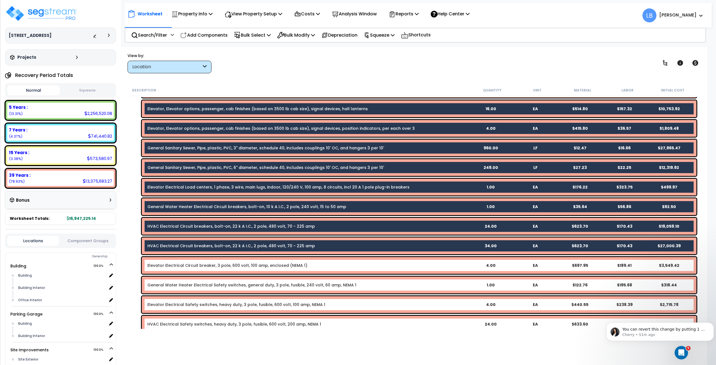
click at [199, 264] on link "Elevator Electrical Circuit breaker, 3 pole, 600 volt, 100 amp, enclosed (NEMA …" at bounding box center [227, 266] width 160 height 6
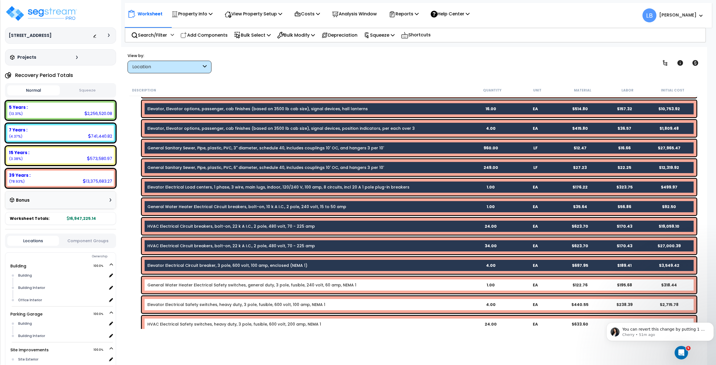
click at [200, 282] on div "General Water Heater Electrical Safety switches, general duty, 3 pole, fusible,…" at bounding box center [419, 285] width 555 height 17
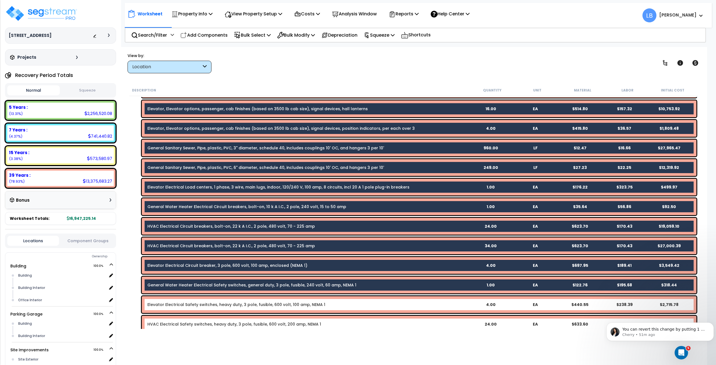
click at [202, 306] on link "Elevator Electrical Safety switches, heavy duty, 3 pole, fusible, 600 volt, 100…" at bounding box center [236, 305] width 178 height 6
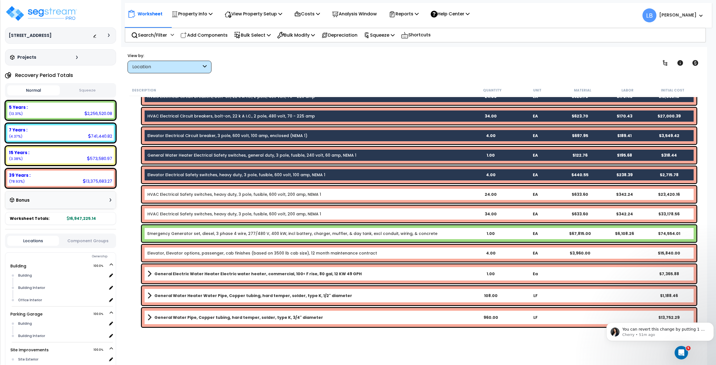
scroll to position [1060, 0]
click at [204, 194] on link "HVAC Electrical Safety switches, heavy duty, 3 pole, fusible, 600 volt, 200 amp…" at bounding box center [234, 194] width 174 height 6
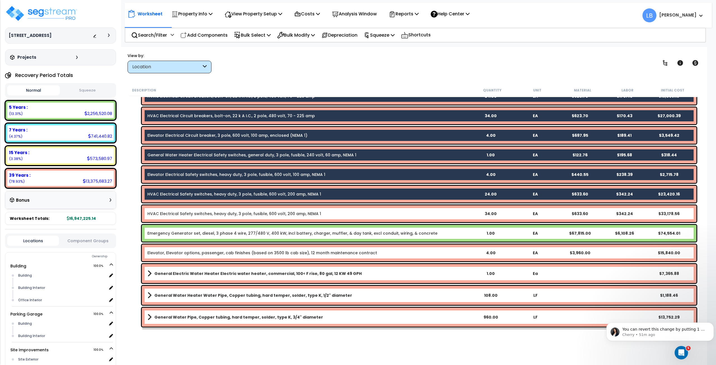
click at [205, 213] on link "HVAC Electrical Safety switches, heavy duty, 3 pole, fusible, 600 volt, 200 amp…" at bounding box center [234, 214] width 174 height 6
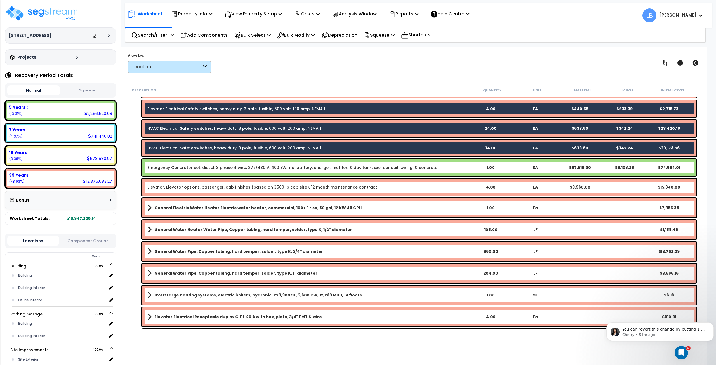
scroll to position [1139, 0]
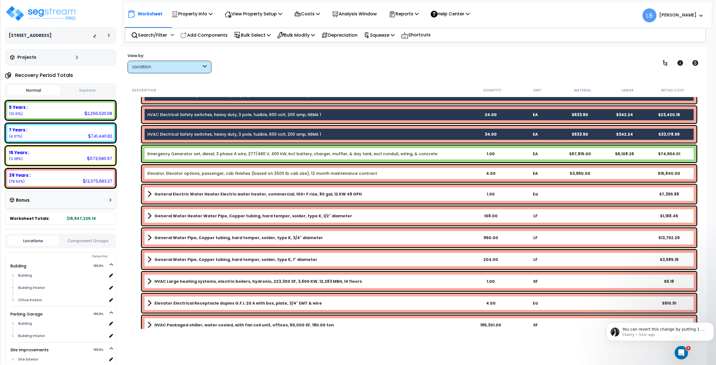
click at [197, 173] on link "Elevator, Elevator options, passenger, cab finishes (based on 3500 lb cab size)…" at bounding box center [262, 174] width 230 height 6
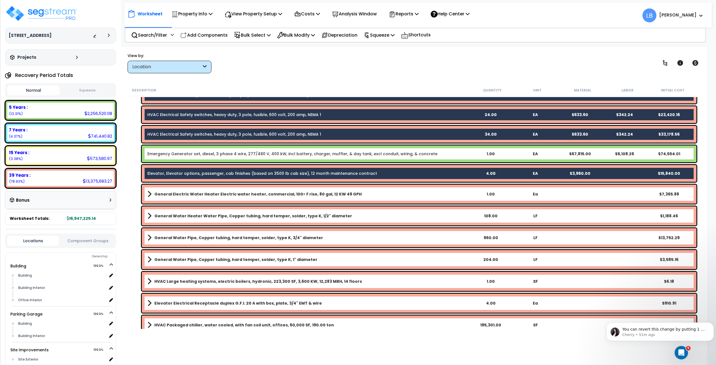
click at [198, 192] on b "General Electric Water Heater Electric water heater, commercial, 100< F rise, 8…" at bounding box center [257, 194] width 207 height 6
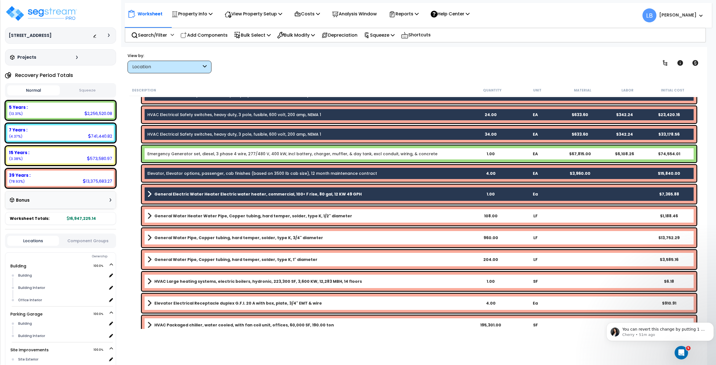
click at [201, 216] on b "General Water Heater Water Pipe, Copper tubing, hard temper, solder, type K, 1/…" at bounding box center [253, 216] width 198 height 6
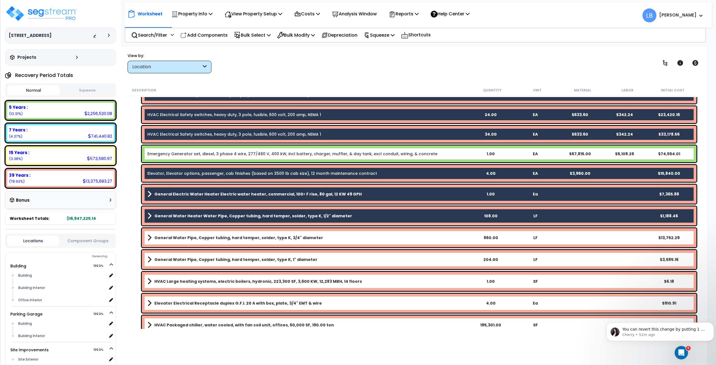
click at [203, 235] on b "General Water Pipe, Copper tubing, hard temper, solder, type K, 3/4" diameter" at bounding box center [238, 238] width 169 height 6
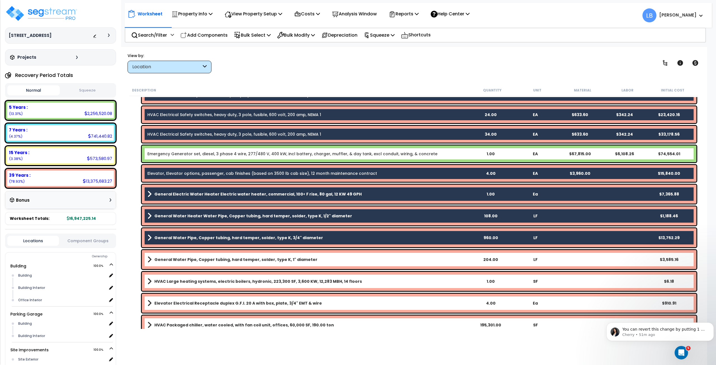
click at [203, 263] on link "General Water Pipe, Copper tubing, hard temper, solder, type K, 1" diameter" at bounding box center [307, 260] width 321 height 8
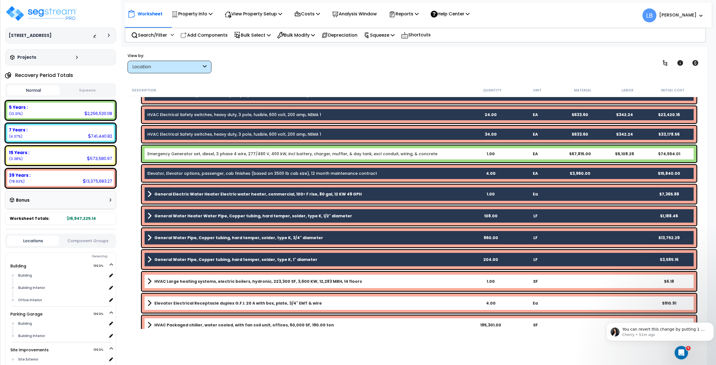
click at [202, 283] on b "HVAC Large heating systems, electric boilers, hydronic, 223,300 SF, 3,600 KW, 1…" at bounding box center [258, 282] width 208 height 6
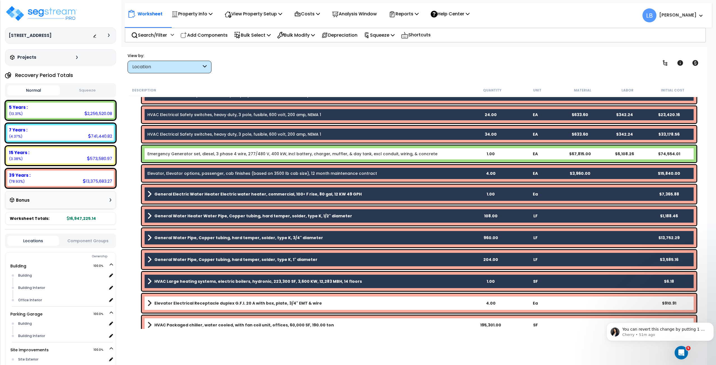
click at [203, 301] on b "Elevator Electrical Receptacle duplex G.F.I. 20 A with box, plate, 3/4" EMT & w…" at bounding box center [238, 304] width 168 height 6
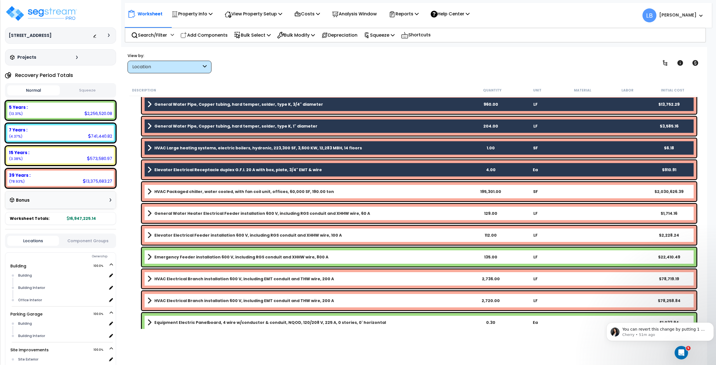
scroll to position [1273, 0]
click at [202, 189] on b "HVAC Packaged chiller, water cooled, with fan coil unit, offices, 60,000 SF, 19…" at bounding box center [244, 192] width 180 height 6
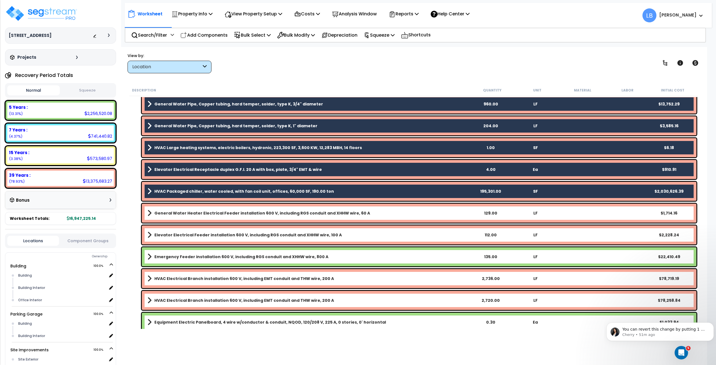
click at [206, 213] on b "General Water Heater Electrical Feeder installation 600 V, including RGS condui…" at bounding box center [262, 213] width 216 height 6
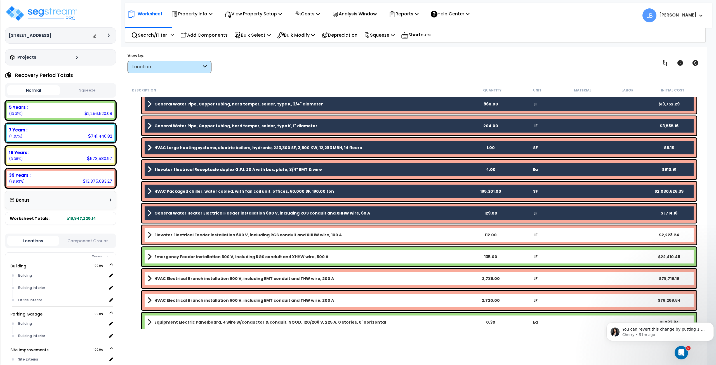
click at [210, 233] on b "Elevator Electrical Feeder installation 600 V, including RGS conduit and XHHW w…" at bounding box center [248, 235] width 188 height 6
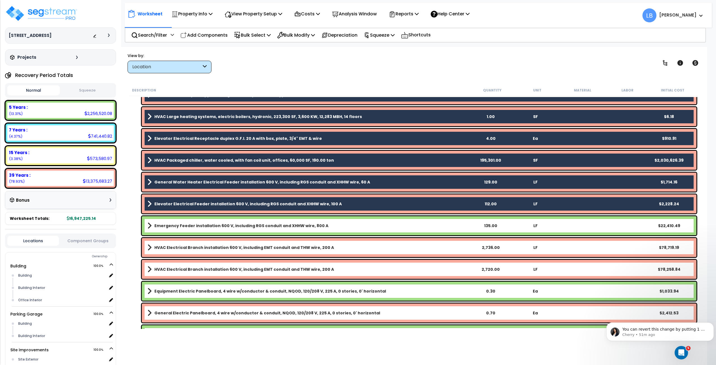
scroll to position [1374, 0]
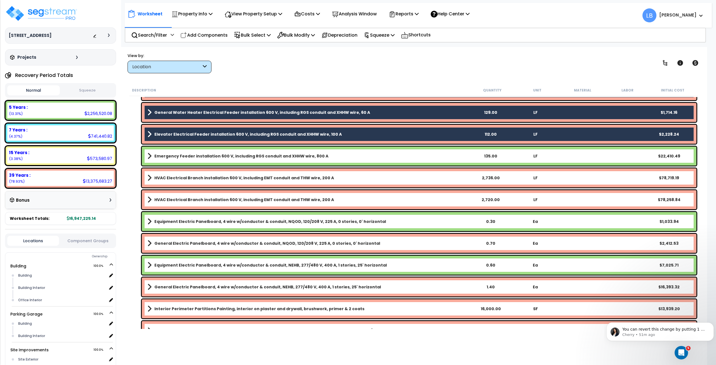
click at [209, 181] on link "HVAC Electrical Branch installation 600 V, including EMT conduit and THW wire, …" at bounding box center [307, 178] width 321 height 8
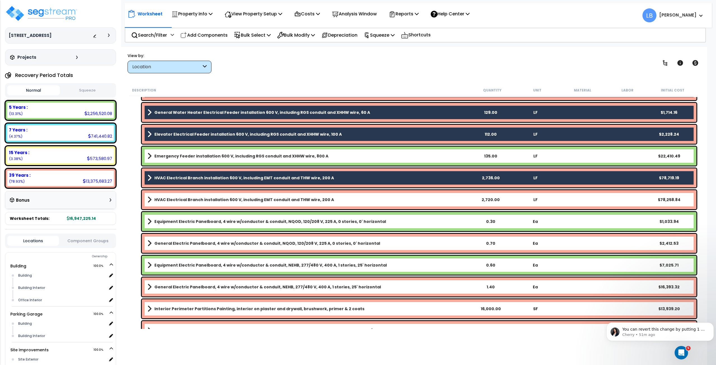
click at [210, 203] on div "HVAC Electrical Branch installation 600 V, including EMT conduit and THW wire, …" at bounding box center [419, 199] width 555 height 19
click at [208, 201] on b "HVAC Electrical Branch installation 600 V, including EMT conduit and THW wire, …" at bounding box center [244, 200] width 180 height 6
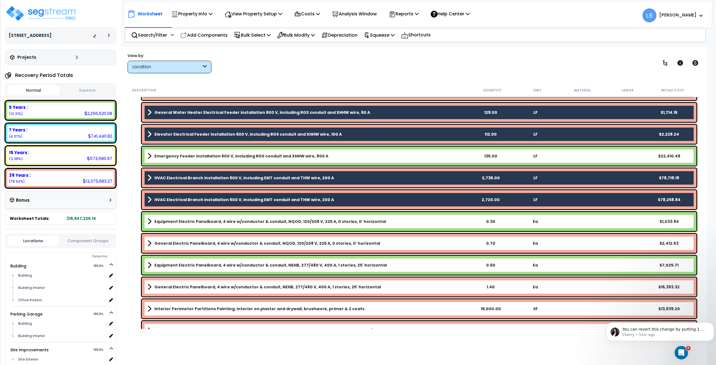
click at [209, 241] on b "General Electric Panelboard, 4 wire w/conductor & conduit, NQOD, 120/208 V, 225…" at bounding box center [267, 244] width 226 height 6
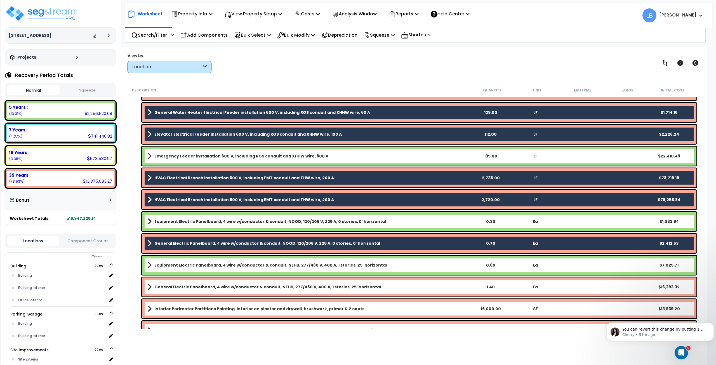
click at [205, 285] on b "General Electric Panelboard, 4 wire w/conductor & conduit, NEHB, 277/480 V, 400…" at bounding box center [267, 287] width 227 height 6
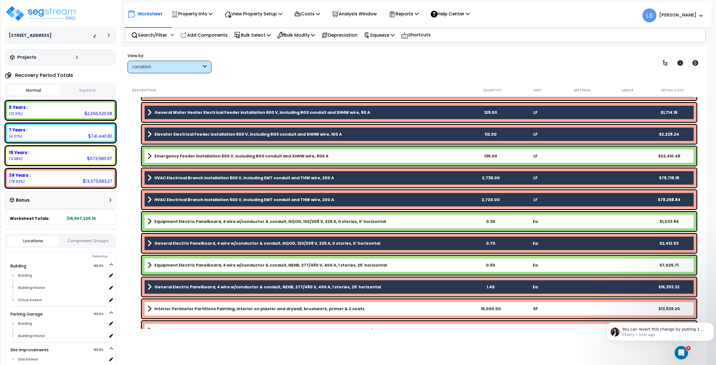
scroll to position [1427, 0]
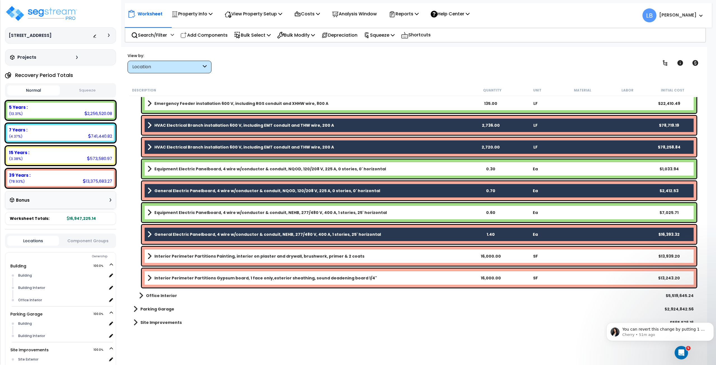
click at [197, 255] on b "Interior Perimeter Partitions Painting, interior on plaster and drywall, brushw…" at bounding box center [259, 257] width 210 height 6
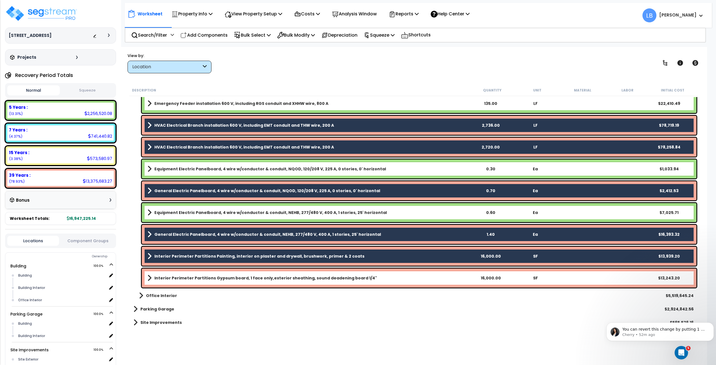
click at [200, 277] on b "Interior Perimeter Partitions Gypsum board, 1 face only,exterior sheathing, sou…" at bounding box center [265, 278] width 223 height 6
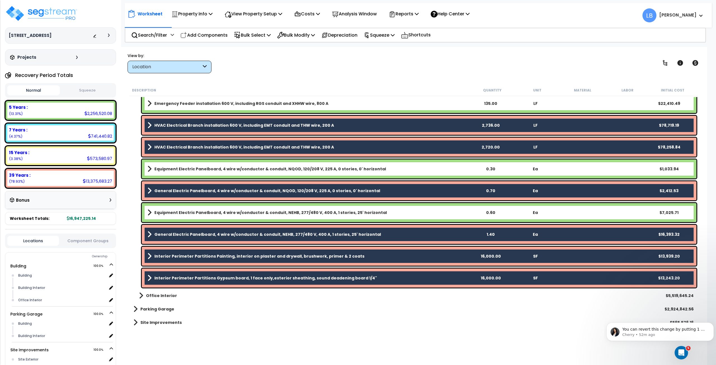
click at [172, 295] on b "Office Interior" at bounding box center [161, 296] width 31 height 6
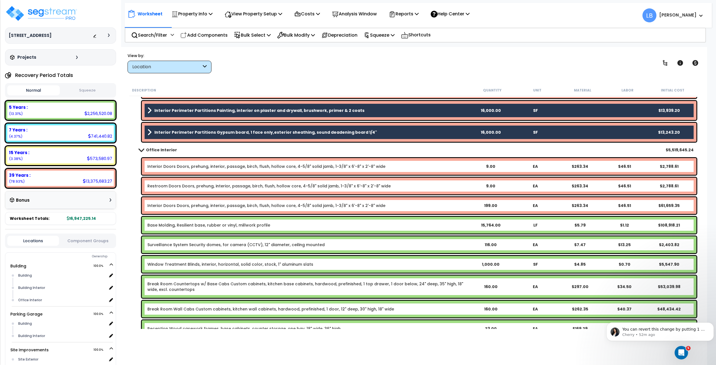
scroll to position [1573, 0]
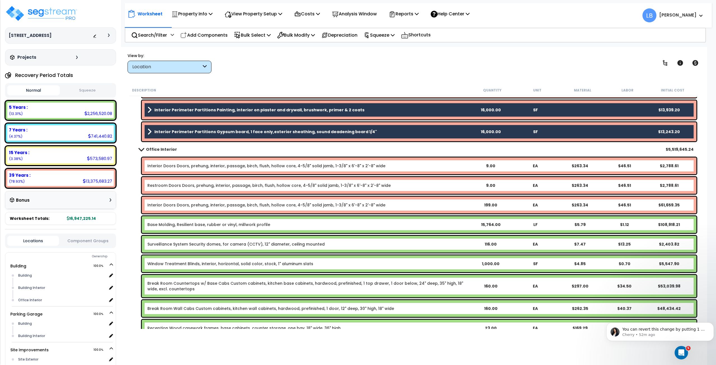
click at [170, 167] on link "Interior Doors Doors, prehung, interior, passage, birch, flush, hollow core, 4-…" at bounding box center [266, 166] width 238 height 6
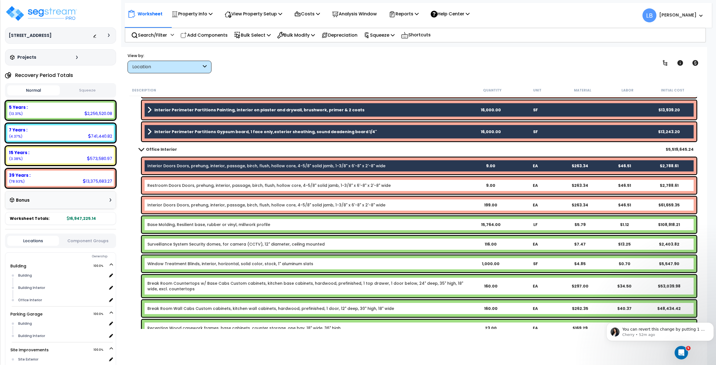
click at [174, 181] on div "Restroom Doors Doors, prehung, interior, passage, birch, flush, hollow core, 4-…" at bounding box center [419, 185] width 555 height 17
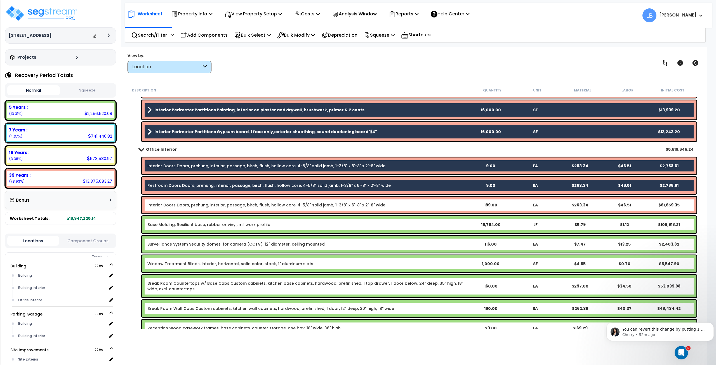
click at [176, 202] on link "Interior Doors Doors, prehung, interior, passage, birch, flush, hollow core, 4-…" at bounding box center [266, 205] width 238 height 6
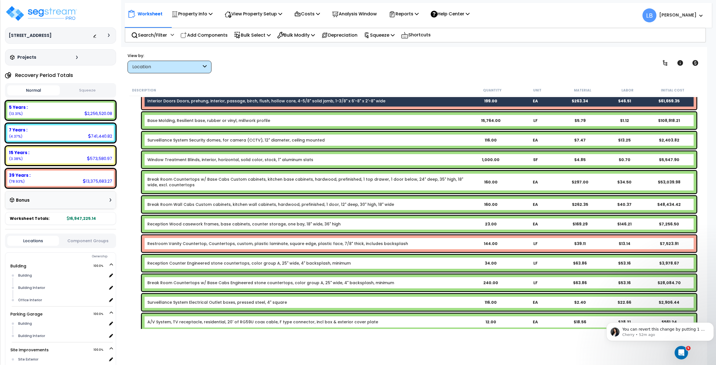
scroll to position [1726, 0]
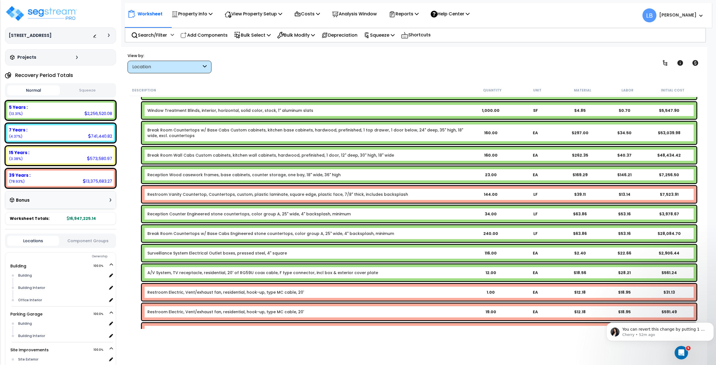
click at [182, 195] on link "Restroom Vanity Countertop, Countertops, custom, plastic laminate, square edge,…" at bounding box center [277, 195] width 261 height 6
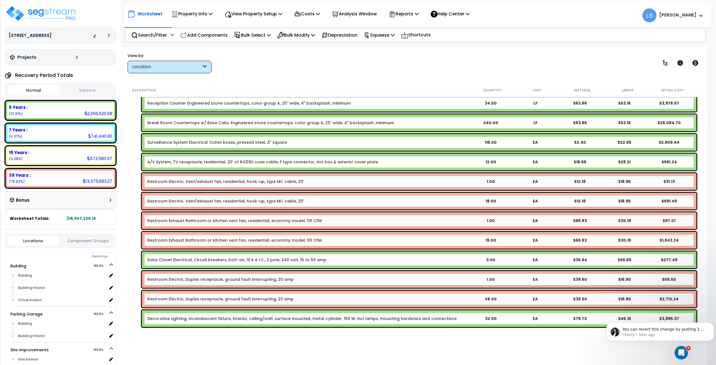
scroll to position [1851, 0]
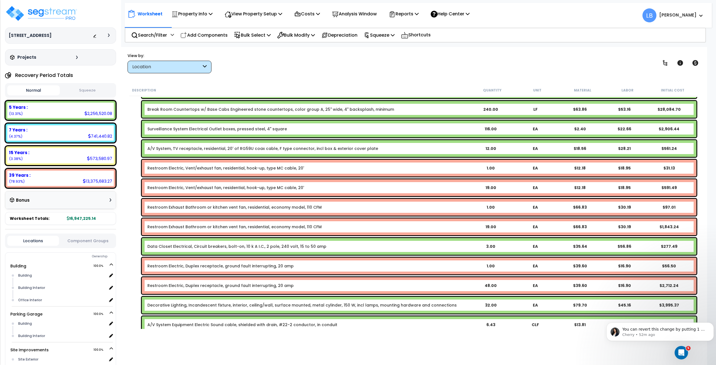
click at [197, 168] on link "Restroom Electric, Vent/exhaust fan, residential, hook-up, type MC cable, 20'" at bounding box center [225, 168] width 157 height 6
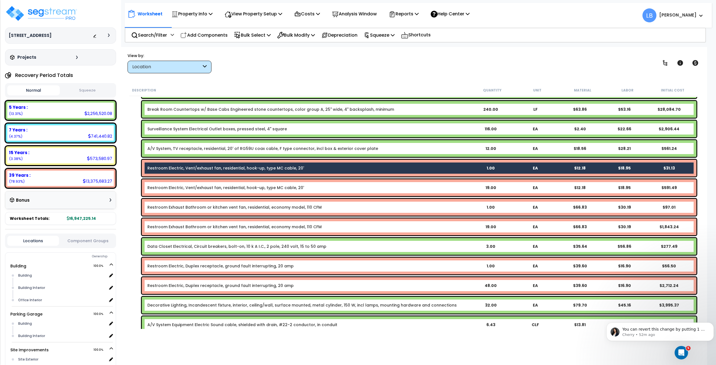
click at [196, 186] on link "Restroom Electric, Vent/exhaust fan, residential, hook-up, type MC cable, 20'" at bounding box center [225, 188] width 157 height 6
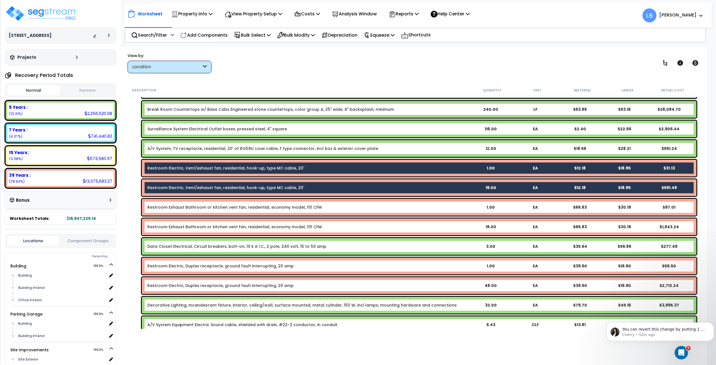
click at [197, 206] on link "Restroom Exhaust Bathroom or kitchen vent fan, residential, economy model, 110 …" at bounding box center [234, 208] width 174 height 6
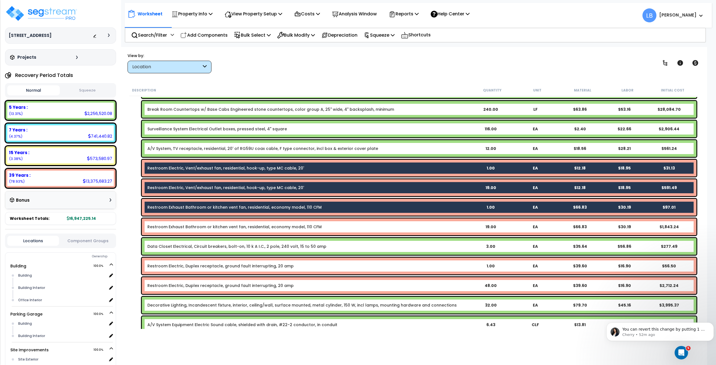
click at [197, 226] on link "Restroom Exhaust Bathroom or kitchen vent fan, residential, economy model, 110 …" at bounding box center [234, 227] width 174 height 6
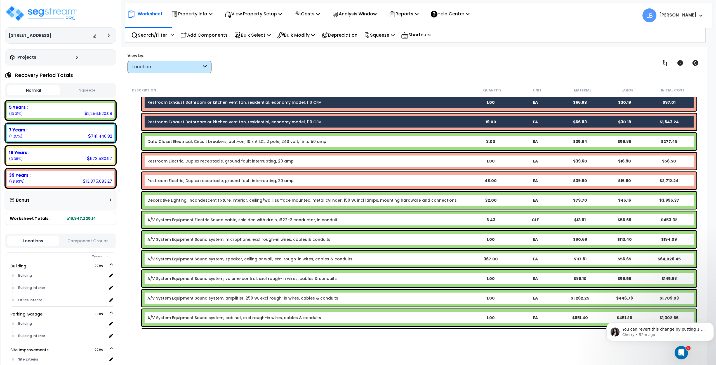
scroll to position [1956, 0]
click at [197, 162] on link "Restroom Electric, Duplex receptacle, ground fault interrupting, 20 amp" at bounding box center [220, 161] width 146 height 6
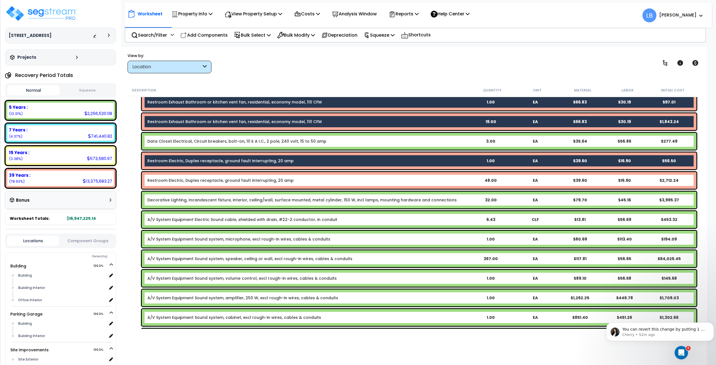
click at [202, 181] on link "Restroom Electric, Duplex receptacle, ground fault interrupting, 20 amp" at bounding box center [220, 181] width 146 height 6
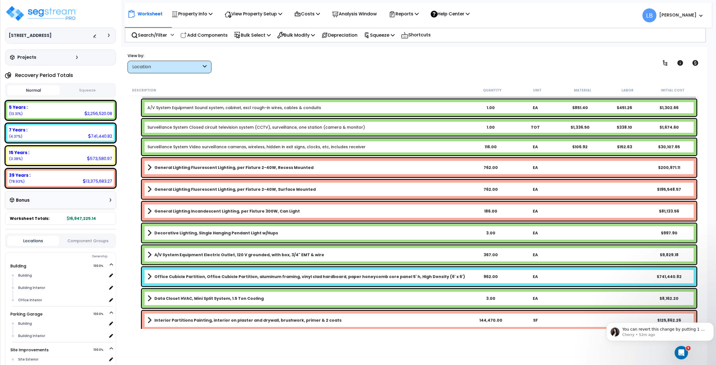
scroll to position [2170, 0]
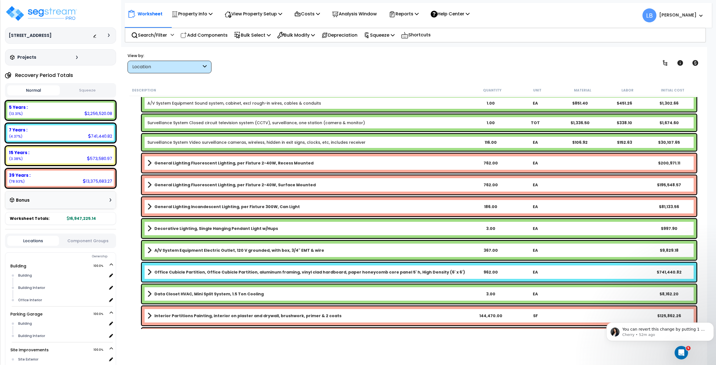
click at [202, 162] on b "General Lighting Fluorescent Lighting, per Fixture 2-40W, Recess Mounted" at bounding box center [233, 163] width 159 height 6
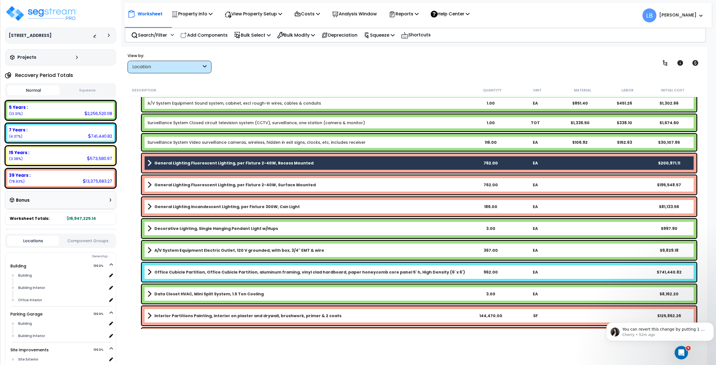
click at [204, 183] on b "General Lighting Fluorescent Lighting, per Fixture 2-40W, Surface Mounted" at bounding box center [234, 185] width 161 height 6
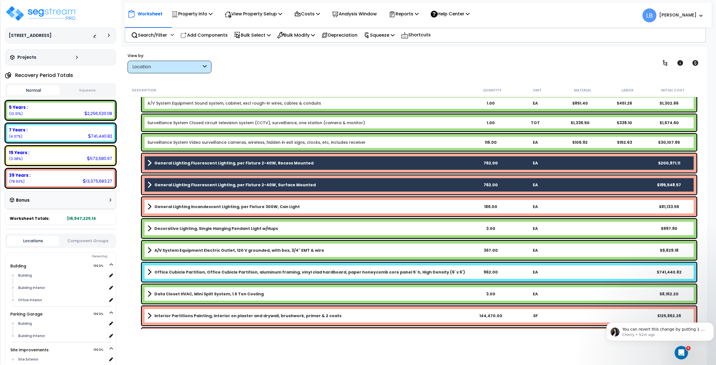
click at [208, 205] on b "General Lighting Incandescent Lighting, per Fixture 300W, Can Light" at bounding box center [227, 207] width 146 height 6
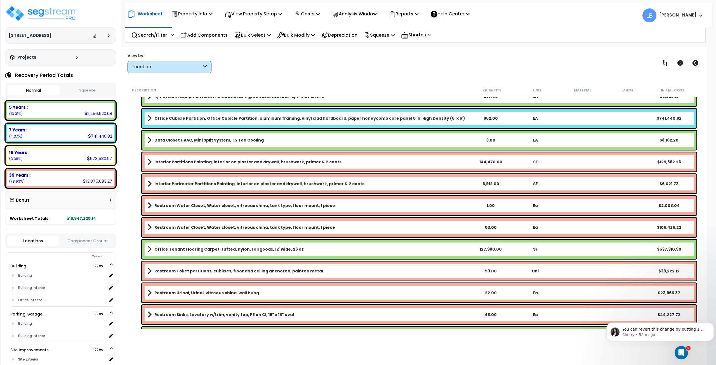
scroll to position [2325, 0]
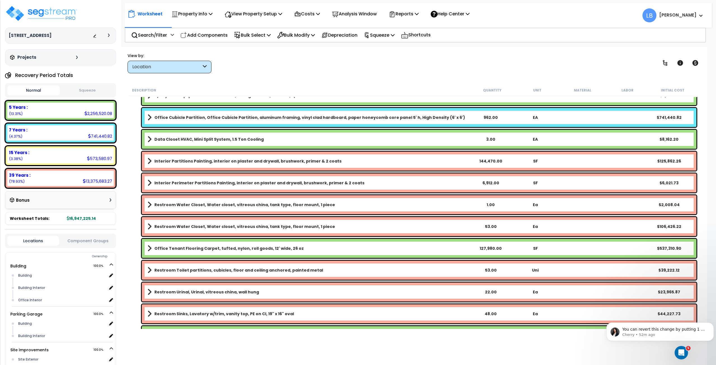
click at [209, 161] on b "Interior Partitions Painting, interior on plaster and drywall, brushwork, prime…" at bounding box center [247, 161] width 187 height 6
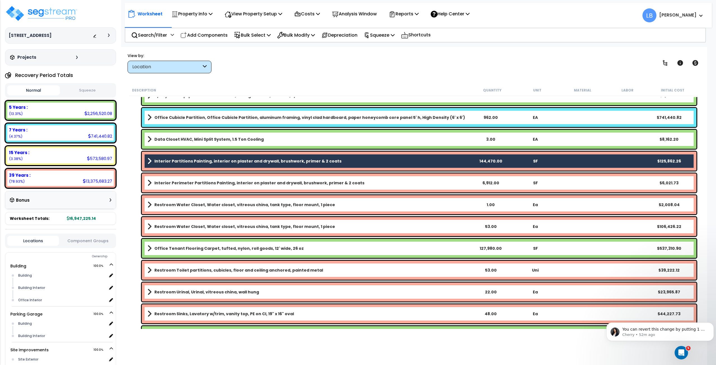
click at [210, 179] on link "Interior Perimeter Partitions Painting, interior on plaster and drywall, brushw…" at bounding box center [307, 183] width 321 height 8
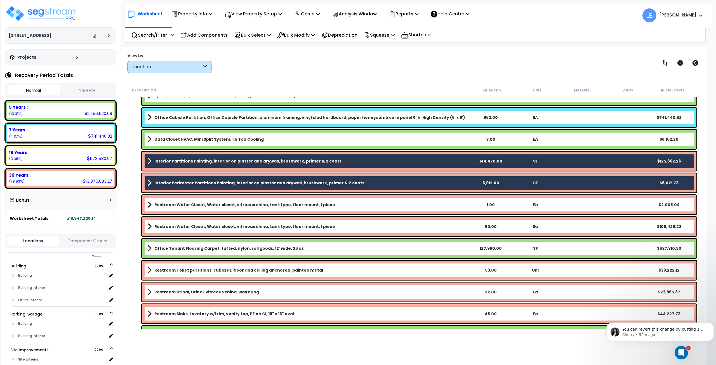
click at [207, 203] on b "Restroom Water Closet, Water closet, vitreous china, tank type, floor mount, 1 …" at bounding box center [244, 205] width 181 height 6
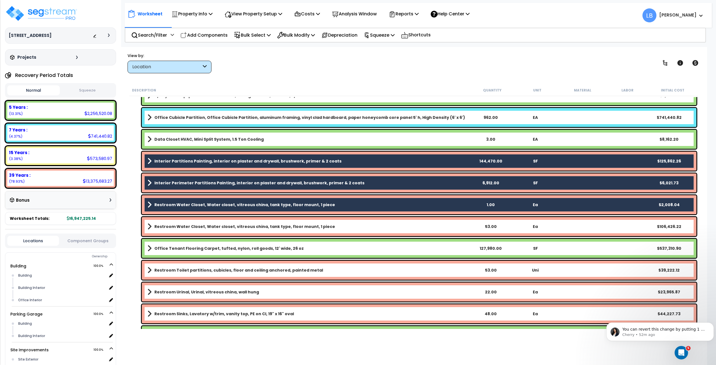
click at [202, 225] on b "Restroom Water Closet, Water closet, vitreous china, tank type, floor mount, 1 …" at bounding box center [244, 227] width 181 height 6
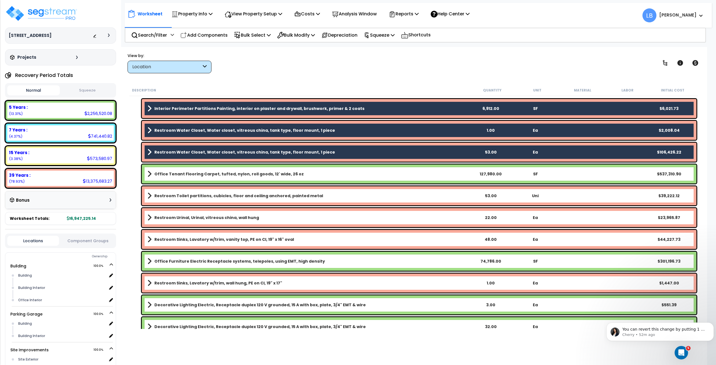
scroll to position [2420, 0]
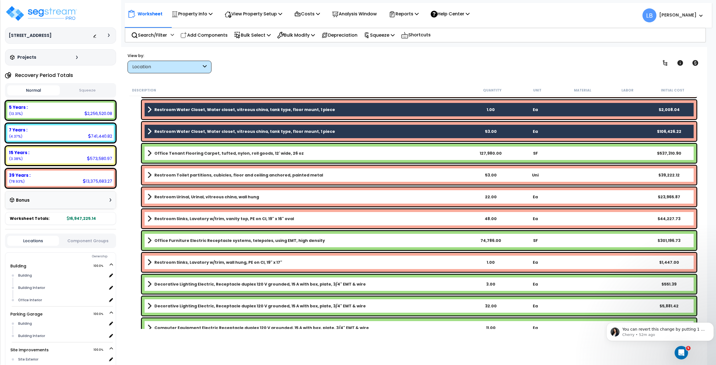
click at [204, 177] on b "Restroom Toilet partitions, cubicles, floor and ceiling anchored, painted metal" at bounding box center [238, 175] width 169 height 6
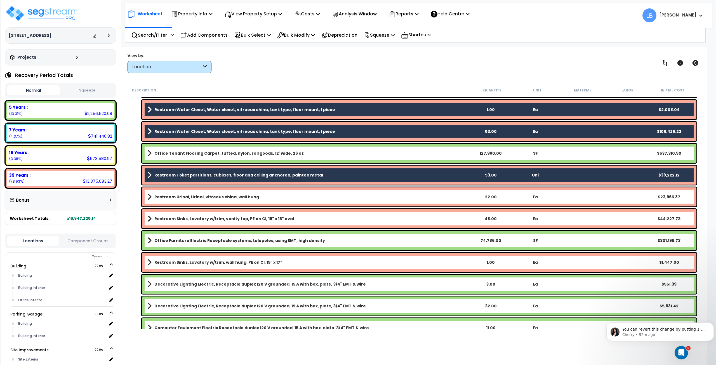
click at [205, 198] on b "Restroom Urinal, Urinal, vitreous china, wall hung" at bounding box center [206, 197] width 105 height 6
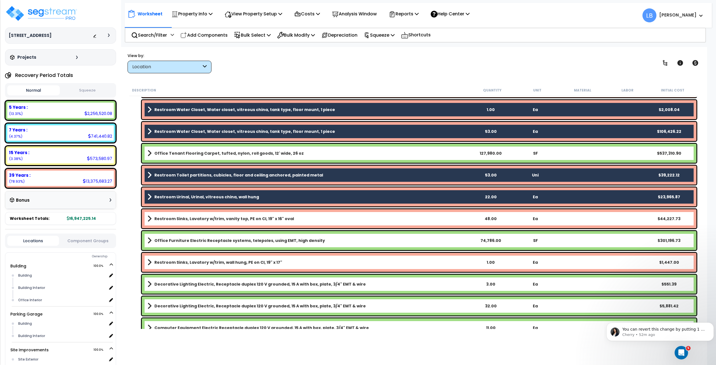
click at [205, 216] on b "Restroom Sinks, Lavatory w/trim, vanity top, PE on CI, 19" x 16" oval" at bounding box center [224, 219] width 140 height 6
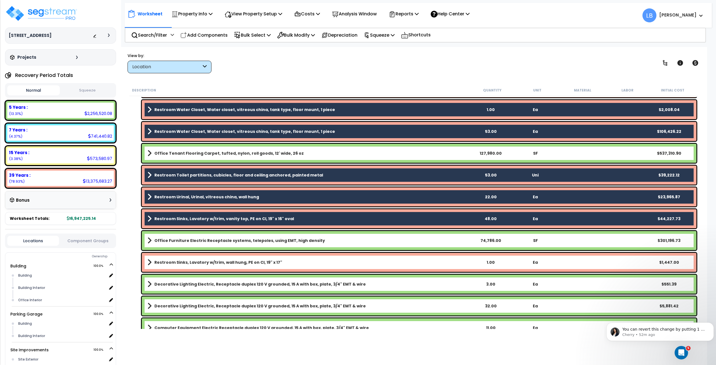
click at [209, 264] on b "Restroom Sinks, Lavatory w/trim, wall hung, PE on CI, 19" x 17"" at bounding box center [218, 263] width 128 height 6
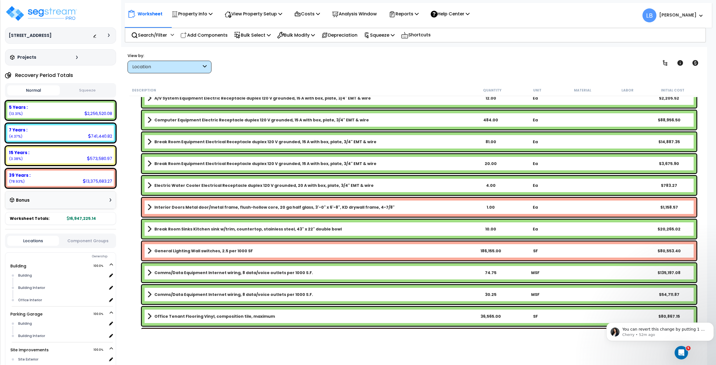
scroll to position [2673, 0]
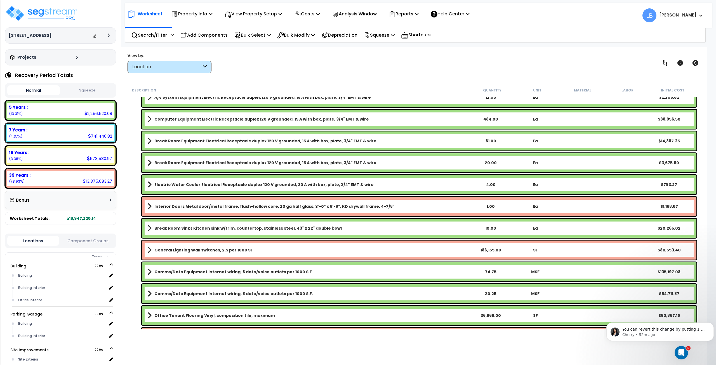
click at [200, 207] on b "Interior Doors Metal door/metal frame, flush-hollow core, 20 ga half glass, 3'-…" at bounding box center [274, 207] width 240 height 6
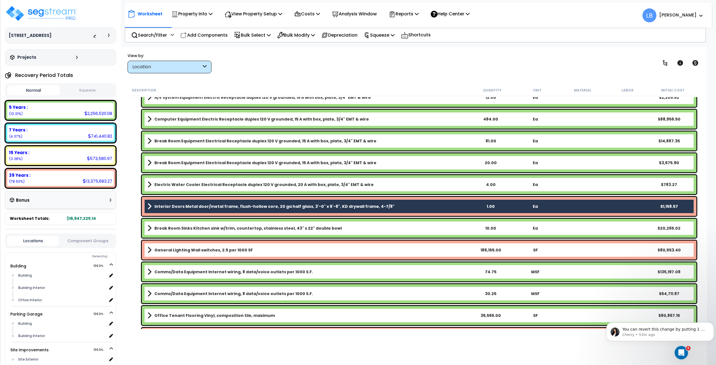
click at [203, 249] on b "General Lighting Wall switches, 2.5 per 1000 SF" at bounding box center [203, 250] width 99 height 6
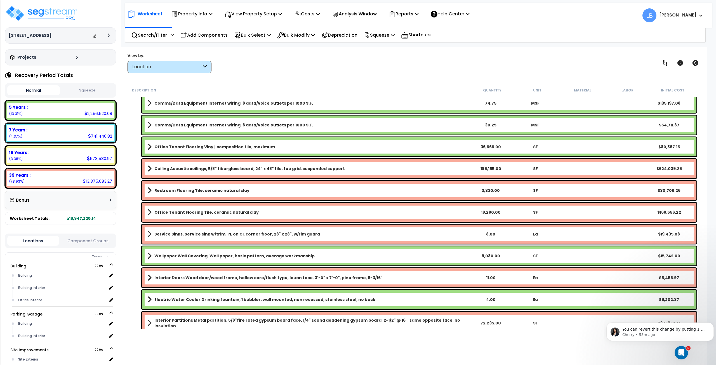
scroll to position [2842, 0]
click at [200, 168] on b "Ceiling Acoustic ceilings, 5/8" fiberglass board, 24" x 48" tile, tee grid, sus…" at bounding box center [249, 169] width 191 height 6
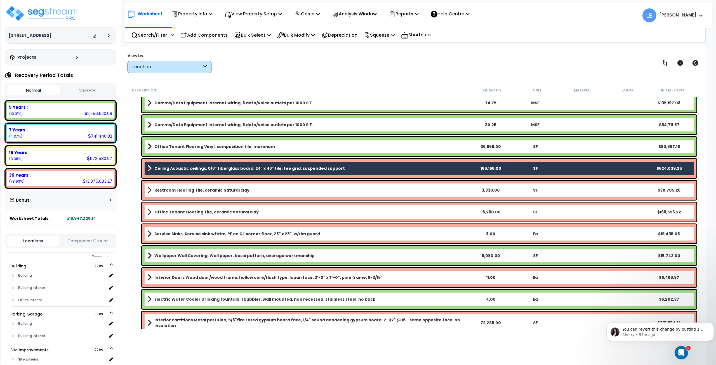
click at [201, 192] on b "Restroom Flooring Tile, ceramic natural clay" at bounding box center [201, 191] width 95 height 6
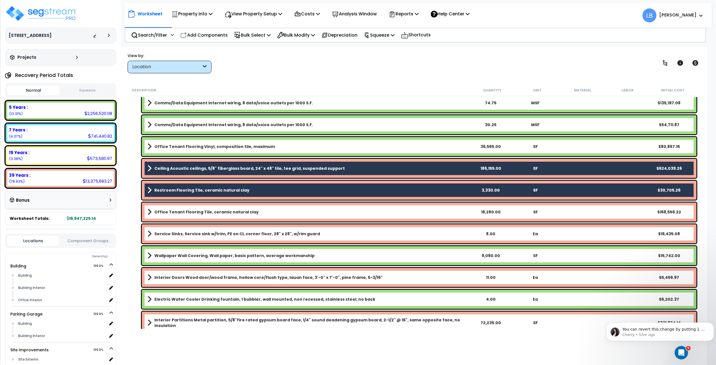
click at [203, 211] on b "Office Tenant Flooring Tile, ceramic natural clay" at bounding box center [206, 212] width 104 height 6
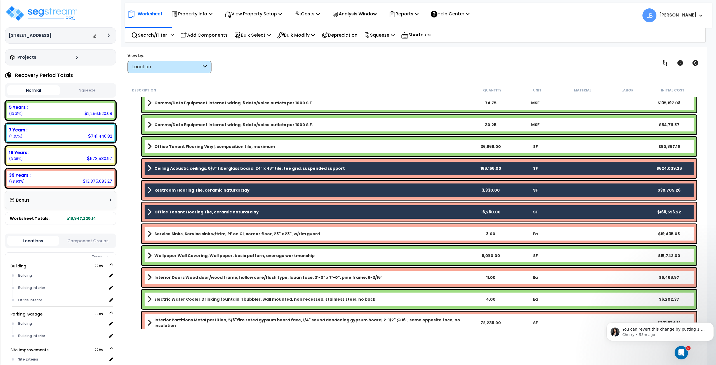
click at [203, 230] on div "Service Sinks, Service sink w/trim, PE on CI, corner floor, 28" x 28", w/rim gu…" at bounding box center [419, 233] width 555 height 19
click at [200, 236] on b "Service Sinks, Service sink w/trim, PE on CI, corner floor, 28" x 28", w/rim gu…" at bounding box center [237, 234] width 166 height 6
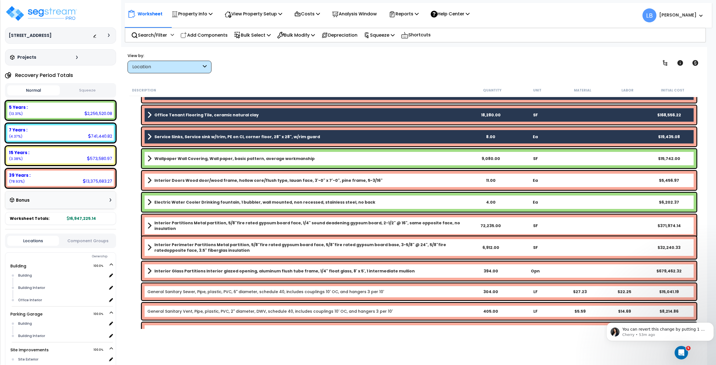
scroll to position [2948, 0]
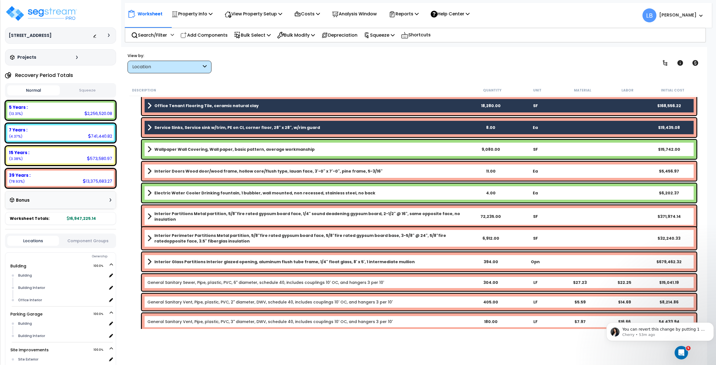
click at [194, 172] on b "Interior Doors Wood door/wood frame, hollow core/flush type, lauan face, 3'-0" …" at bounding box center [268, 171] width 228 height 6
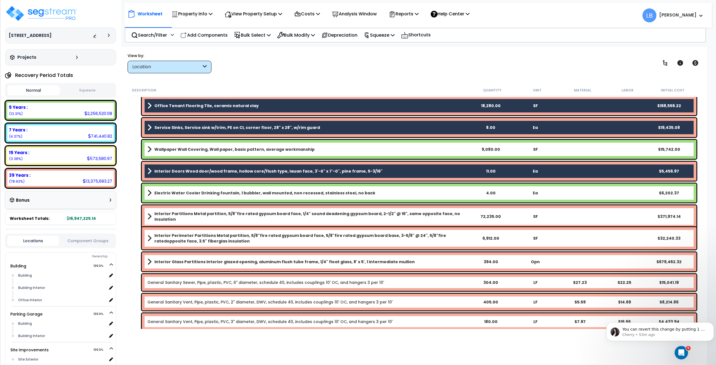
click at [196, 216] on b "Interior Partitions Metal partition, 5/8"fire rated gypsum board face, 1/4" sou…" at bounding box center [311, 216] width 314 height 11
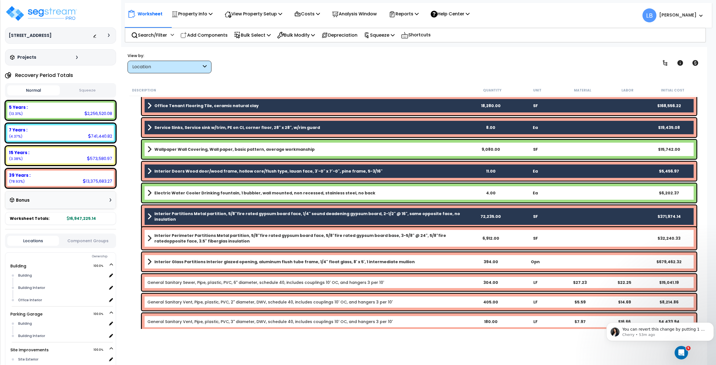
click at [197, 236] on b "Interior Perimeter Partitions Metal partition, 5/8"fire rated gypsum board face…" at bounding box center [311, 238] width 314 height 11
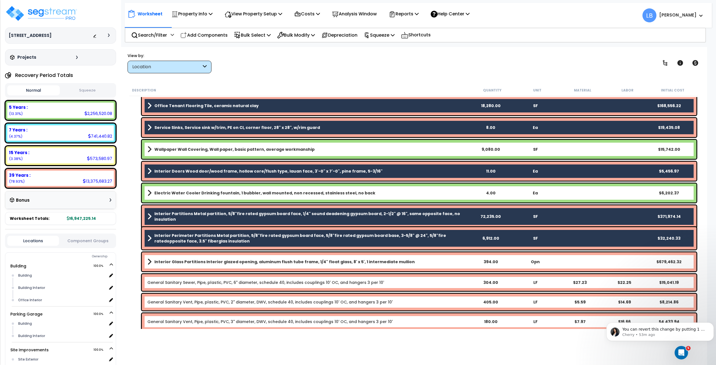
click at [198, 259] on b "Interior Glass Partitions Interior glazed opening, aluminum flush tube frame, 1…" at bounding box center [284, 262] width 261 height 6
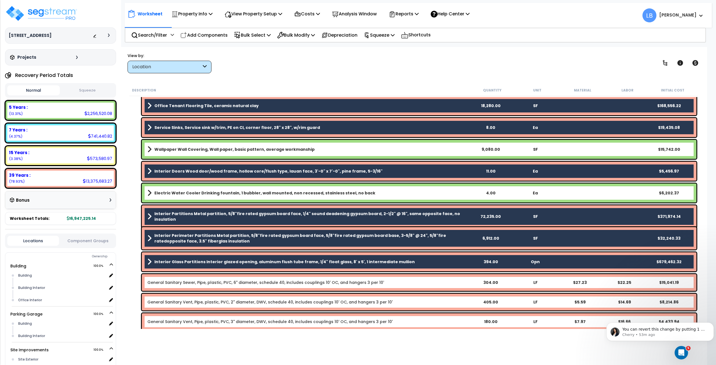
click at [198, 259] on b "Interior Glass Partitions Interior glazed opening, aluminum flush tube frame, 1…" at bounding box center [284, 262] width 261 height 6
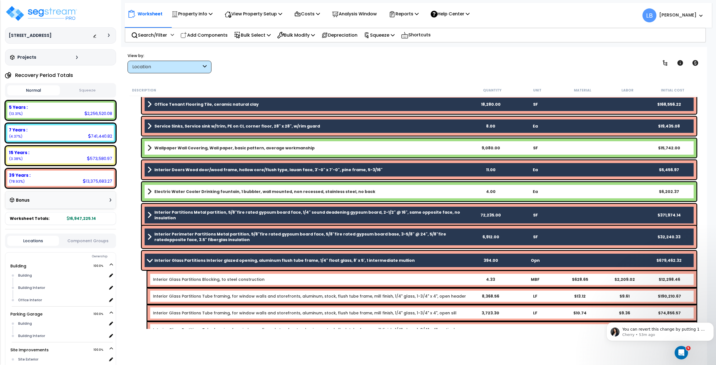
scroll to position [2950, 0]
click at [198, 259] on b "Interior Glass Partitions Interior glazed opening, aluminum flush tube frame, 1…" at bounding box center [284, 260] width 261 height 6
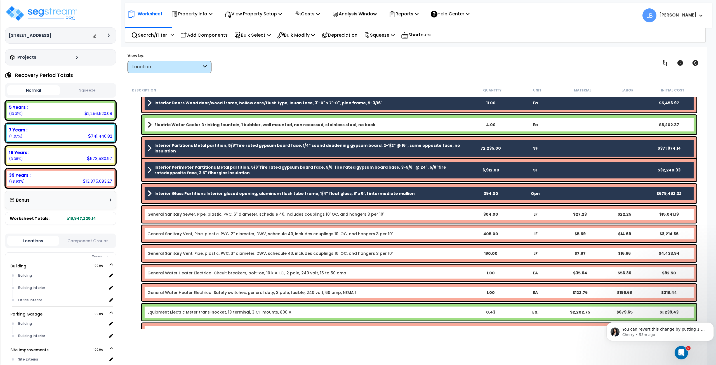
scroll to position [3050, 0]
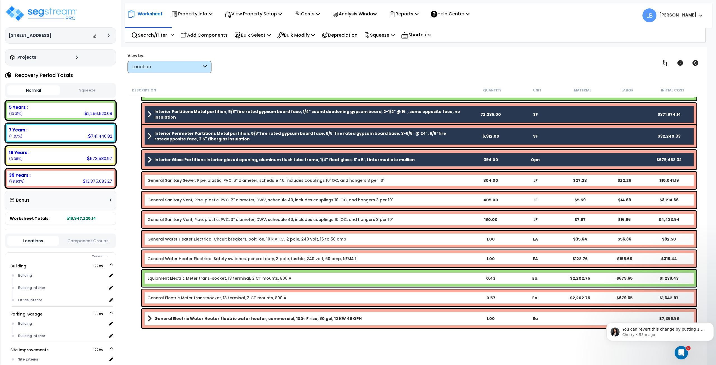
click at [186, 181] on link "General Sanitary Sewer, Pipe, plastic, PVC, 6" diameter, schedule 40, includes …" at bounding box center [265, 181] width 237 height 6
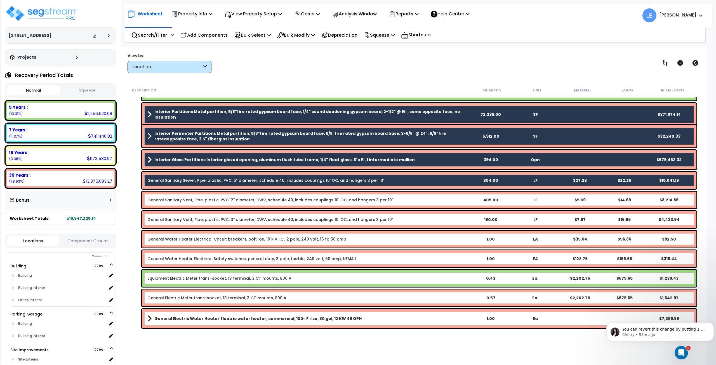
click at [191, 200] on link "General Sanitary Vent, Pipe, plastic, PVC, 2" diameter, DWV, schedule 40, inclu…" at bounding box center [269, 200] width 245 height 6
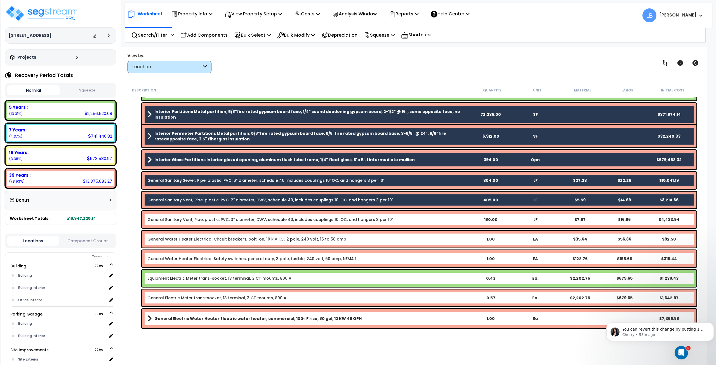
click at [193, 220] on link "General Sanitary Vent, Pipe, plastic, PVC, 3" diameter, DWV, schedule 40, inclu…" at bounding box center [269, 220] width 245 height 6
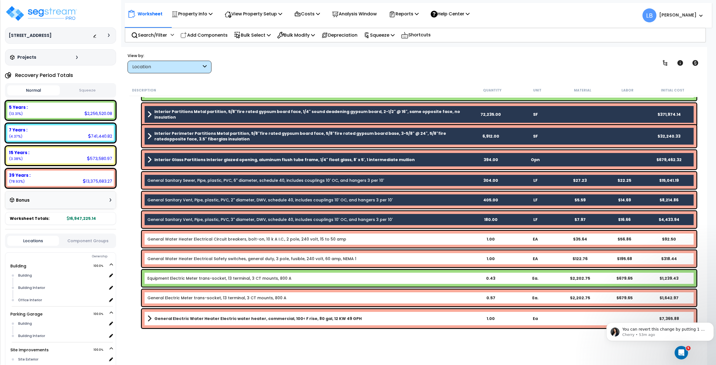
click at [195, 238] on link "General Water Heater Electrical Circuit breakers, bolt-on, 10 k A I.C., 2 pole,…" at bounding box center [246, 240] width 199 height 6
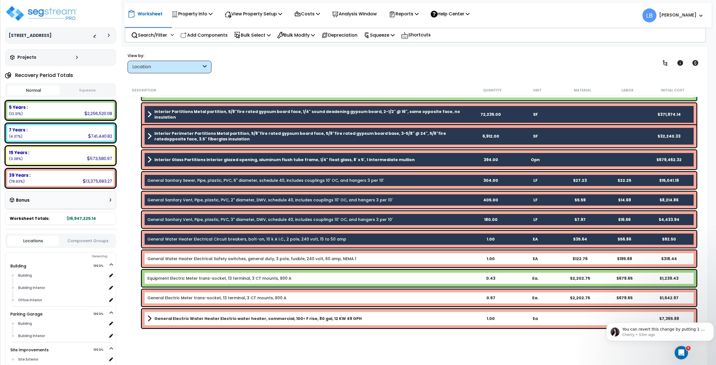
click at [198, 256] on link "General Water Heater Electrical Safety switches, general duty, 3 pole, fusible,…" at bounding box center [251, 259] width 209 height 6
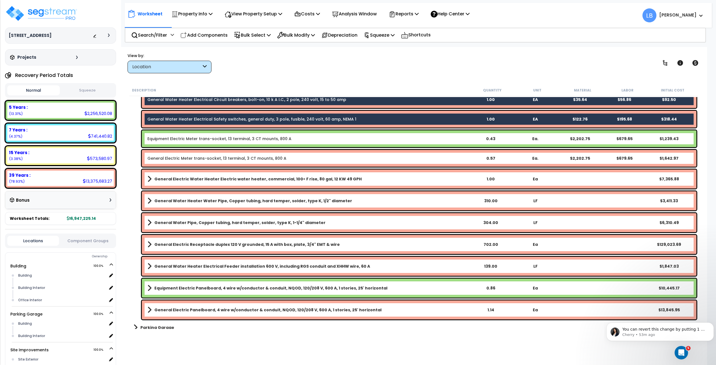
scroll to position [3201, 0]
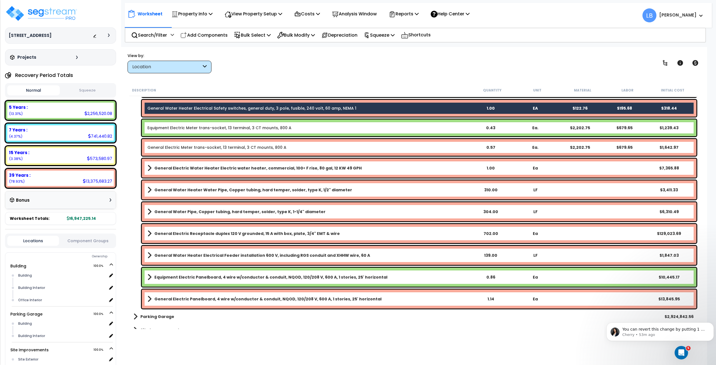
click at [192, 148] on link "General Electric Meter trans-socket, 13 terminal, 3 CT mounts, 800 A" at bounding box center [216, 148] width 139 height 6
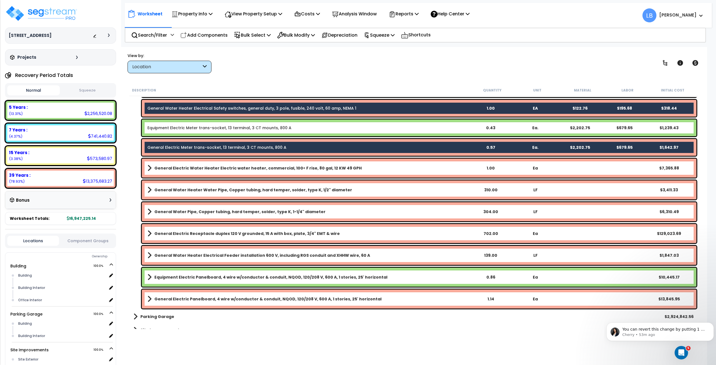
click at [193, 167] on b "General Electric Water Heater Electric water heater, commercial, 100< F rise, 8…" at bounding box center [257, 168] width 207 height 6
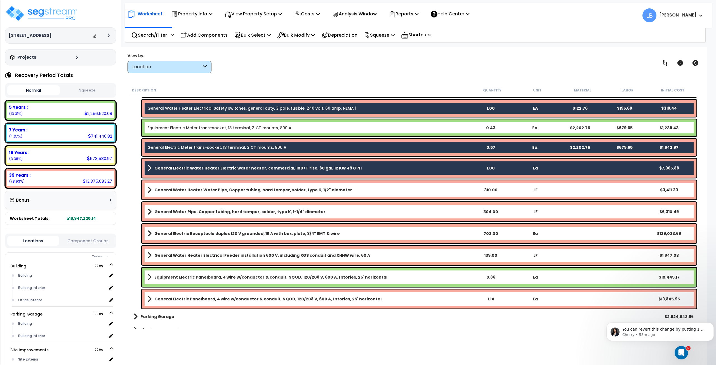
click at [192, 191] on b "General Water Heater Water Pipe, Copper tubing, hard temper, solder, type K, 1/…" at bounding box center [253, 190] width 198 height 6
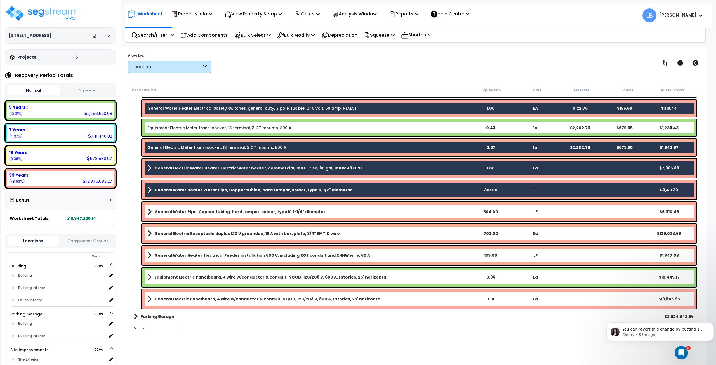
click at [193, 209] on b "General Water Pipe, Copper tubing, hard temper, solder, type K, 1-1/4" diameter" at bounding box center [239, 212] width 171 height 6
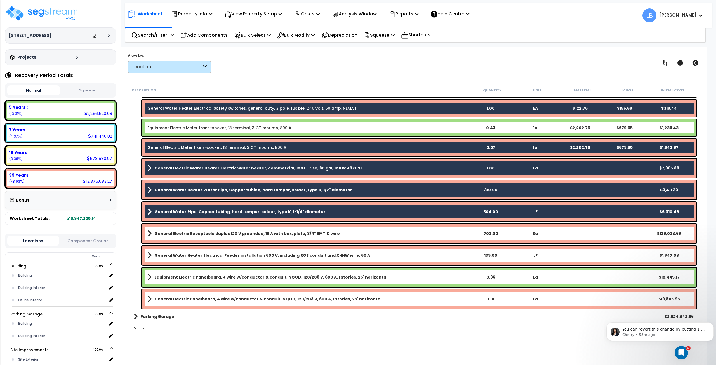
click at [195, 235] on b "General Electric Receptacle duplex 120 V grounded, 15 A with box, plate, 3/4" E…" at bounding box center [247, 234] width 186 height 6
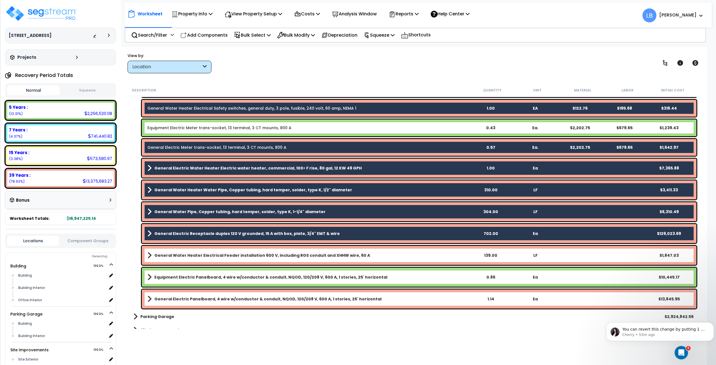
click at [194, 255] on b "General Water Heater Electrical Feeder installation 600 V, including RGS condui…" at bounding box center [262, 256] width 216 height 6
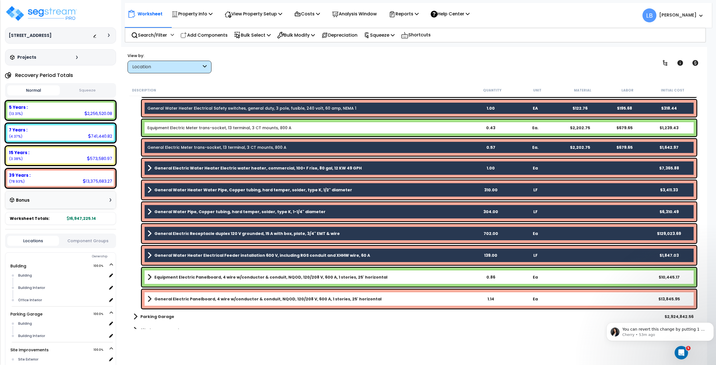
scroll to position [3208, 0]
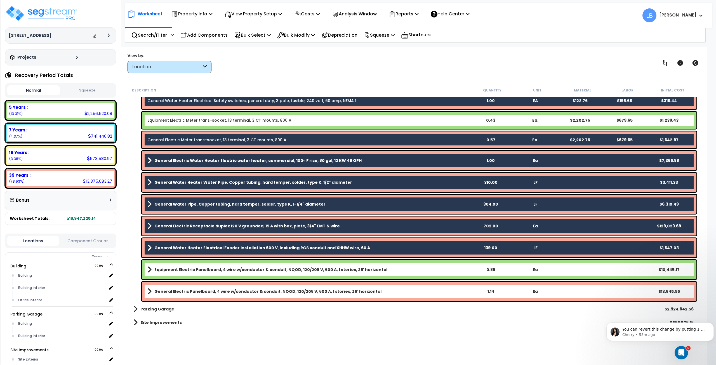
click at [196, 292] on b "General Electric Panelboard, 4 wire w/conductor & conduit, NQOD, 120/208 V, 600…" at bounding box center [267, 292] width 227 height 6
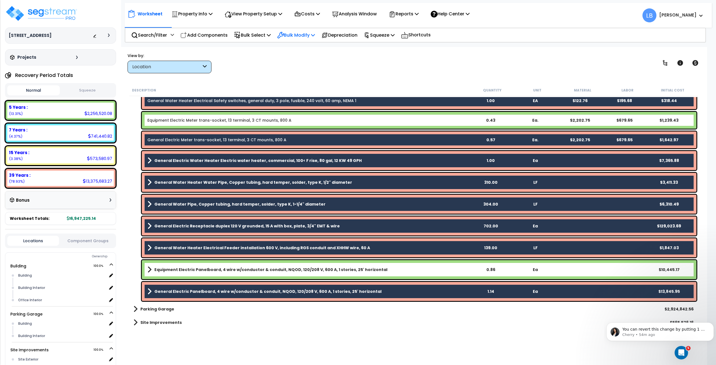
click at [303, 34] on p "Bulk Modify" at bounding box center [296, 35] width 38 height 8
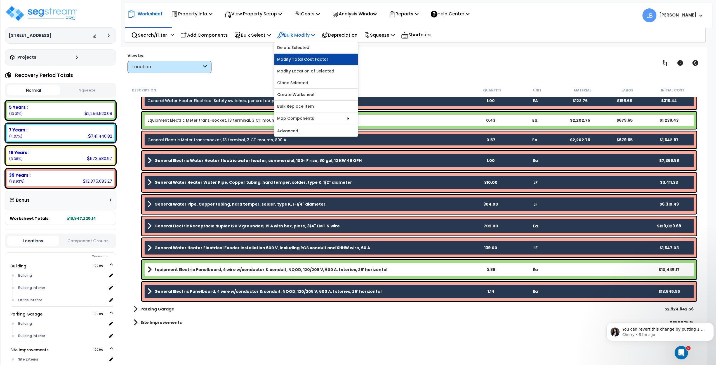
click at [300, 58] on link "Modify Total Cost Factor" at bounding box center [316, 59] width 83 height 11
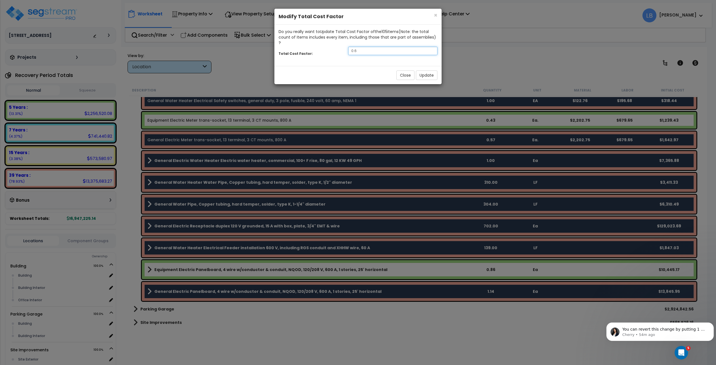
click at [368, 47] on input "0.6" at bounding box center [392, 51] width 89 height 8
type input "0.8"
click at [429, 71] on button "Update" at bounding box center [427, 76] width 22 height 10
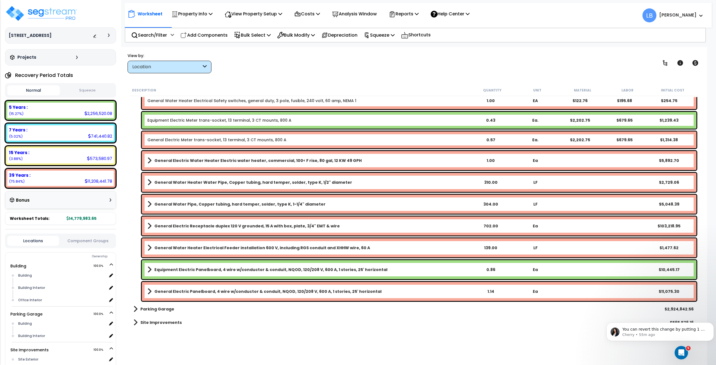
scroll to position [25, 0]
click at [182, 289] on b "General Electric Panelboard, 4 wire w/conductor & conduit, NQOD, 120/208 V, 600…" at bounding box center [267, 292] width 227 height 6
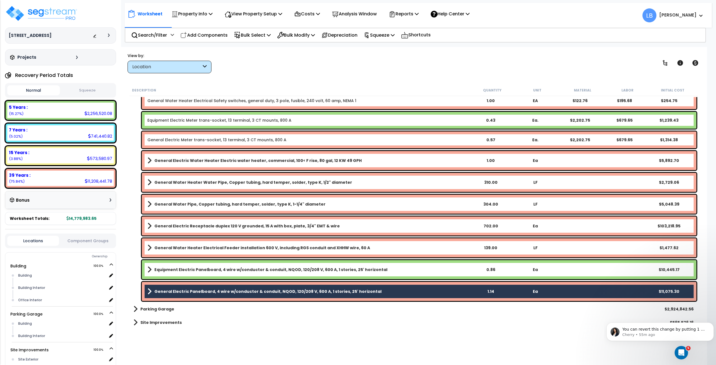
click at [193, 247] on b "General Water Heater Electrical Feeder installation 600 V, including RGS condui…" at bounding box center [262, 248] width 216 height 6
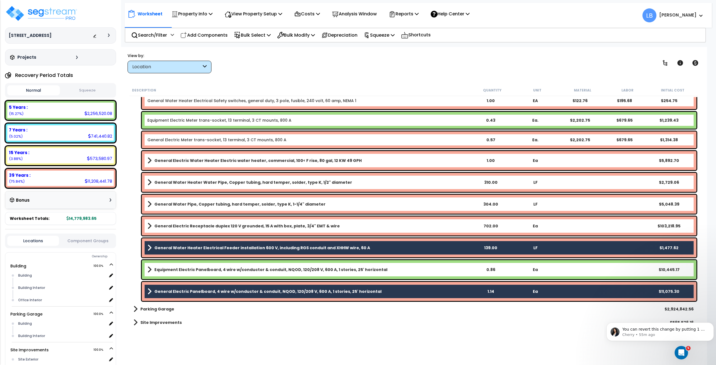
click at [194, 227] on b "General Electric Receptacle duplex 120 V grounded, 15 A with box, plate, 3/4" E…" at bounding box center [247, 226] width 186 height 6
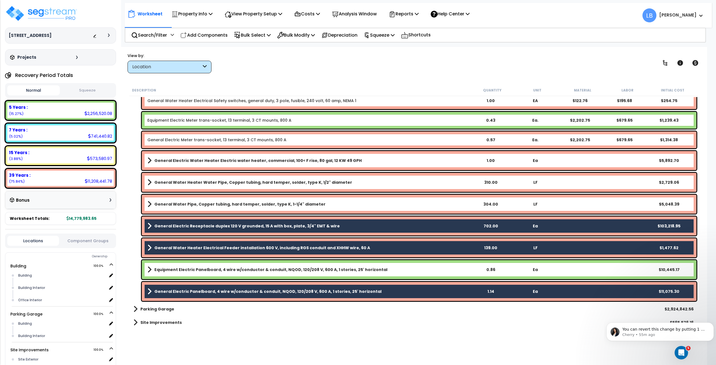
click at [194, 205] on b "General Water Pipe, Copper tubing, hard temper, solder, type K, 1-1/4" diameter" at bounding box center [239, 205] width 171 height 6
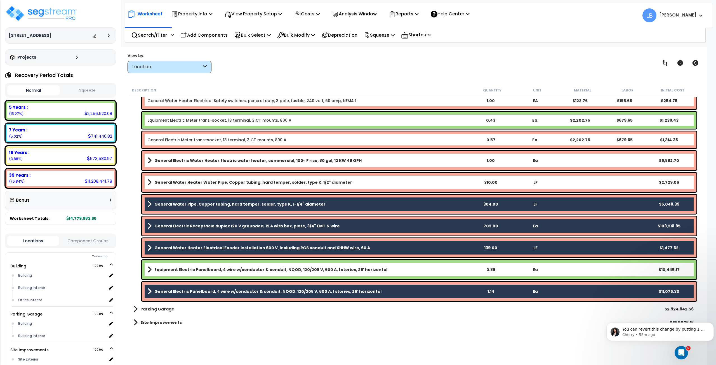
click at [195, 178] on div "General Water Heater Water Pipe, Copper tubing, hard temper, solder, type K, 1/…" at bounding box center [419, 182] width 555 height 19
click at [195, 179] on link "General Water Heater Water Pipe, Copper tubing, hard temper, solder, type K, 1/…" at bounding box center [307, 183] width 321 height 8
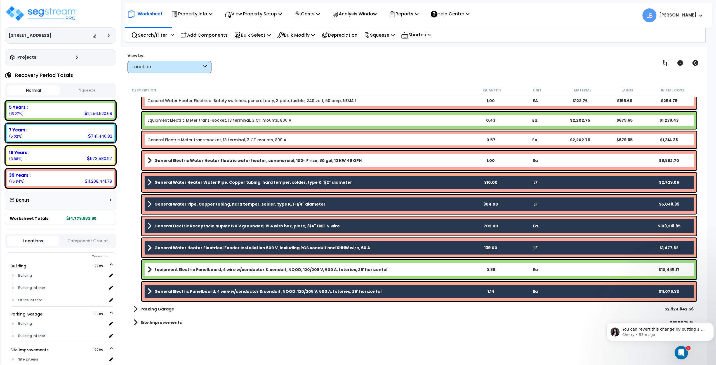
click at [199, 162] on b "General Electric Water Heater Electric water heater, commercial, 100< F rise, 8…" at bounding box center [257, 161] width 207 height 6
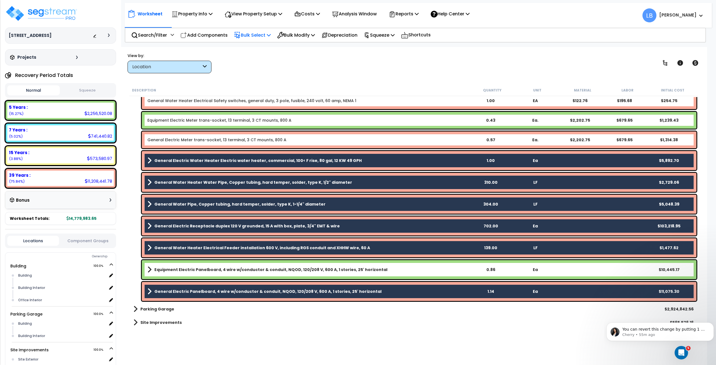
click at [249, 35] on p "Bulk Select" at bounding box center [252, 35] width 37 height 8
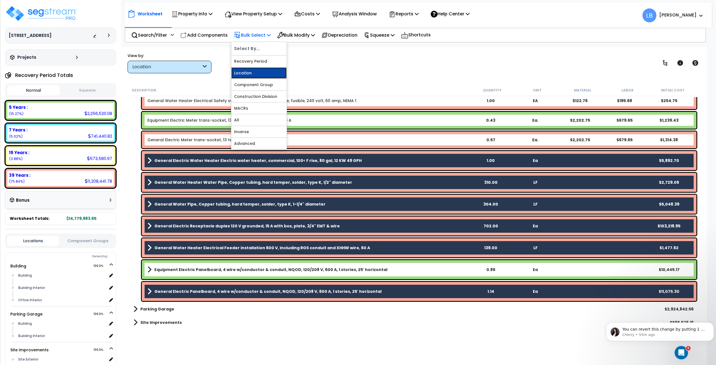
click at [259, 72] on link "Location" at bounding box center [258, 72] width 55 height 11
select select
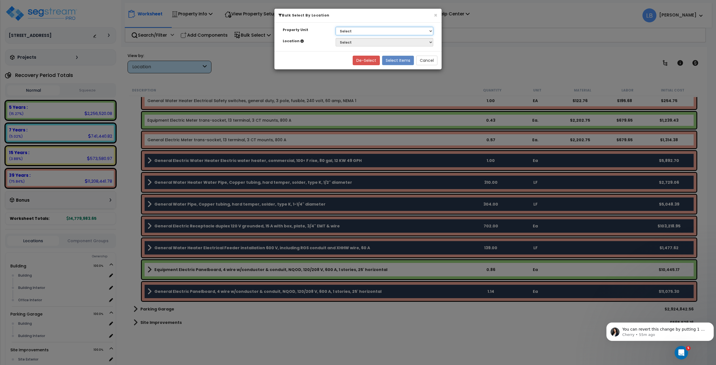
click at [357, 31] on select "Select Building Parking Garage Site Improvements" at bounding box center [385, 31] width 98 height 8
select select "169085"
click at [336, 27] on select "Select Building Parking Garage Site Improvements" at bounding box center [385, 31] width 98 height 8
click at [360, 41] on select "Select Building Building Interior Office Interior" at bounding box center [385, 42] width 98 height 8
select select "6"
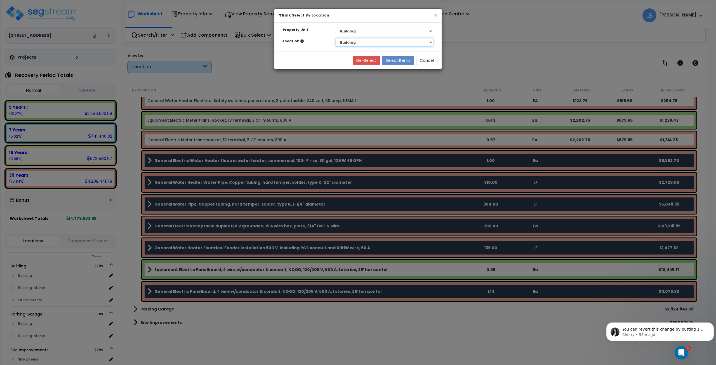
click at [336, 38] on select "Select Building Building Interior Office Interior" at bounding box center [385, 42] width 98 height 8
click at [392, 61] on button "Select Items" at bounding box center [398, 61] width 32 height 10
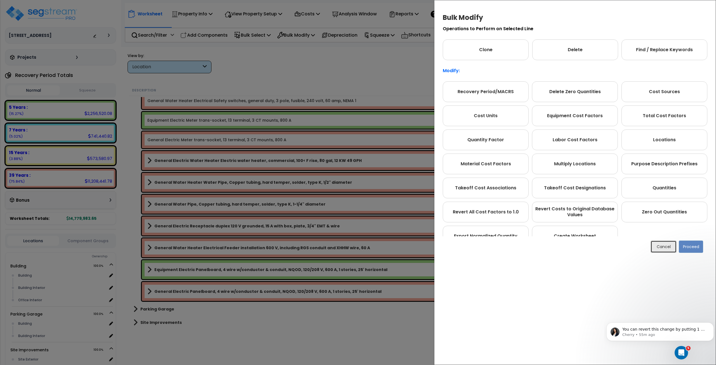
click at [659, 242] on button "Cancel" at bounding box center [664, 247] width 26 height 12
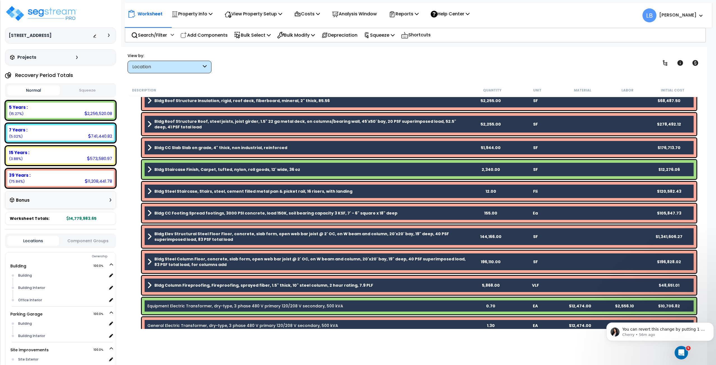
scroll to position [116, 0]
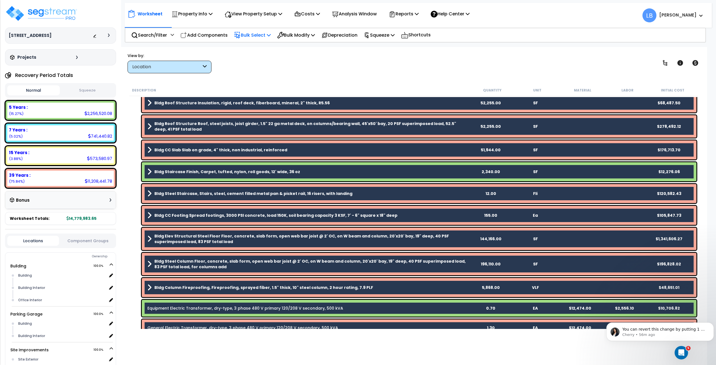
click at [262, 33] on p "Bulk Select" at bounding box center [252, 35] width 37 height 8
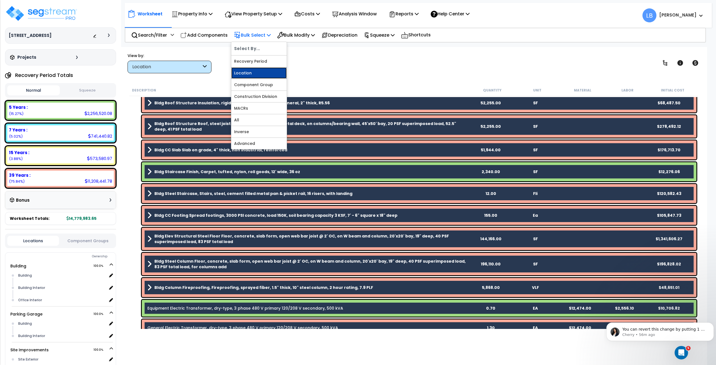
click at [256, 72] on link "Location" at bounding box center [258, 72] width 55 height 11
select select
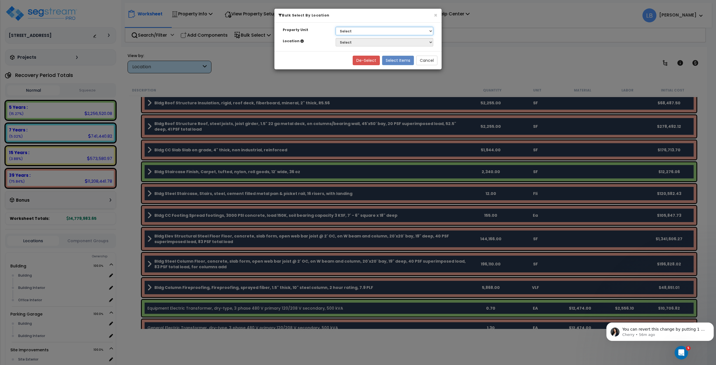
click at [368, 32] on select "Select Building Parking Garage Site Improvements" at bounding box center [385, 31] width 98 height 8
select select "169085"
click at [336, 27] on select "Select Building Parking Garage Site Improvements" at bounding box center [385, 31] width 98 height 8
click at [359, 41] on select "Select Building Building Interior Office Interior" at bounding box center [385, 42] width 98 height 8
select select "461"
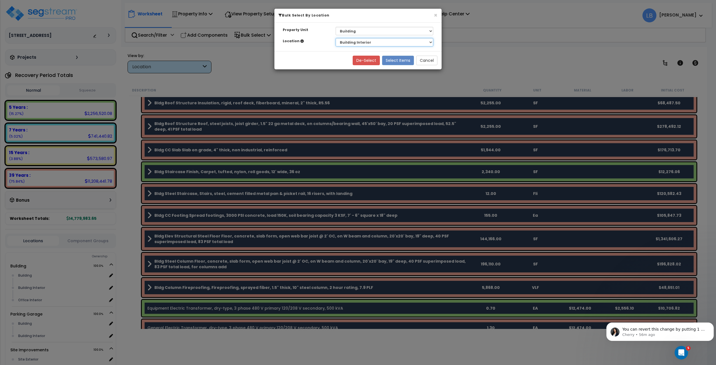
click at [336, 38] on select "Select Building Building Interior Office Interior" at bounding box center [385, 42] width 98 height 8
click at [393, 60] on button "Select Items" at bounding box center [398, 61] width 32 height 10
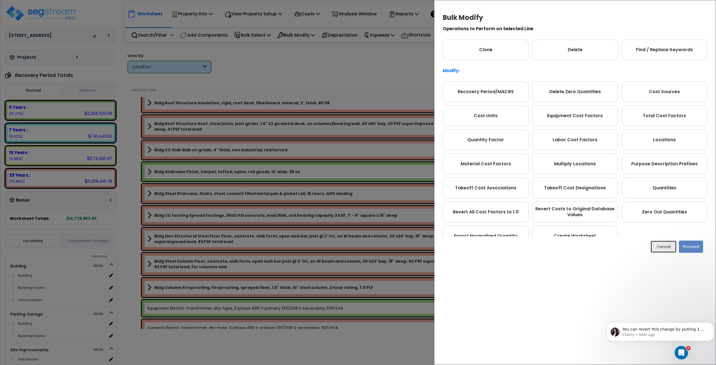
click at [668, 249] on button "Cancel" at bounding box center [664, 247] width 26 height 12
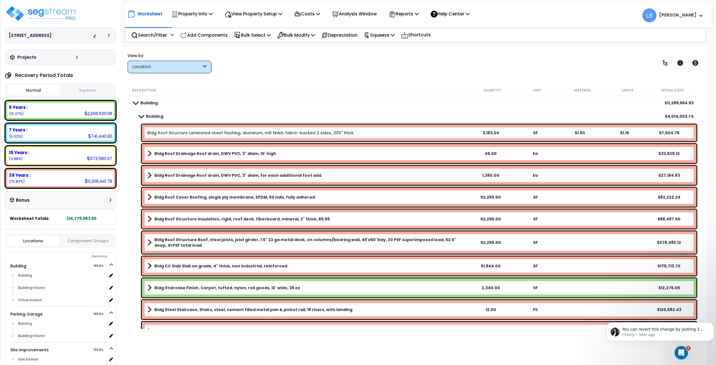
scroll to position [0, 0]
click at [183, 131] on link "Bldg Roof Structure Laminated sheet flashing, aluminum, mill finish, fabric-bac…" at bounding box center [250, 133] width 206 height 6
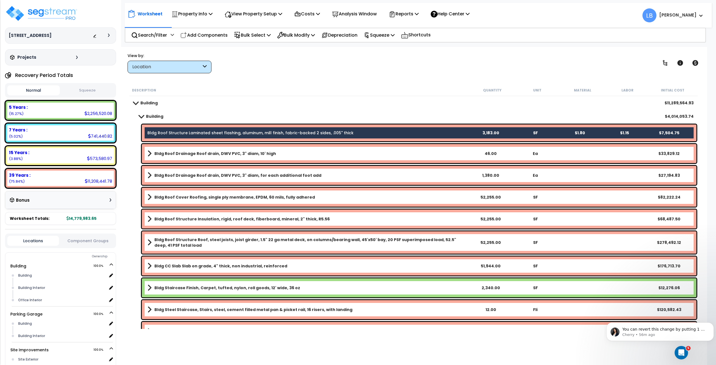
click at [185, 149] on div "Bldg Roof Drainage Roof drain, DWV PVC, 3" diam, 10' high 46.00 Ea $33,829.12" at bounding box center [419, 153] width 555 height 19
click at [185, 156] on b "Bldg Roof Drainage Roof drain, DWV PVC, 3" diam, 10' high" at bounding box center [215, 154] width 122 height 6
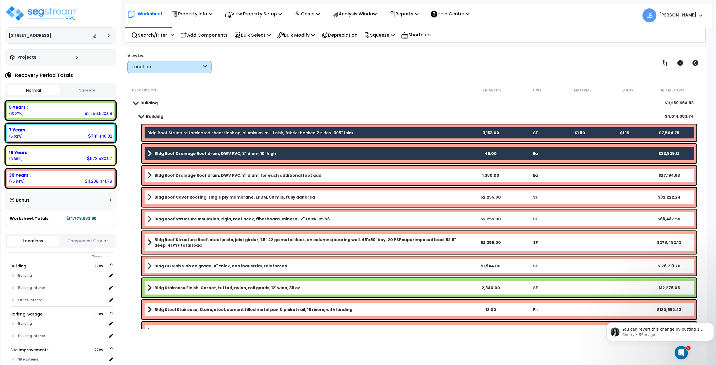
click at [189, 174] on b "Bldg Roof Drainage Roof drain, DWV PVC, 3" diam, for each additional foot add" at bounding box center [237, 176] width 167 height 6
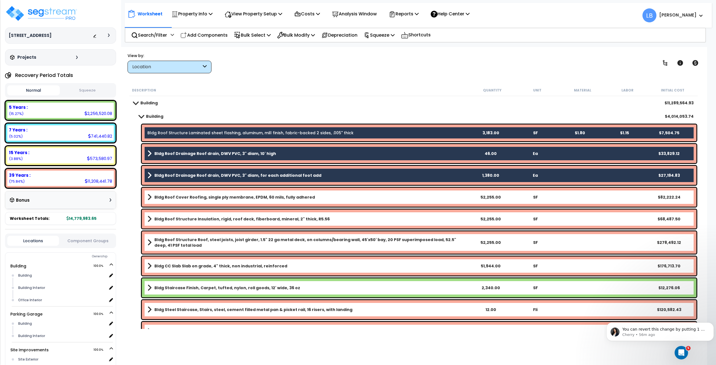
click at [195, 195] on b "Bldg Roof Cover Roofing, single ply membrane, EPDM, 60 mils, fully adhered" at bounding box center [234, 198] width 161 height 6
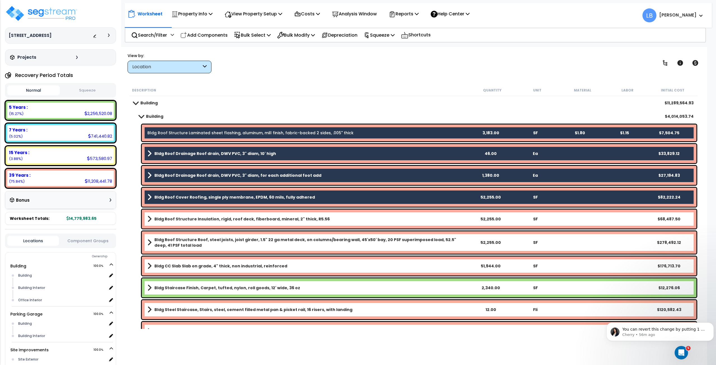
click at [198, 217] on b "Bldg Roof Structure Insulation, rigid, roof deck, fiberboard, mineral, 2" thick…" at bounding box center [241, 219] width 175 height 6
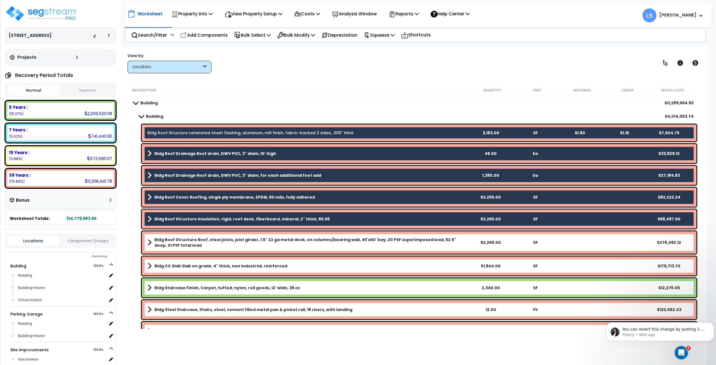
click at [198, 242] on b "Bldg Roof Structure Roof, steel joists, joist girder, 1.5" 22 ga metal deck, on…" at bounding box center [311, 242] width 314 height 11
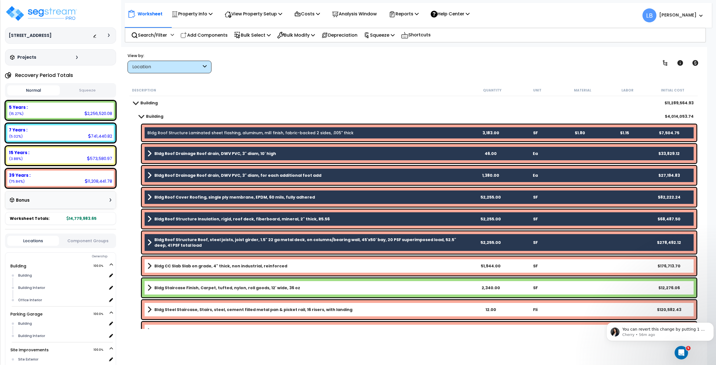
click at [198, 264] on b "Bldg CC Slab Slab on grade, 4" thick, non industrial, reinforced" at bounding box center [220, 266] width 133 height 6
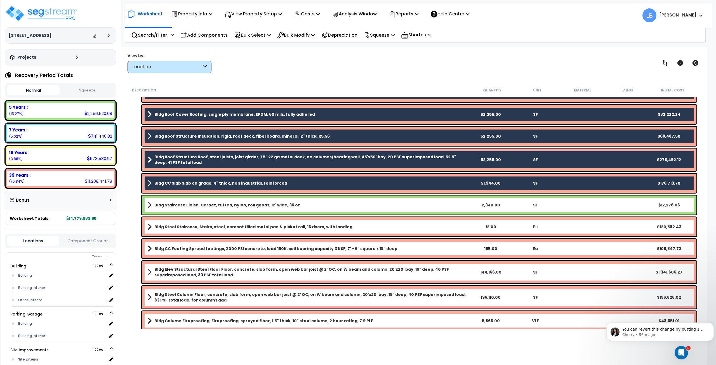
scroll to position [130, 0]
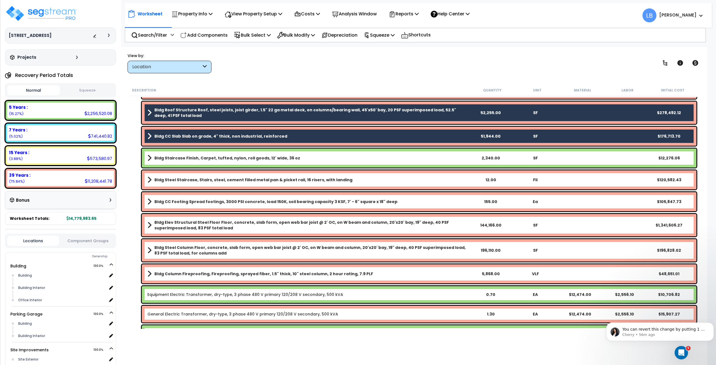
click at [209, 179] on b "Bldg Steel Staircase, Stairs, steel, cement filled metal pan & picket rail, 16 …" at bounding box center [253, 180] width 198 height 6
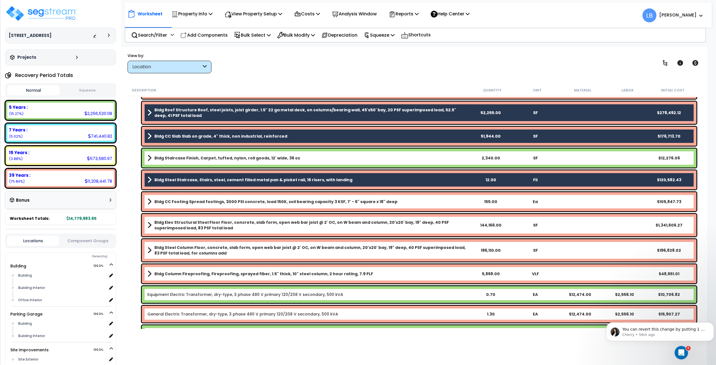
click at [213, 203] on b "Bldg CC Footing Spread footings, 3000 PSI concrete, load 150K, soil bearing cap…" at bounding box center [275, 202] width 243 height 6
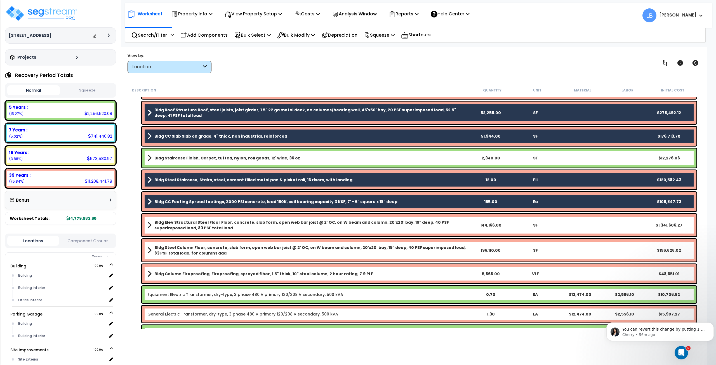
click at [214, 223] on b "Bldg Elev Structural Steel Floor Floor, concrete, slab form, open web bar joist…" at bounding box center [311, 225] width 314 height 11
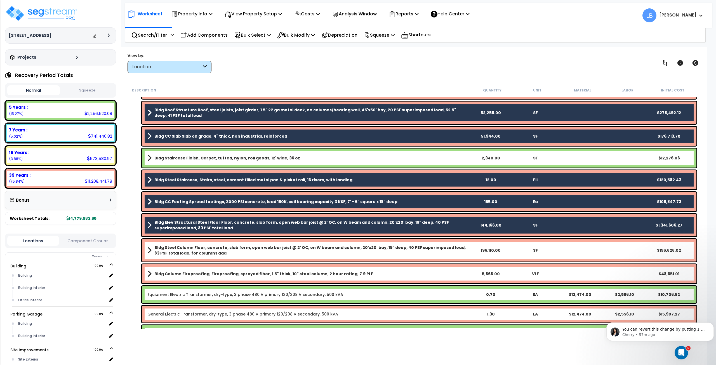
click at [211, 249] on b "Bldg Steel Column Floor, concrete, slab form, open web bar joist @ 2' OC, on W …" at bounding box center [311, 250] width 314 height 11
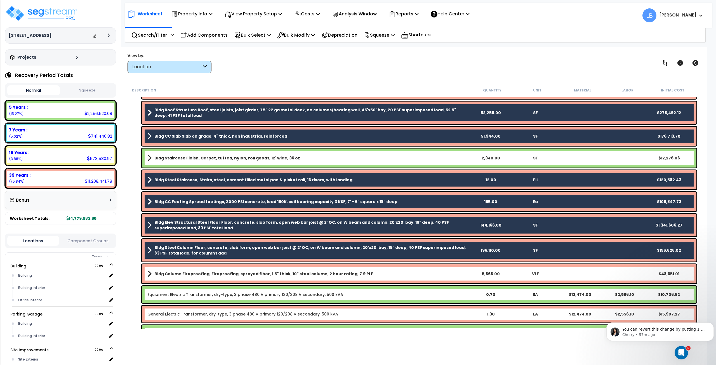
click at [212, 272] on b "Bldg Column Fireproofing, Fireproofing, sprayed fiber, 1.5" thick, 10" steel co…" at bounding box center [263, 274] width 219 height 6
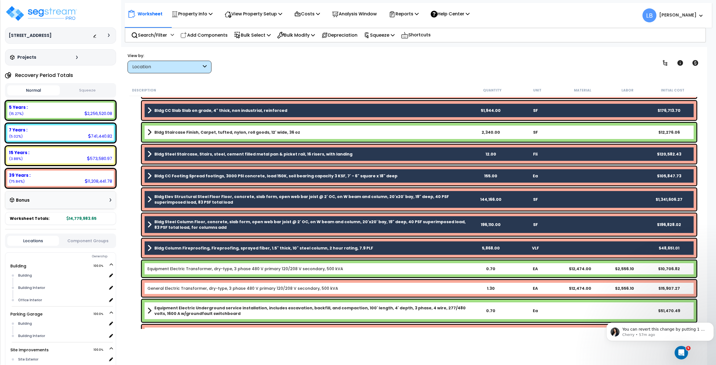
scroll to position [216, 0]
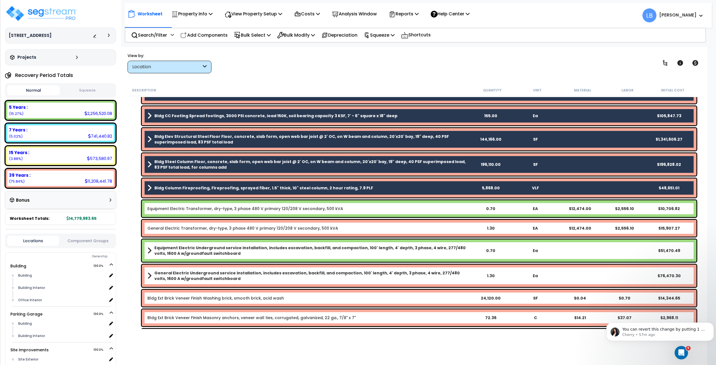
click at [207, 228] on link "General Electric Transformer, dry-type, 3 phase 480 V primary 120/208 V seconda…" at bounding box center [242, 229] width 191 height 6
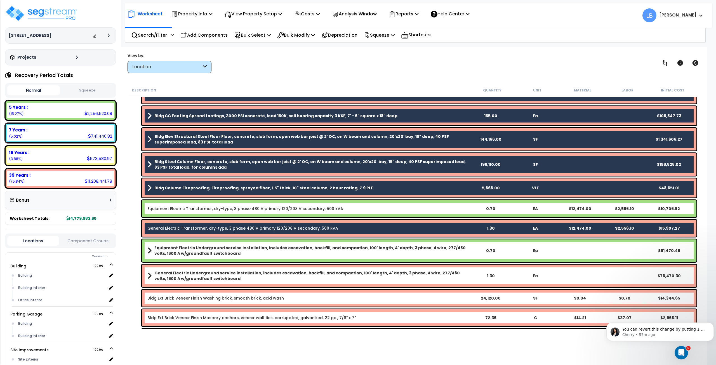
click at [202, 276] on b "General Electric Underground service installation, includes excavation, backfil…" at bounding box center [311, 275] width 314 height 11
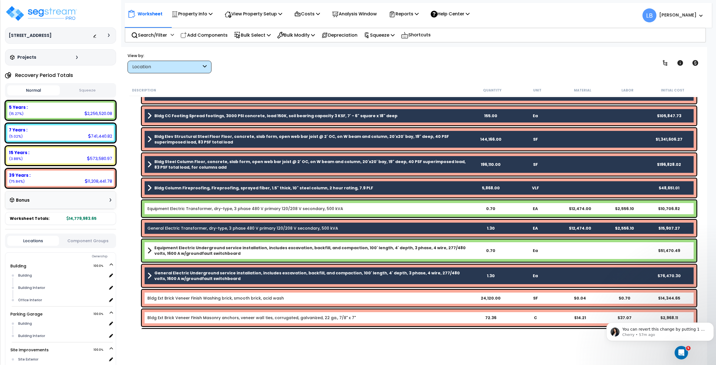
click at [204, 301] on link "Bldg Ext Brick Veneer Finish Washing brick, smooth brick, acid wash" at bounding box center [215, 299] width 137 height 6
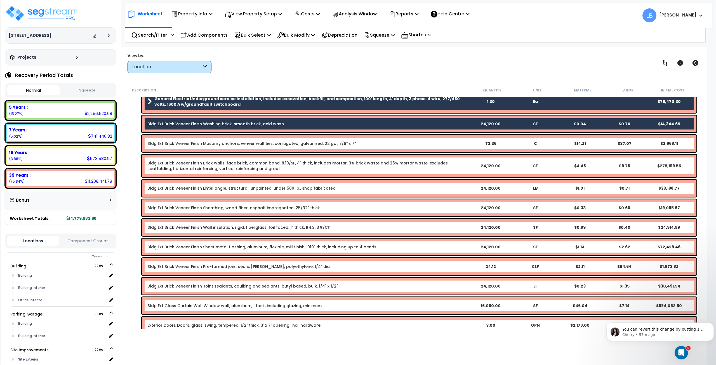
scroll to position [391, 0]
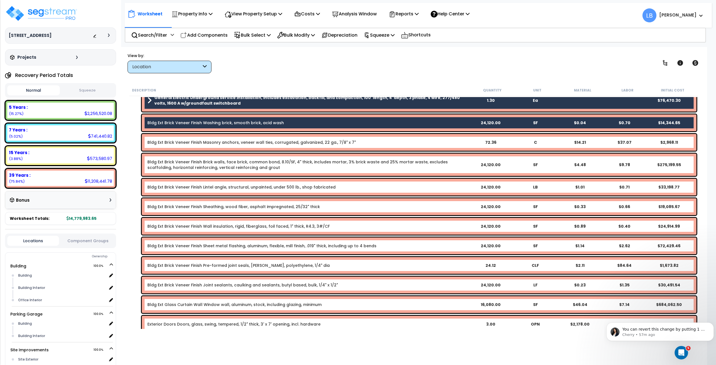
click at [181, 142] on link "Bldg Ext Brick Veneer Finish Masonry anchors, veneer wall ties, corrugated, gal…" at bounding box center [251, 143] width 209 height 6
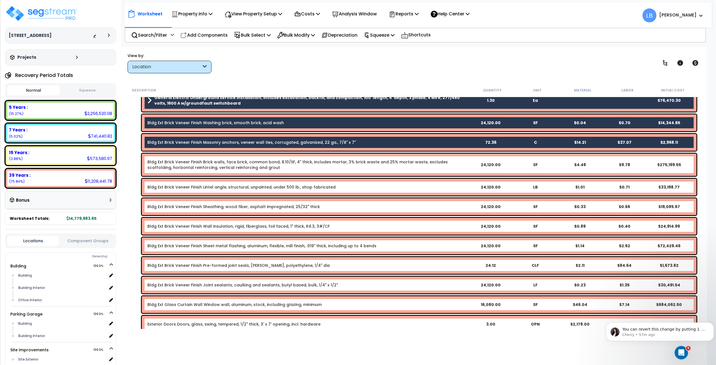
click at [185, 163] on link "Bldg Ext Brick Veneer Finish Brick walls, face brick, common bond, 8.10/SF, 4" …" at bounding box center [307, 164] width 321 height 11
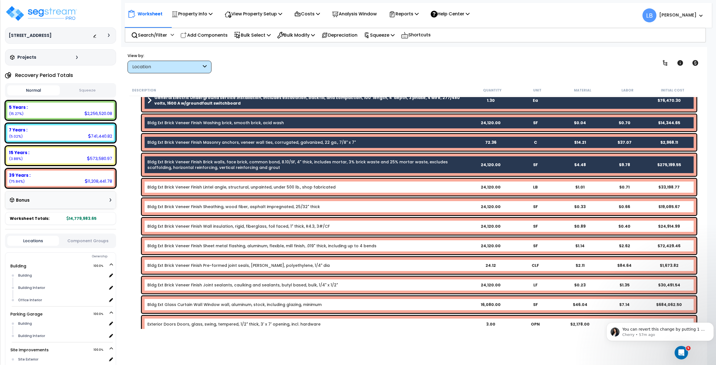
click at [189, 186] on link "Bldg Ext Brick Veneer Finish Lintel angle, structural, unpainted, under 500 lb.…" at bounding box center [241, 187] width 188 height 6
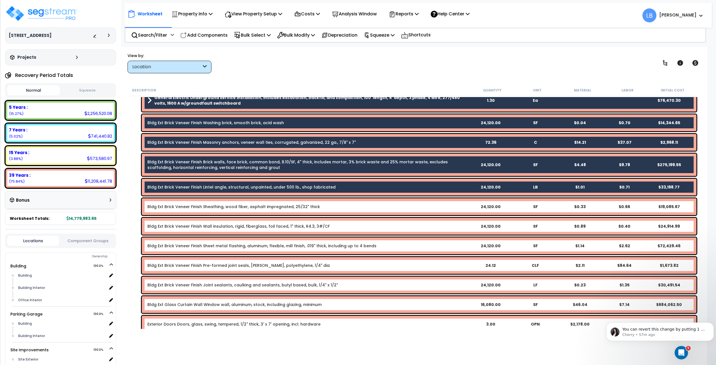
click at [193, 206] on link "Bldg Ext Brick Veneer Finish Sheathing, wood fiber, asphalt impregnated, 25/32"…" at bounding box center [233, 207] width 173 height 6
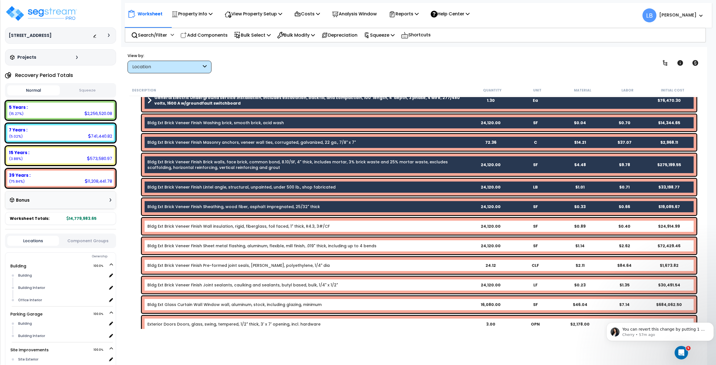
click at [196, 225] on link "Bldg Ext Brick Veneer Finish Wall insulation, rigid, fiberglass, foil faced, 1"…" at bounding box center [238, 227] width 182 height 6
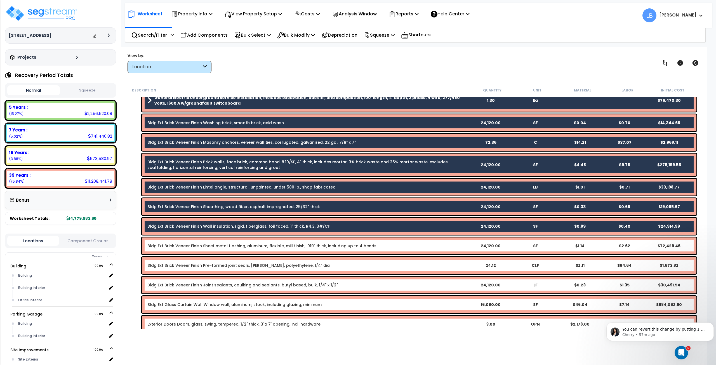
click at [197, 248] on link "Bldg Ext Brick Veneer Finish Sheet metal flashing, aluminum, flexible, mill fin…" at bounding box center [261, 246] width 229 height 6
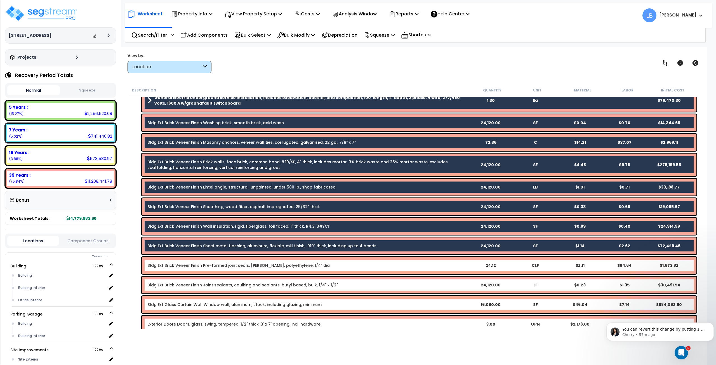
click at [199, 267] on link "Bldg Ext Brick Veneer Finish Pre-formed joint seals, backer rod, polyethylene, …" at bounding box center [238, 266] width 182 height 6
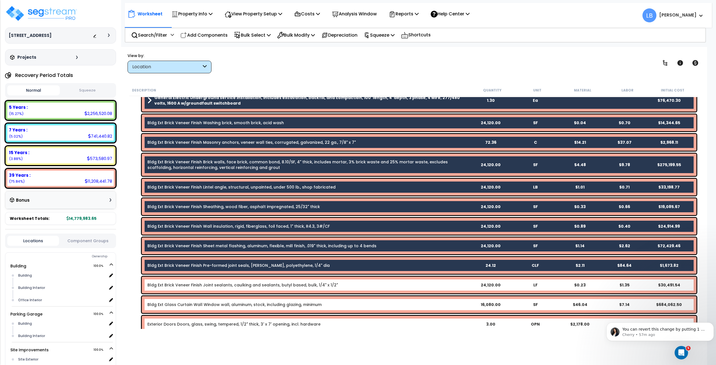
click at [201, 285] on link "Bldg Ext Brick Veneer Finish Joint sealants, caulking and sealants, butyl based…" at bounding box center [242, 285] width 191 height 6
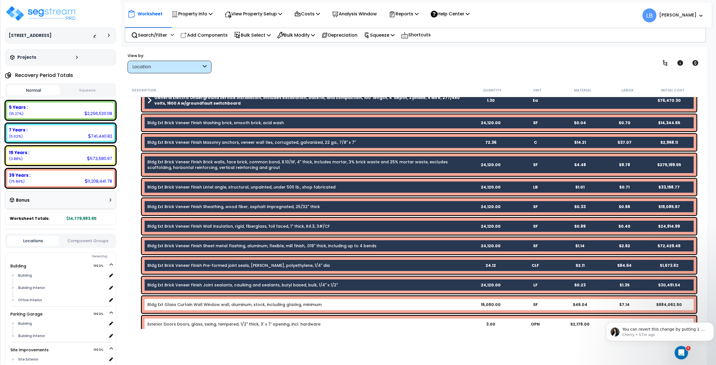
click at [203, 303] on link "Bldg Ext Glass Curtain Wall Window wall, aluminum, stock, including glazing, mi…" at bounding box center [234, 305] width 174 height 6
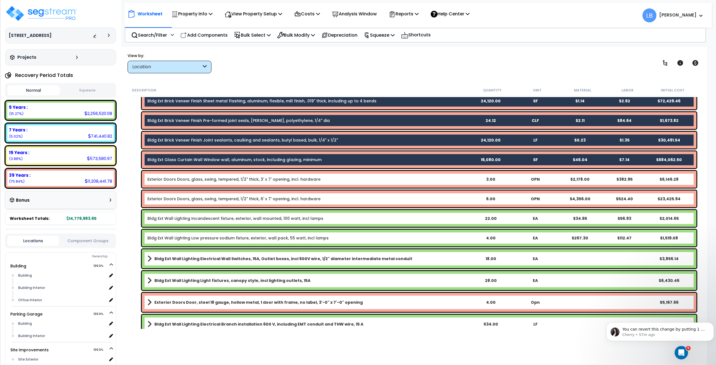
scroll to position [544, 0]
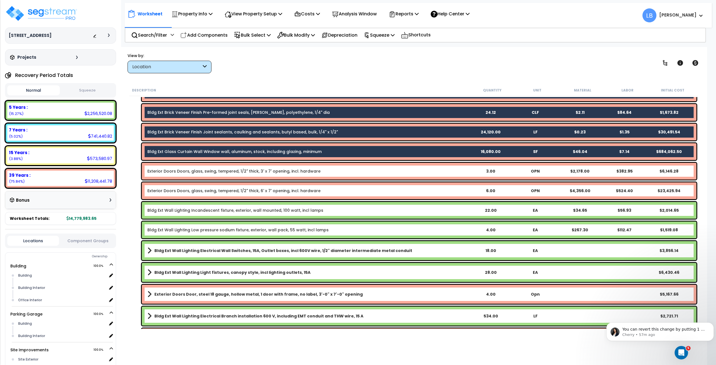
click at [189, 173] on link "Exterior Doors Doors, glass, swing, tempered, 1/2" thick, 3' x 7' opening, incl…" at bounding box center [233, 171] width 173 height 6
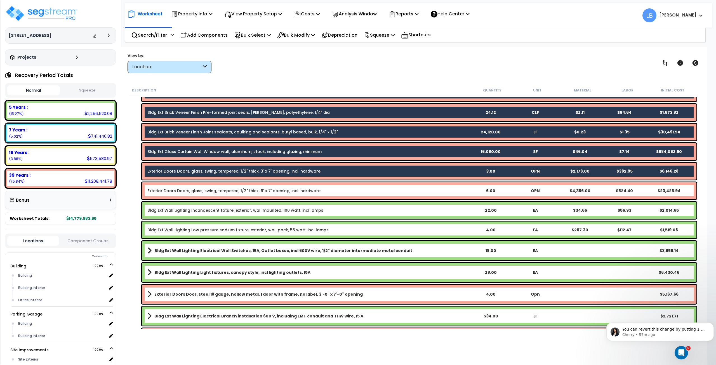
click at [194, 186] on div "Exterior Doors Doors, glass, swing, tempered, 1/2" thick, 6' x 7' opening, incl…" at bounding box center [419, 190] width 555 height 17
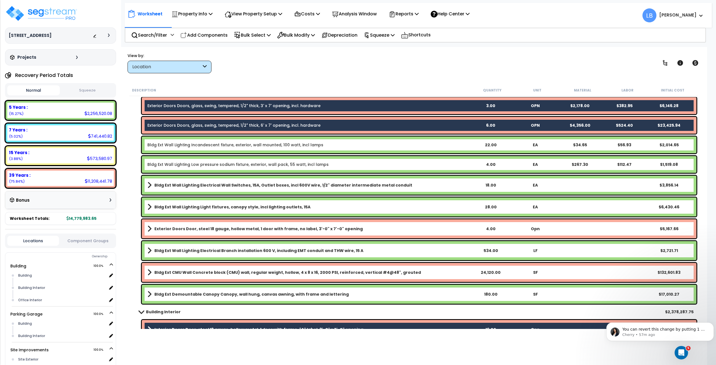
scroll to position [653, 0]
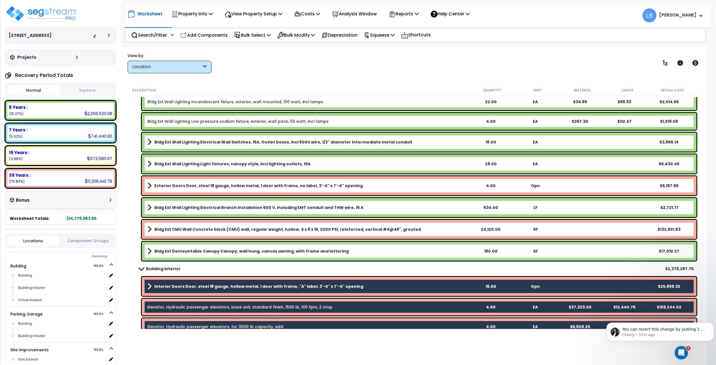
click at [202, 184] on b "Exterior Doors Door, steel 18 gauge, hollow metal, 1 door with frame, no label,…" at bounding box center [258, 186] width 209 height 6
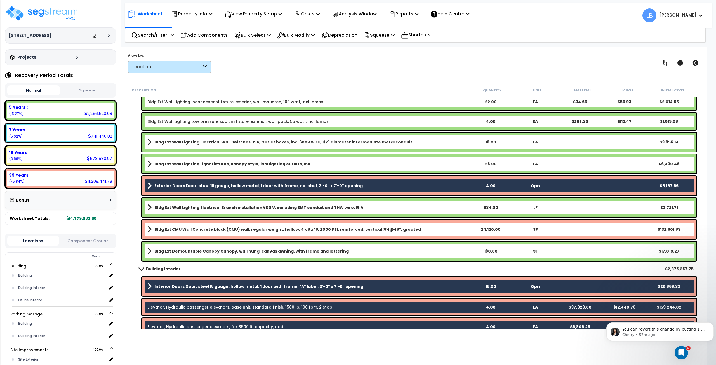
click at [209, 228] on b "Bldg Ext CMU Wall Concrete block (CMU) wall, regular weight, hollow, 4 x 8 x 16…" at bounding box center [287, 230] width 267 height 6
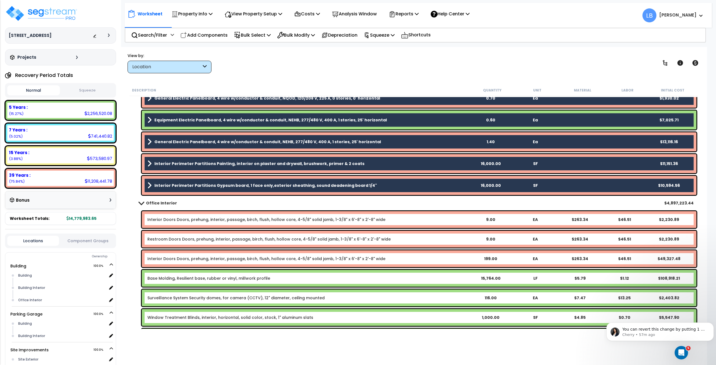
scroll to position [1529, 0]
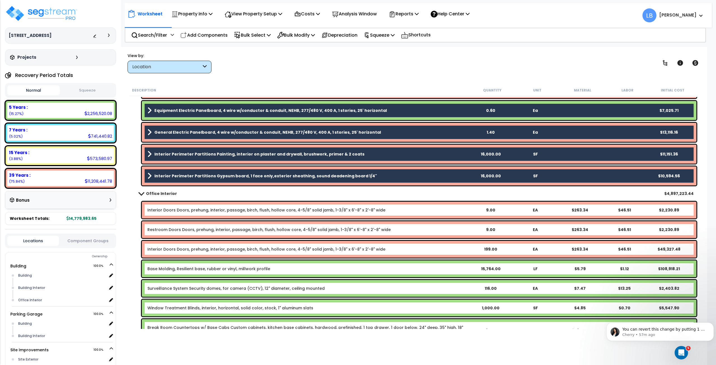
click at [206, 208] on link "Interior Doors Doors, prehung, interior, passage, birch, flush, hollow core, 4-…" at bounding box center [266, 210] width 238 height 6
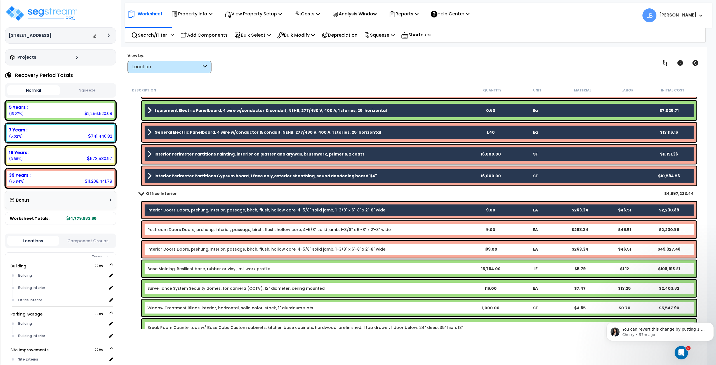
click at [209, 230] on link "Restroom Doors Doors, prehung, interior, passage, birch, flush, hollow core, 4-…" at bounding box center [268, 230] width 243 height 6
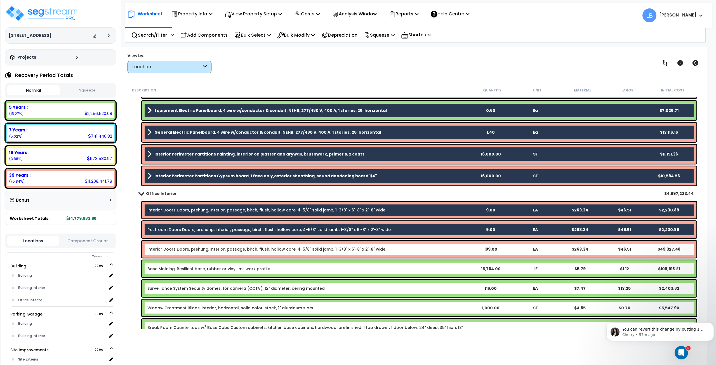
click at [213, 249] on link "Interior Doors Doors, prehung, interior, passage, birch, flush, hollow core, 4-…" at bounding box center [266, 250] width 238 height 6
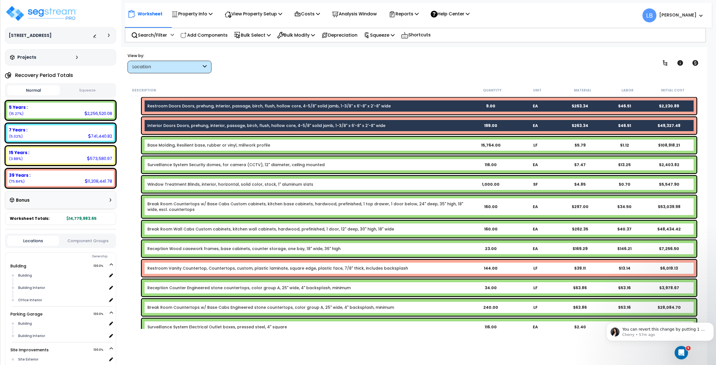
scroll to position [1720, 0]
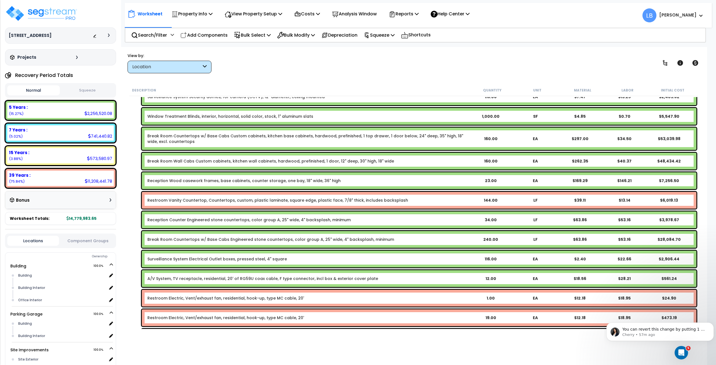
click at [212, 200] on link "Restroom Vanity Countertop, Countertops, custom, plastic laminate, square edge,…" at bounding box center [277, 201] width 261 height 6
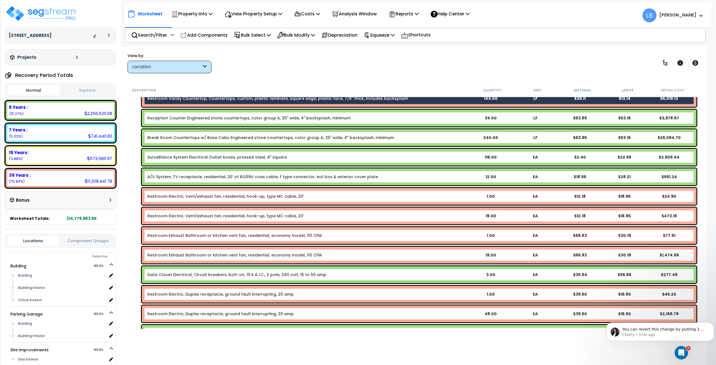
scroll to position [1862, 0]
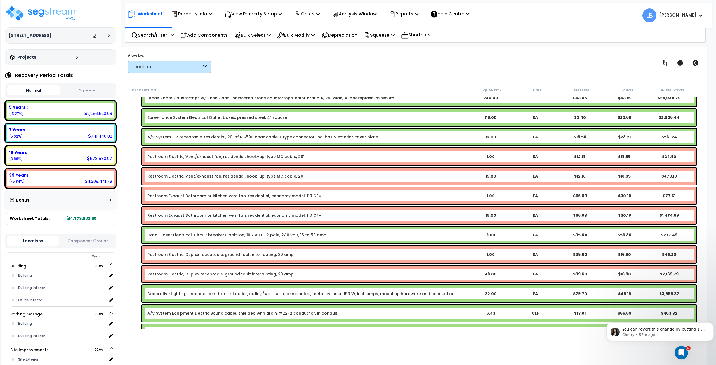
click at [215, 153] on div "Restroom Electric, Vent/exhaust fan, residential, hook-up, type MC cable, 20' 1…" at bounding box center [419, 156] width 555 height 17
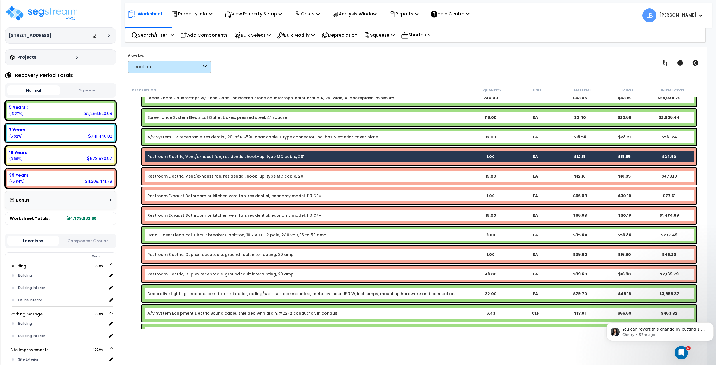
click at [220, 173] on div "Restroom Electric, Vent/exhaust fan, residential, hook-up, type MC cable, 20' 1…" at bounding box center [419, 176] width 555 height 17
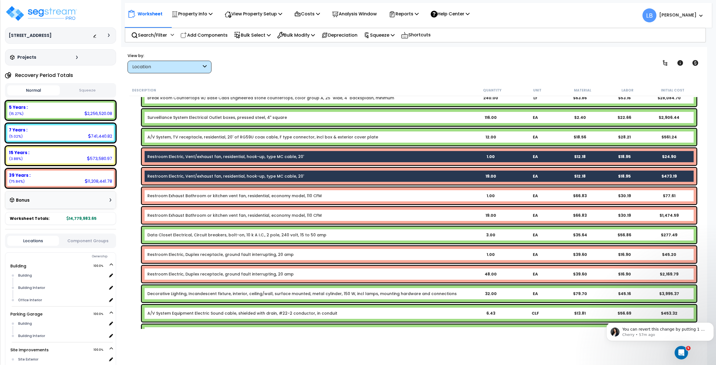
click at [222, 196] on link "Restroom Exhaust Bathroom or kitchen vent fan, residential, economy model, 110 …" at bounding box center [234, 196] width 174 height 6
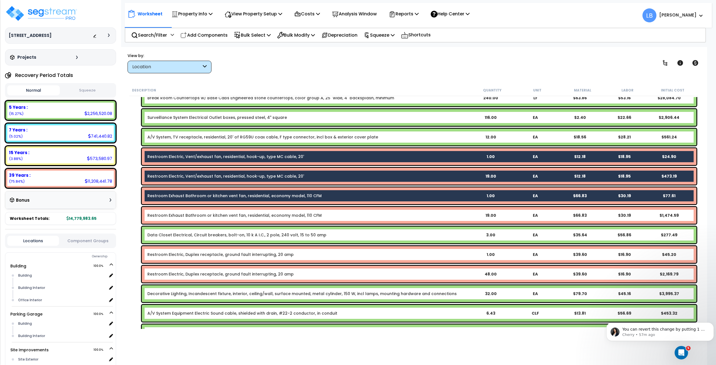
click at [223, 216] on link "Restroom Exhaust Bathroom or kitchen vent fan, residential, economy model, 110 …" at bounding box center [234, 216] width 174 height 6
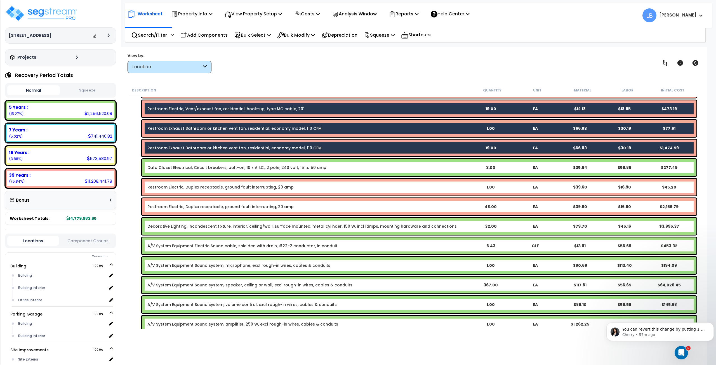
scroll to position [1930, 0]
click at [225, 188] on link "Restroom Electric, Duplex receptacle, ground fault interrupting, 20 amp" at bounding box center [220, 187] width 146 height 6
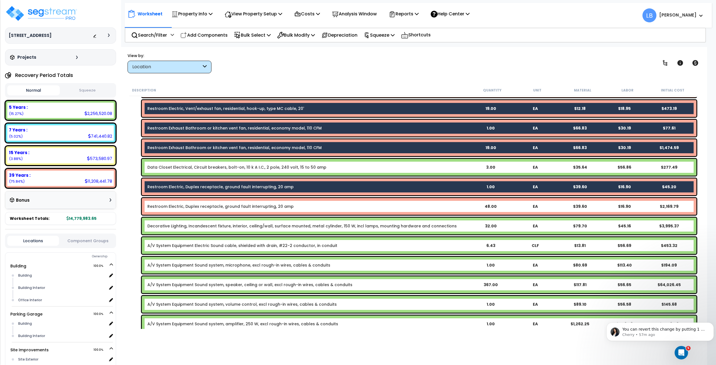
click at [227, 206] on link "Restroom Electric, Duplex receptacle, ground fault interrupting, 20 amp" at bounding box center [220, 207] width 146 height 6
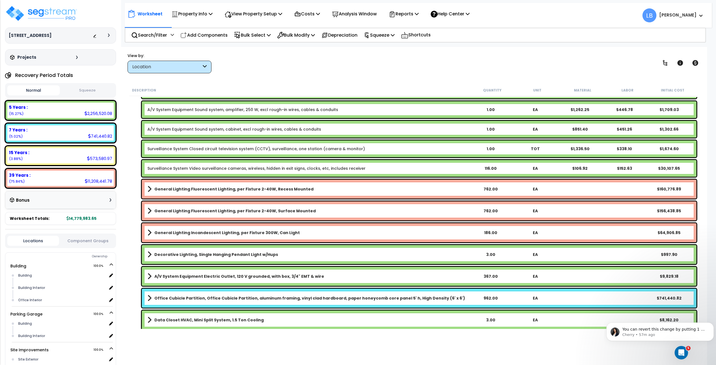
scroll to position [2145, 0]
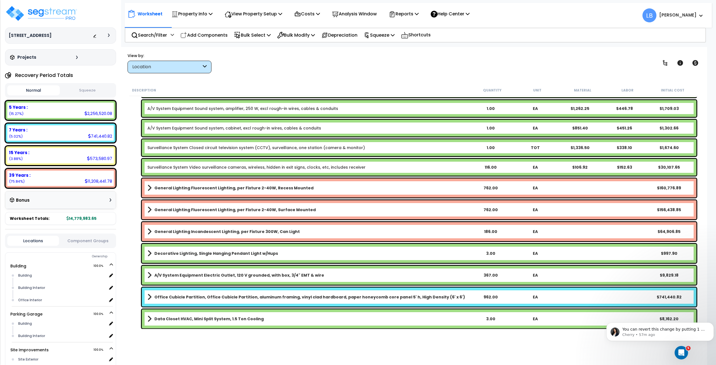
click at [230, 188] on b "General Lighting Fluorescent Lighting, per Fixture 2-40W, Recess Mounted" at bounding box center [233, 188] width 159 height 6
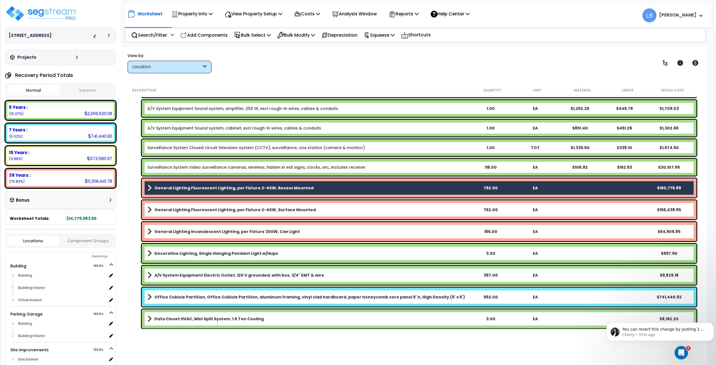
click at [231, 208] on b "General Lighting Fluorescent Lighting, per Fixture 2-40W, Surface Mounted" at bounding box center [234, 210] width 161 height 6
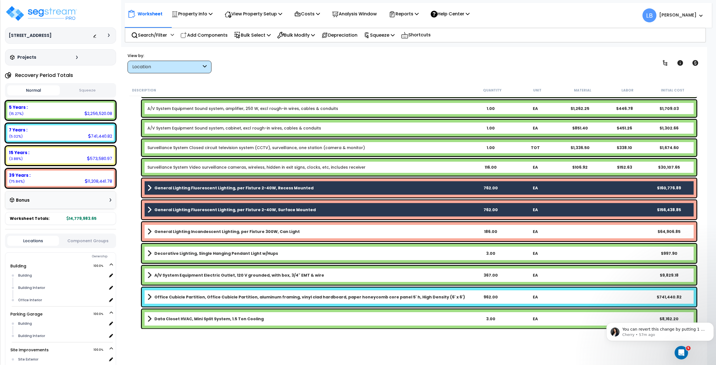
click at [234, 232] on b "General Lighting Incandescent Lighting, per Fixture 300W, Can Light" at bounding box center [227, 232] width 146 height 6
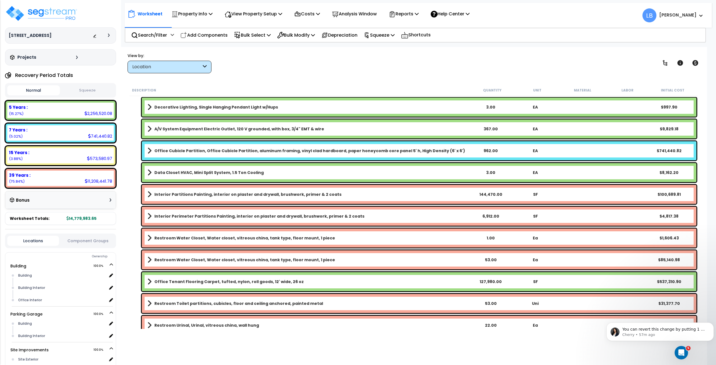
scroll to position [2293, 0]
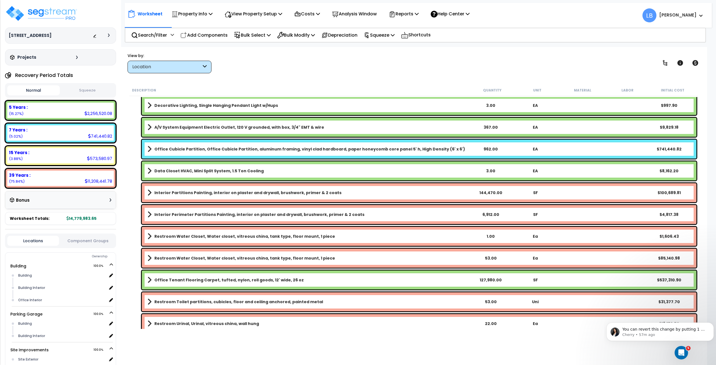
click at [233, 193] on b "Interior Partitions Painting, interior on plaster and drywall, brushwork, prime…" at bounding box center [247, 193] width 187 height 6
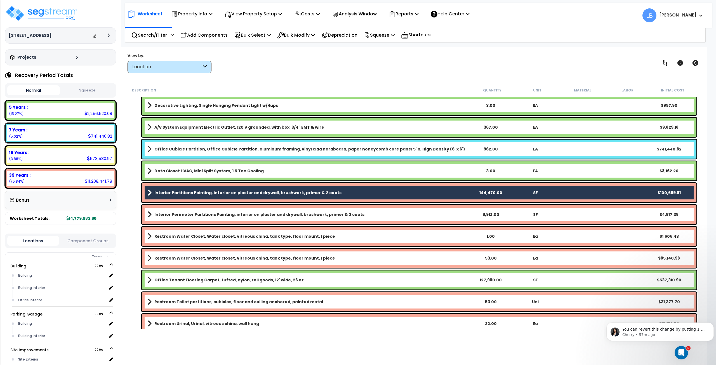
click at [237, 211] on link "Interior Perimeter Partitions Painting, interior on plaster and drywall, brushw…" at bounding box center [307, 215] width 321 height 8
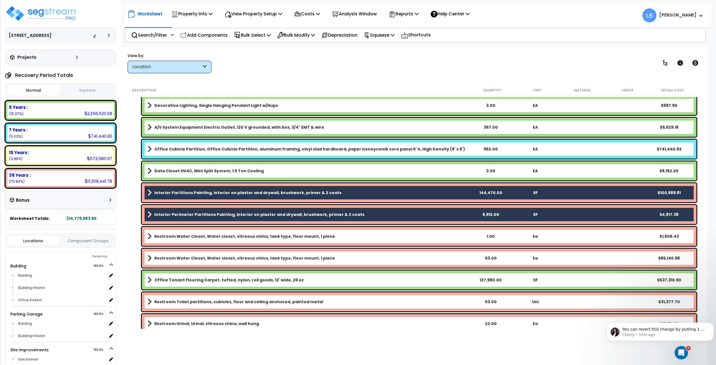
click at [238, 233] on link "Restroom Water Closet, Water closet, vitreous china, tank type, floor mount, 1 …" at bounding box center [307, 237] width 321 height 8
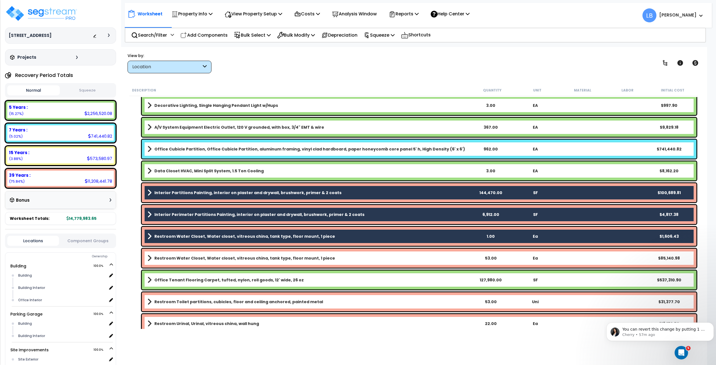
click at [243, 259] on b "Restroom Water Closet, Water closet, vitreous china, tank type, floor mount, 1 …" at bounding box center [244, 259] width 181 height 6
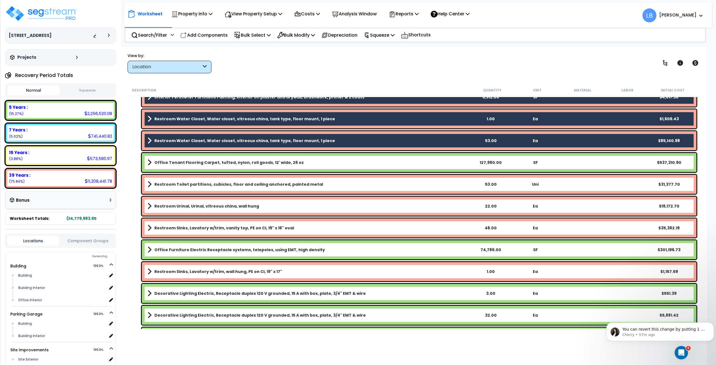
scroll to position [2424, 0]
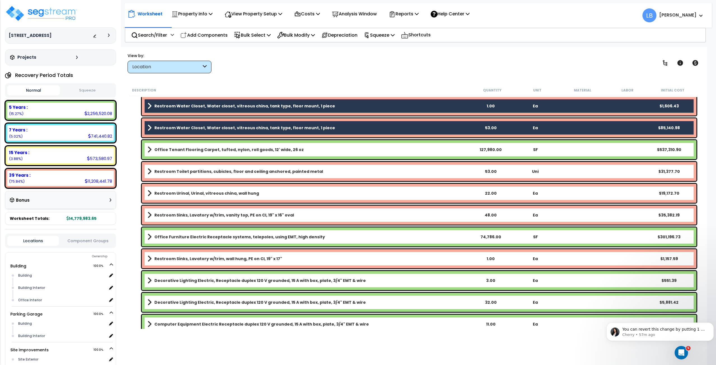
click at [234, 171] on b "Restroom Toilet partitions, cubicles, floor and ceiling anchored, painted metal" at bounding box center [238, 172] width 169 height 6
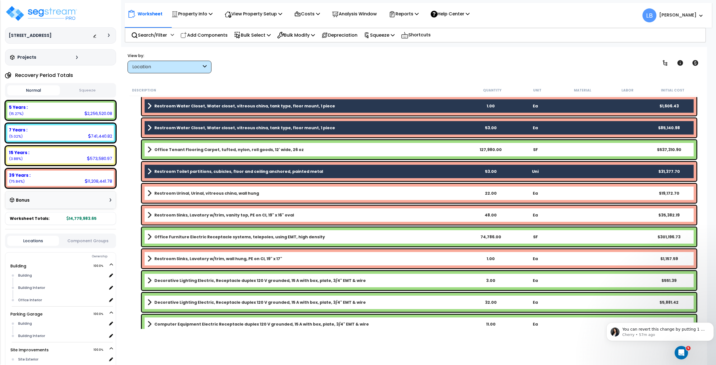
click at [236, 189] on link "Restroom Urinal, Urinal, vitreous china, wall hung" at bounding box center [307, 193] width 321 height 8
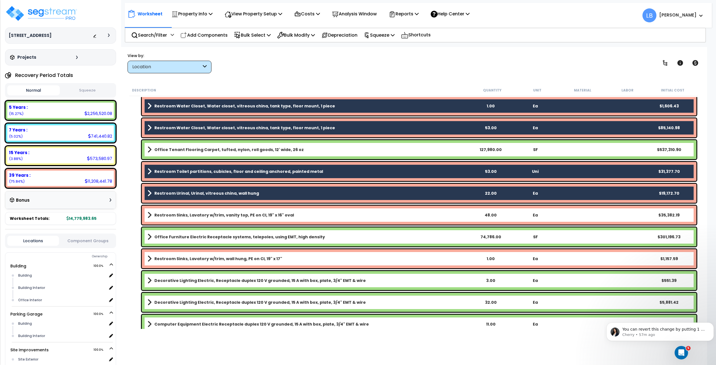
click at [236, 216] on b "Restroom Sinks, Lavatory w/trim, vanity top, PE on CI, 19" x 16" oval" at bounding box center [224, 215] width 140 height 6
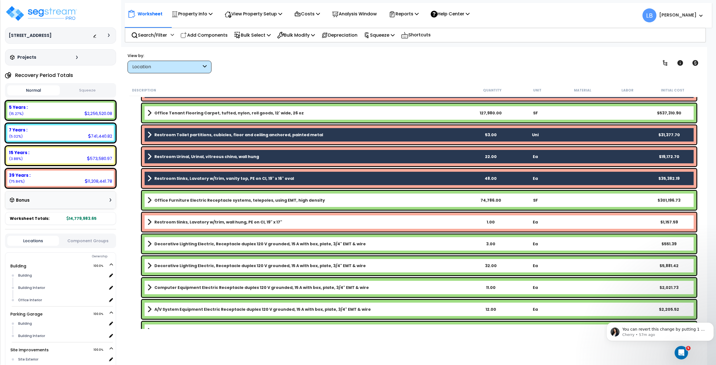
scroll to position [2499, 0]
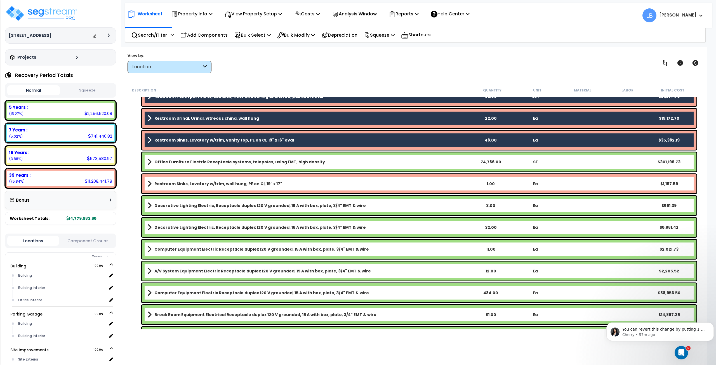
click at [224, 184] on b "Restroom Sinks, Lavatory w/trim, wall hung, PE on CI, 19" x 17"" at bounding box center [218, 184] width 128 height 6
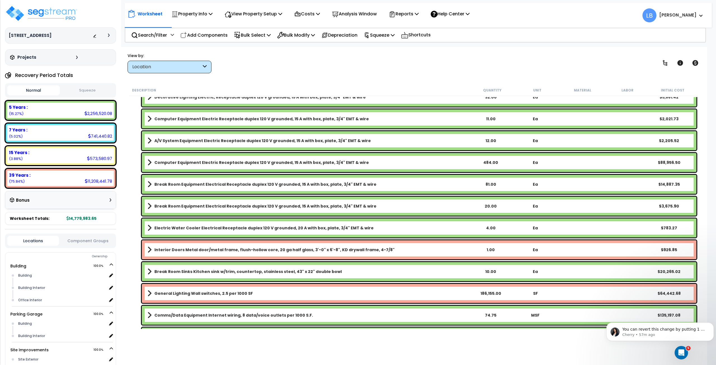
scroll to position [2635, 0]
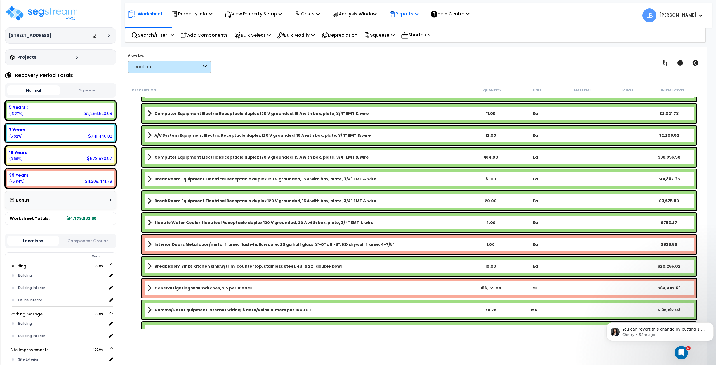
click at [409, 15] on p "Reports" at bounding box center [404, 14] width 30 height 8
click at [408, 26] on link "Get Report" at bounding box center [413, 26] width 55 height 11
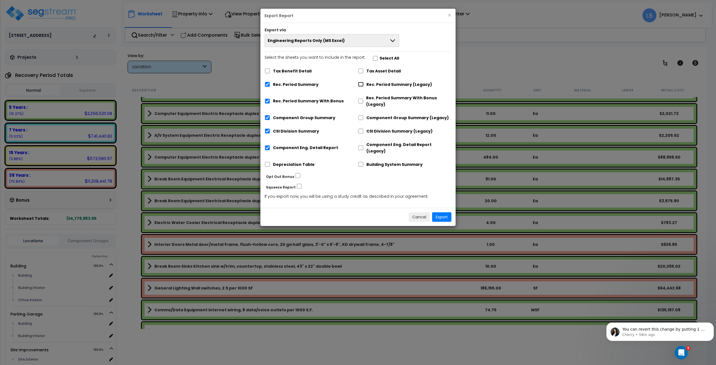
click at [361, 83] on input "Rec. Period Summary (Legacy)" at bounding box center [361, 84] width 6 height 5
checkbox input "true"
checkbox input "false"
click at [360, 100] on input "Rec. Period Summary With Bonus (Legacy)" at bounding box center [360, 101] width 5 height 5
checkbox input "true"
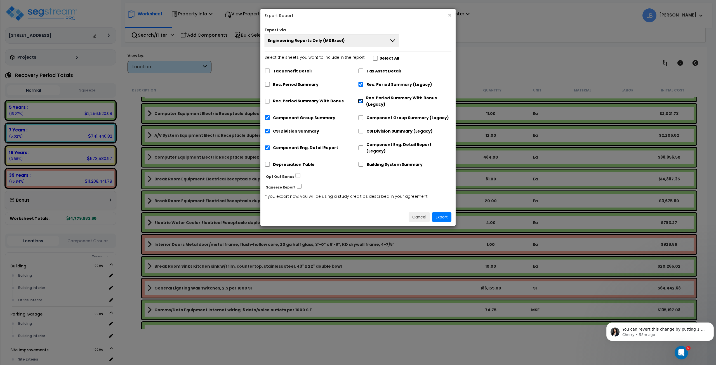
checkbox input "false"
click at [361, 130] on input "CSI Division Summary (Legacy)" at bounding box center [361, 131] width 6 height 5
checkbox input "true"
checkbox input "false"
click at [362, 146] on input "Component Eng. Detail Report (Legacy)" at bounding box center [361, 148] width 6 height 5
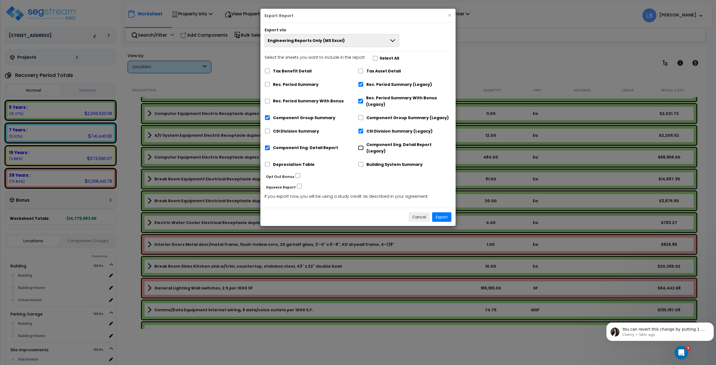
checkbox input "true"
checkbox input "false"
click at [268, 116] on input "Component Group Summary" at bounding box center [268, 117] width 6 height 5
checkbox input "false"
click at [443, 212] on button "Export" at bounding box center [441, 217] width 19 height 10
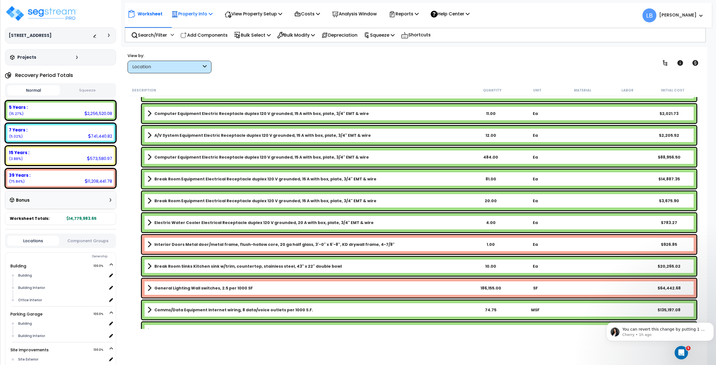
click at [184, 13] on p "Property Info" at bounding box center [192, 14] width 41 height 8
click at [193, 27] on link "Property Setup" at bounding box center [196, 26] width 55 height 11
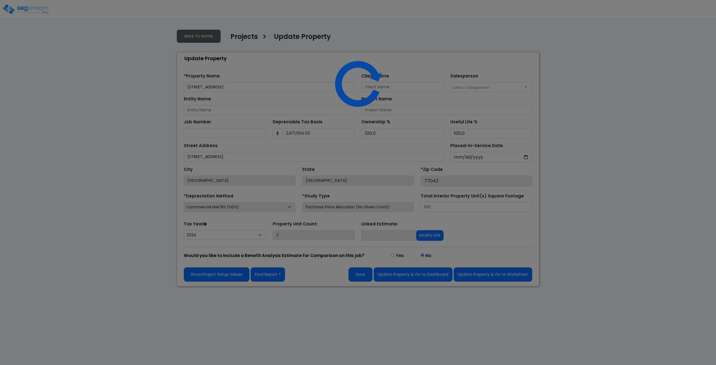
select select "2024"
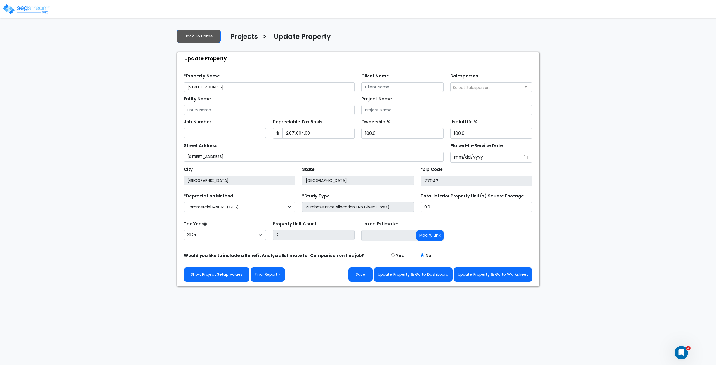
click at [264, 86] on input "[STREET_ADDRESS]" at bounding box center [269, 87] width 171 height 10
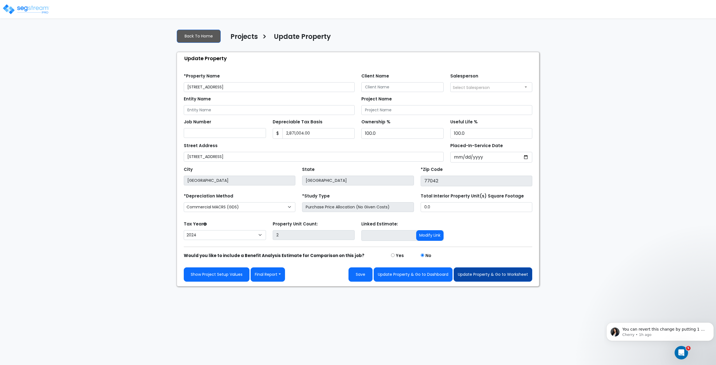
type input "[STREET_ADDRESS]"
click at [469, 272] on button "Update Property & Go to Worksheet" at bounding box center [493, 275] width 79 height 14
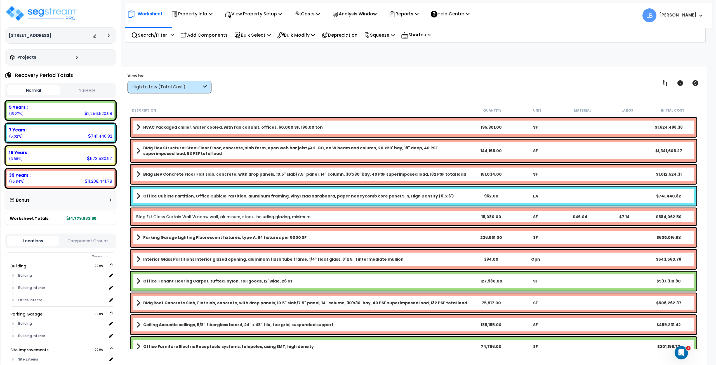
click at [90, 90] on button "Squeeze" at bounding box center [87, 91] width 53 height 10
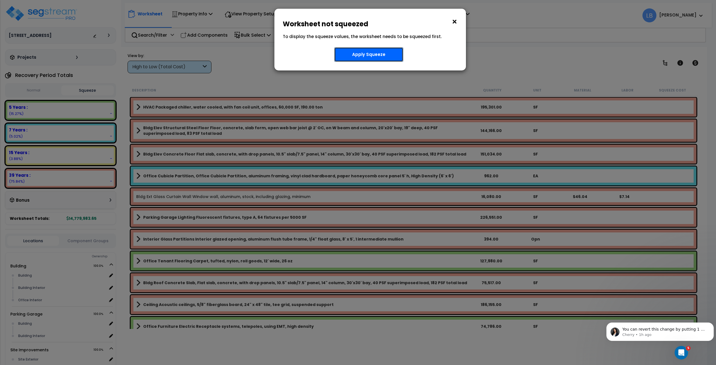
click at [357, 52] on button "Apply Squeeze" at bounding box center [368, 54] width 69 height 15
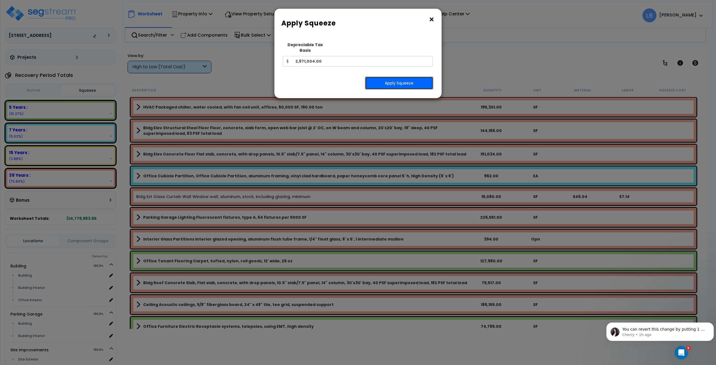
click at [386, 77] on button "Apply Squeeze" at bounding box center [399, 83] width 68 height 13
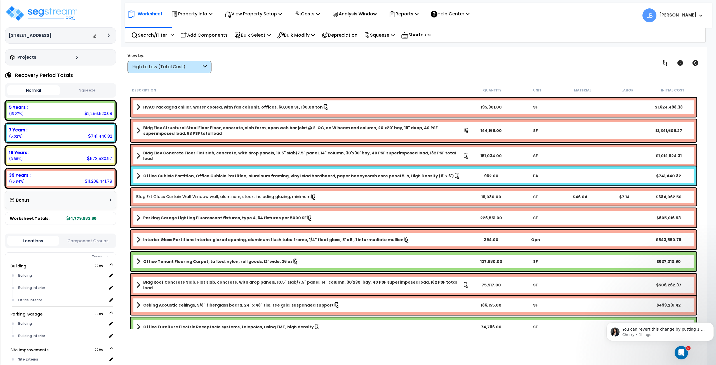
click at [91, 89] on button "Squeeze" at bounding box center [87, 91] width 53 height 10
click at [415, 15] on p "Reports" at bounding box center [404, 14] width 30 height 8
click at [416, 24] on link "Get Report" at bounding box center [413, 26] width 55 height 11
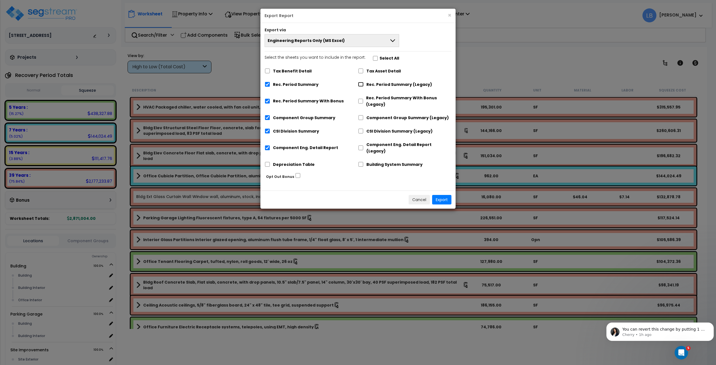
click at [361, 83] on input "Rec. Period Summary (Legacy)" at bounding box center [361, 84] width 6 height 5
checkbox input "true"
checkbox input "false"
click at [361, 116] on input "Component Group Summary (Legacy)" at bounding box center [361, 117] width 6 height 5
checkbox input "true"
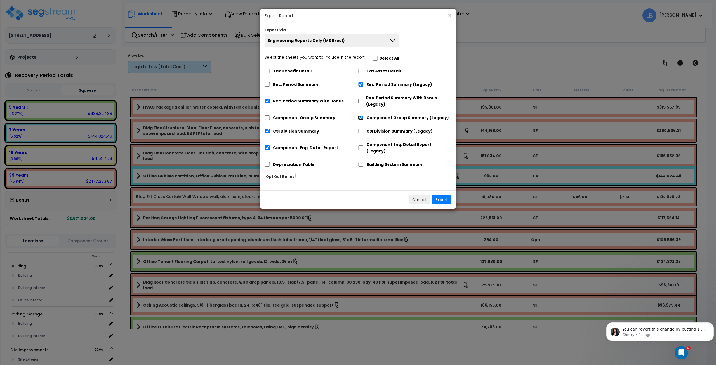
checkbox input "false"
click at [360, 130] on input "CSI Division Summary (Legacy)" at bounding box center [361, 131] width 6 height 5
checkbox input "true"
checkbox input "false"
click at [360, 146] on input "Component Eng. Detail Report (Legacy)" at bounding box center [361, 148] width 6 height 5
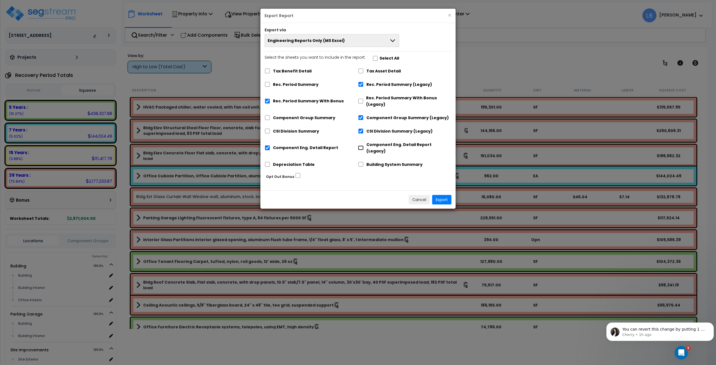
checkbox input "true"
checkbox input "false"
click at [269, 101] on input "Rec. Period Summary With Bonus" at bounding box center [268, 101] width 6 height 5
checkbox input "false"
click at [439, 195] on button "Export" at bounding box center [441, 200] width 19 height 10
